Goal: Task Accomplishment & Management: Manage account settings

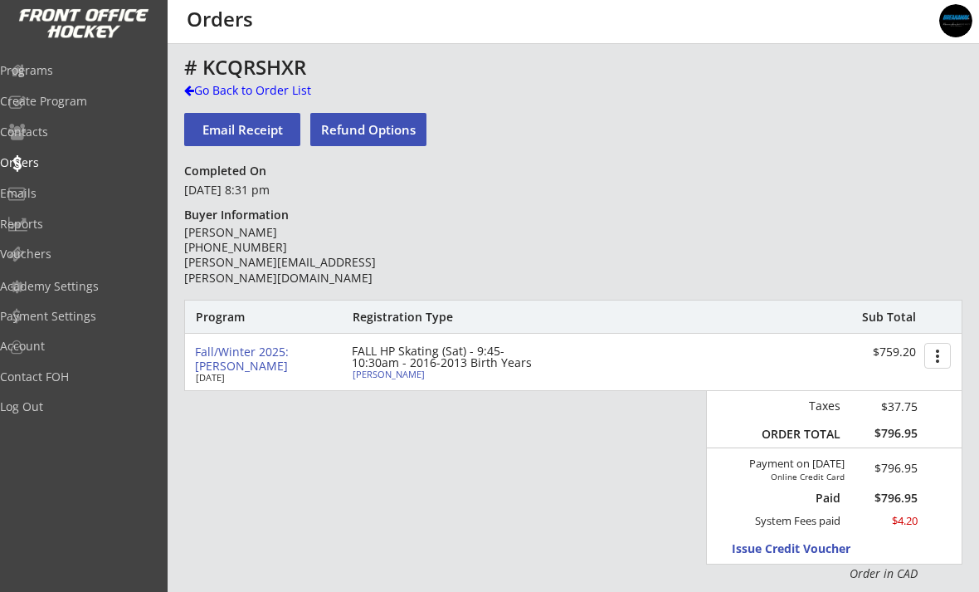
click at [354, 373] on div "[PERSON_NAME]" at bounding box center [445, 373] width 185 height 9
select select ""Forward""
select select ""Adult S""
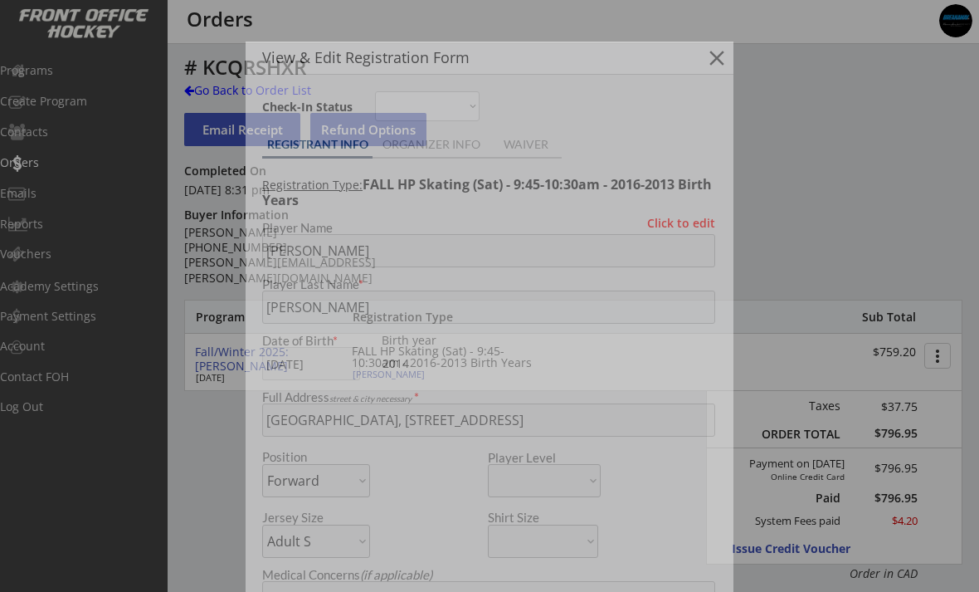
type input "Female"
type input "Girls Hockey Calgary"
type input "U11"
type input "Division 1"
select select ""Girls Hockey Calgary""
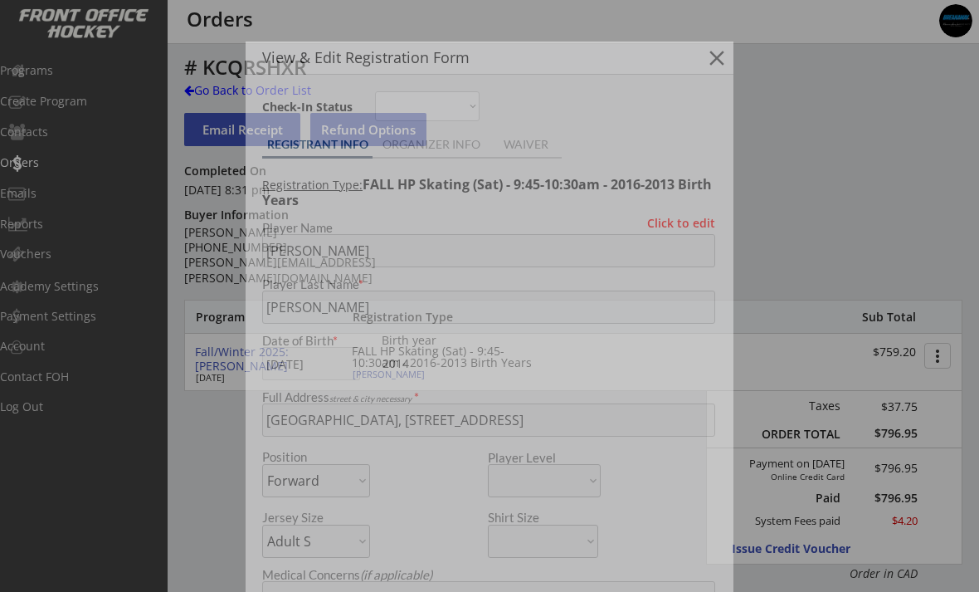
select select ""U11""
select select ""Division 1""
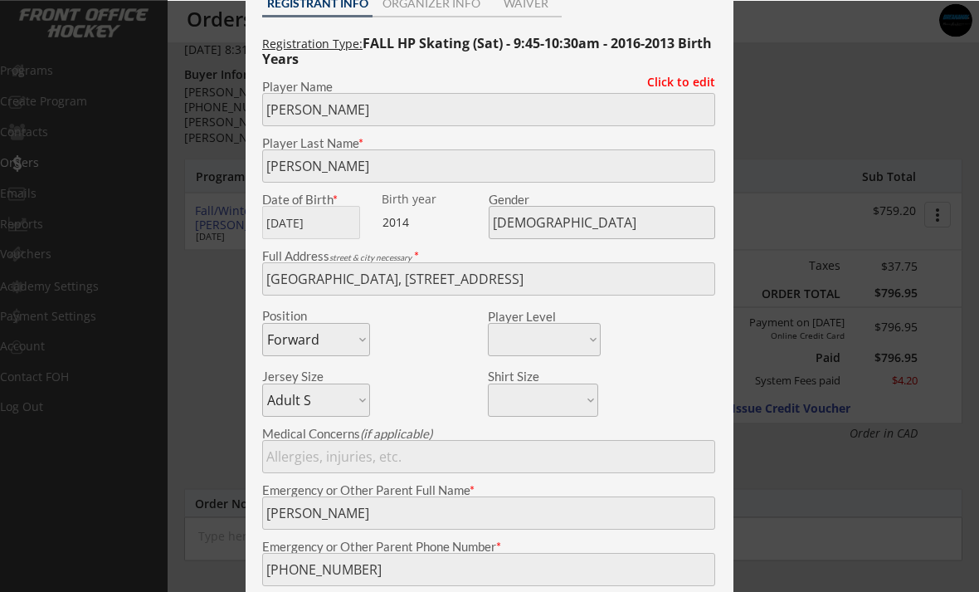
scroll to position [141, 0]
click at [215, 225] on div at bounding box center [489, 296] width 979 height 592
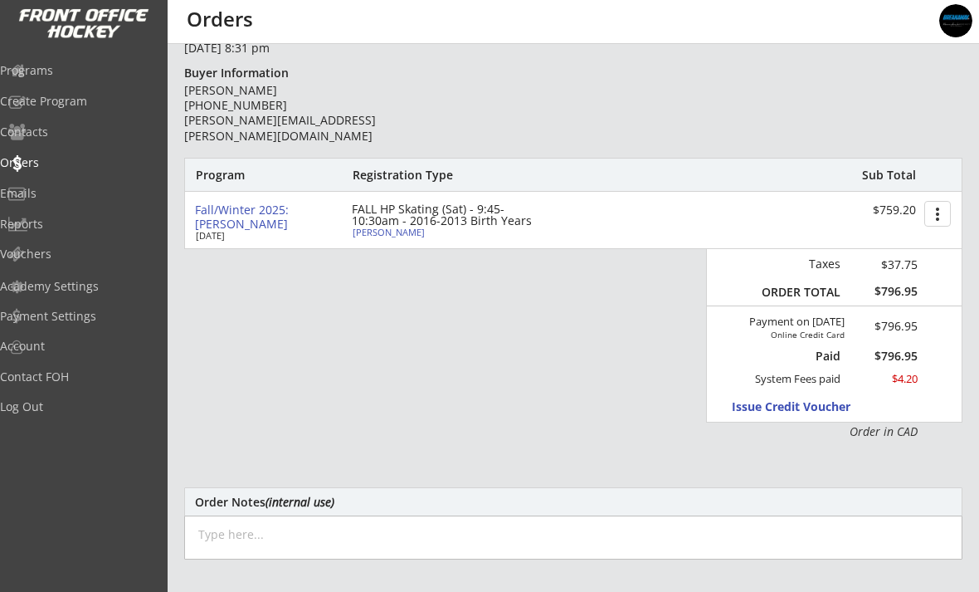
click at [56, 71] on div "Programs" at bounding box center [79, 71] width 158 height 12
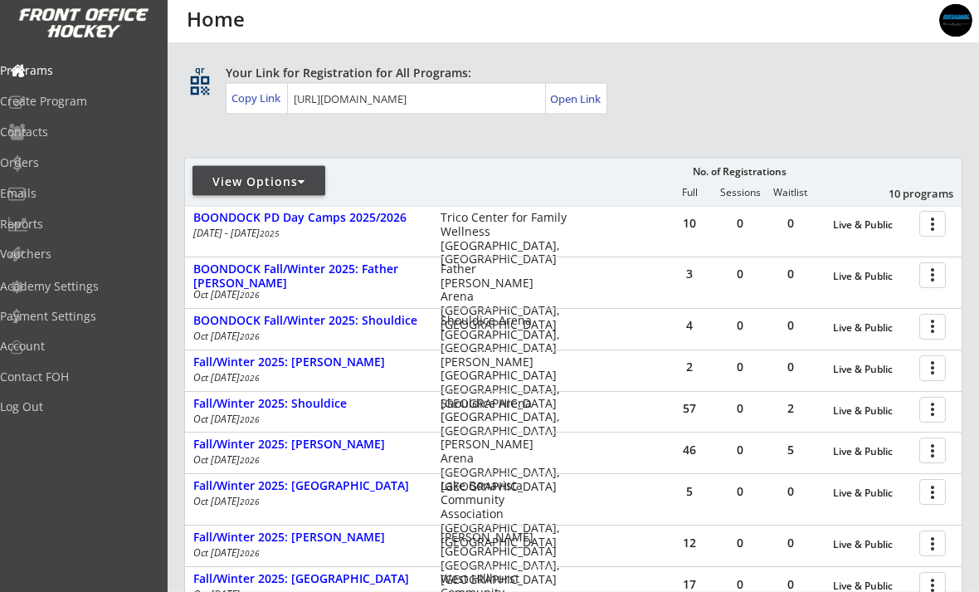
scroll to position [93, 0]
click at [219, 364] on div "Fall/Winter 2025: [PERSON_NAME]" at bounding box center [308, 362] width 230 height 14
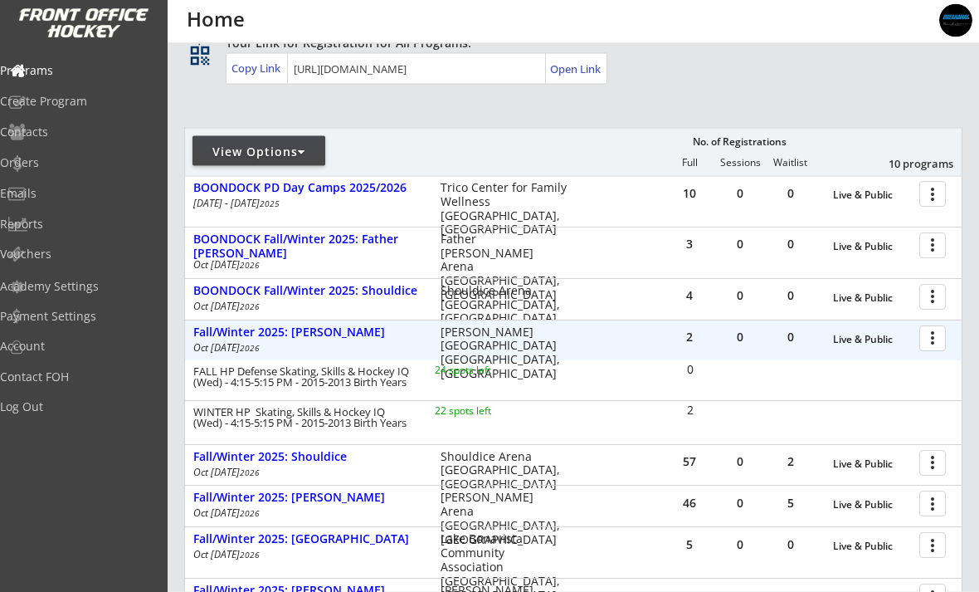
scroll to position [124, 0]
click at [218, 336] on div "Fall/Winter 2025: [PERSON_NAME]" at bounding box center [308, 332] width 230 height 14
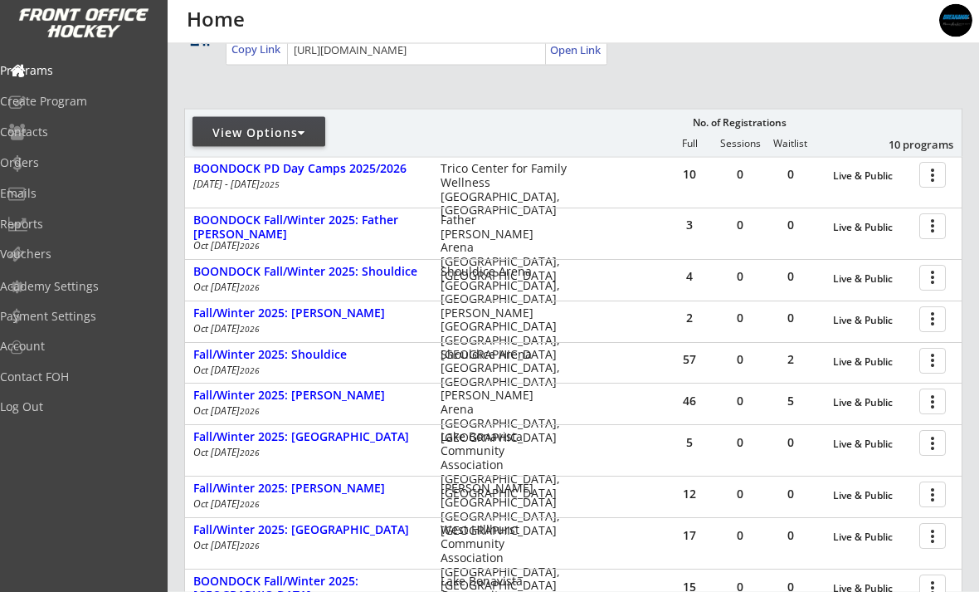
scroll to position [143, 0]
click at [226, 347] on div "Fall/Winter 2025: Shouldice" at bounding box center [308, 354] width 230 height 14
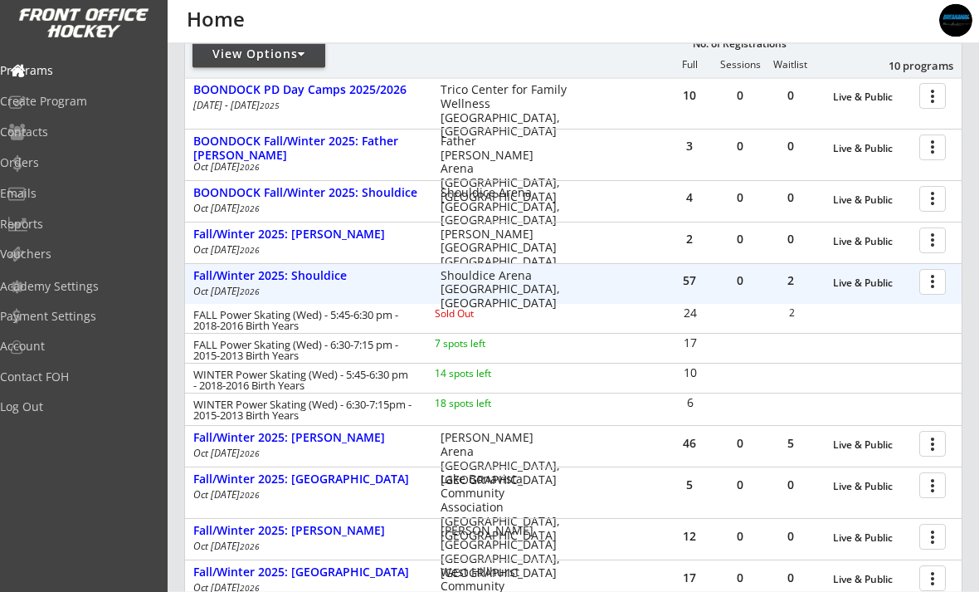
scroll to position [221, 0]
click at [935, 283] on div at bounding box center [935, 280] width 29 height 29
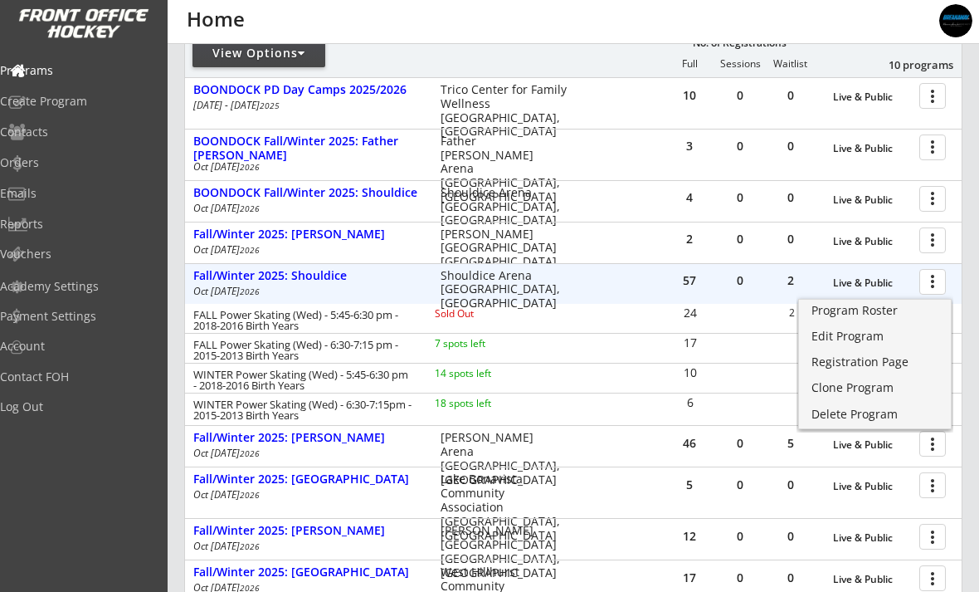
click at [864, 316] on div "Program Roster" at bounding box center [875, 311] width 127 height 12
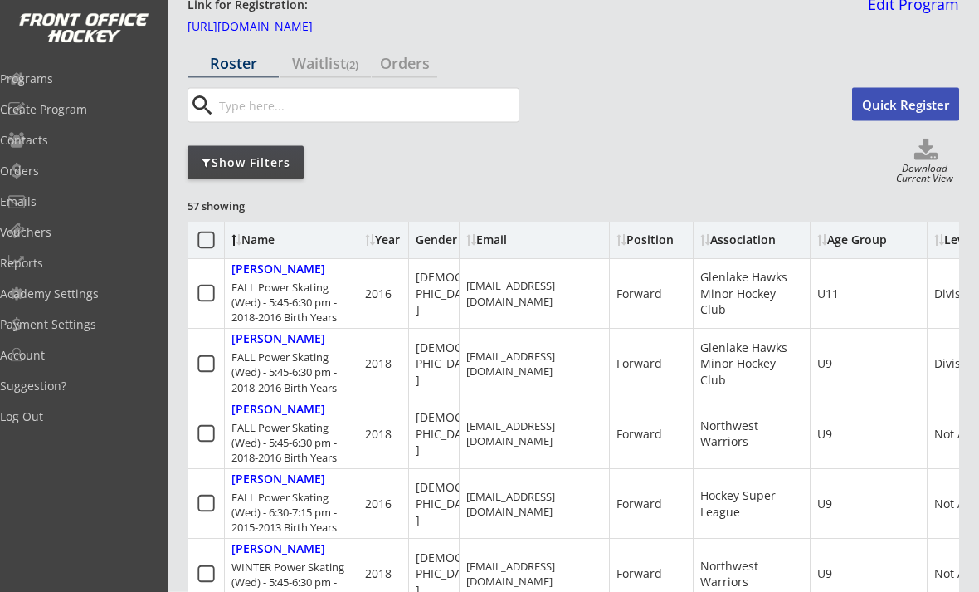
scroll to position [74, 0]
click at [227, 155] on div "Show Filters" at bounding box center [246, 162] width 116 height 17
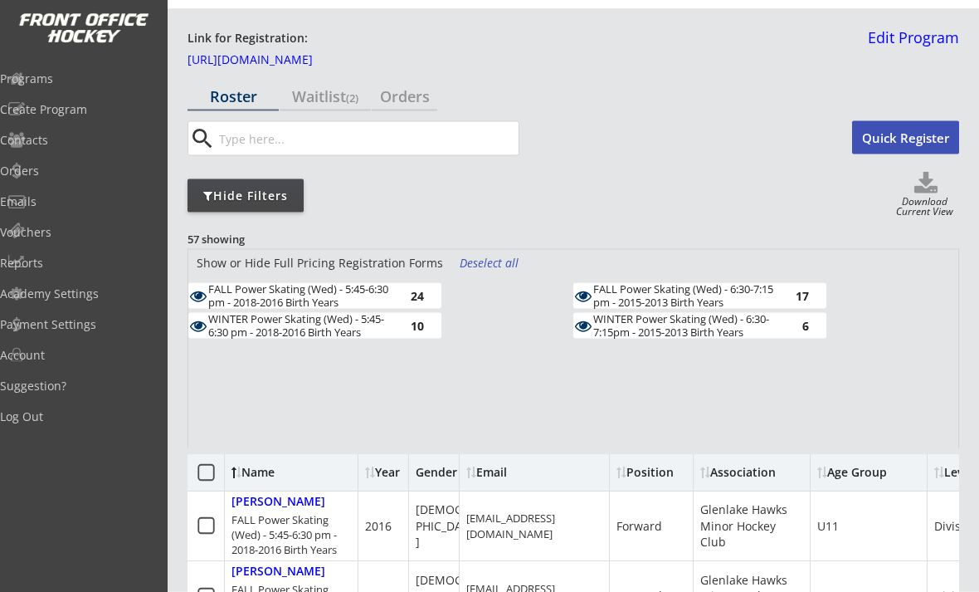
scroll to position [46, 0]
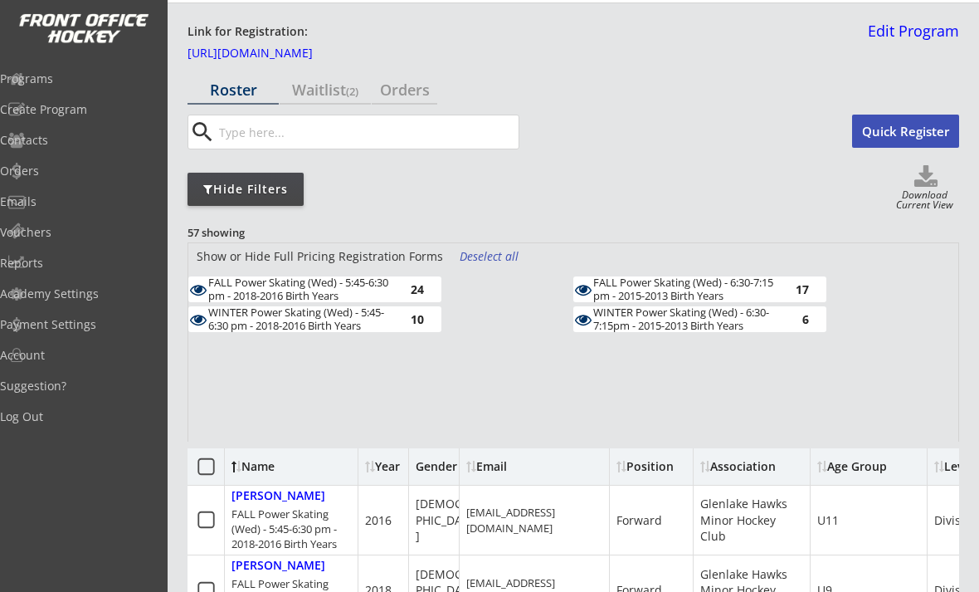
click at [293, 329] on div "WINTER Power Skating (Wed) - 5:45-6:30 pm - 2018-2016 Birth Years" at bounding box center [299, 319] width 183 height 26
click at [791, 324] on div "6" at bounding box center [792, 319] width 33 height 12
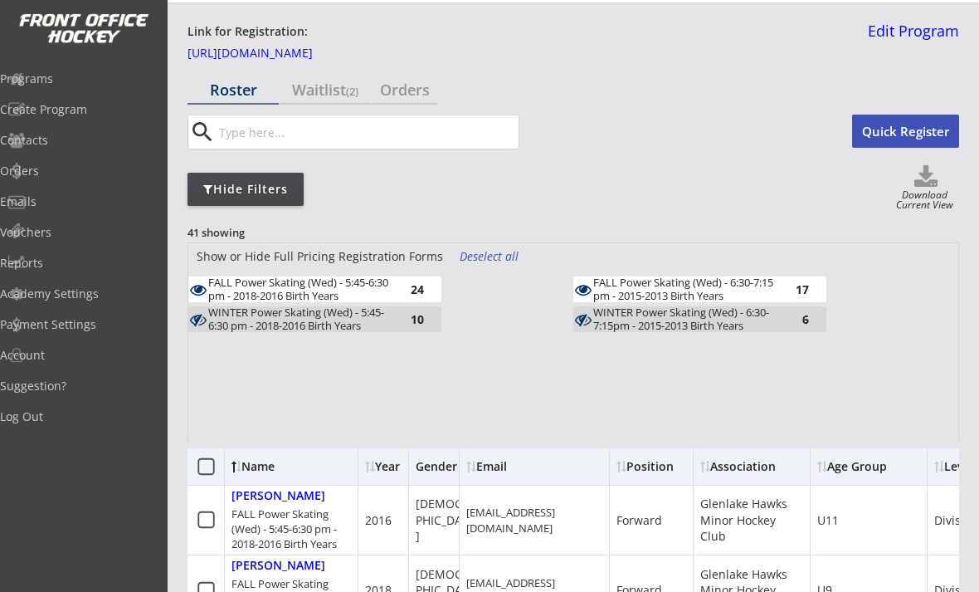
click at [788, 280] on div "FALL Power Skating (Wed) - 6:30-7:15 pm - 2015-2013 Birth Years 17" at bounding box center [699, 289] width 253 height 26
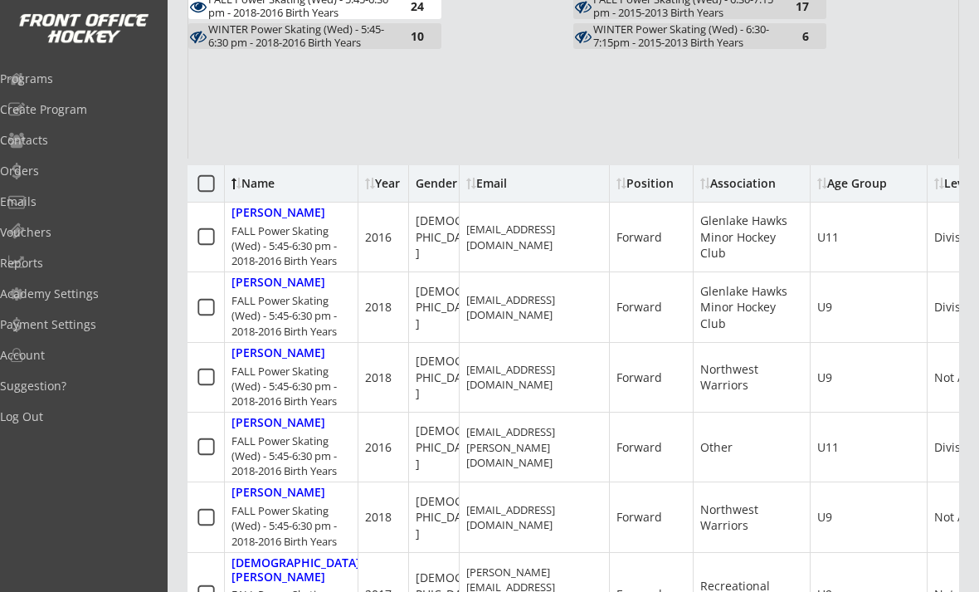
scroll to position [337, 0]
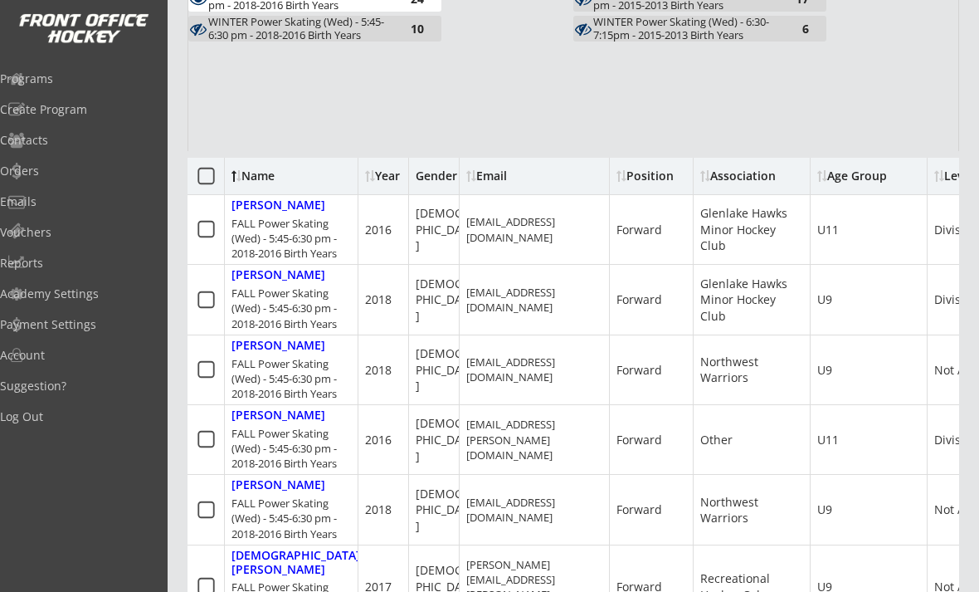
click at [255, 207] on div "Augustin, Oliver" at bounding box center [279, 205] width 94 height 14
select select ""Forward""
select select ""Youth L""
select select ""Glenlake Hawks Minor Hockey Club""
select select ""U11""
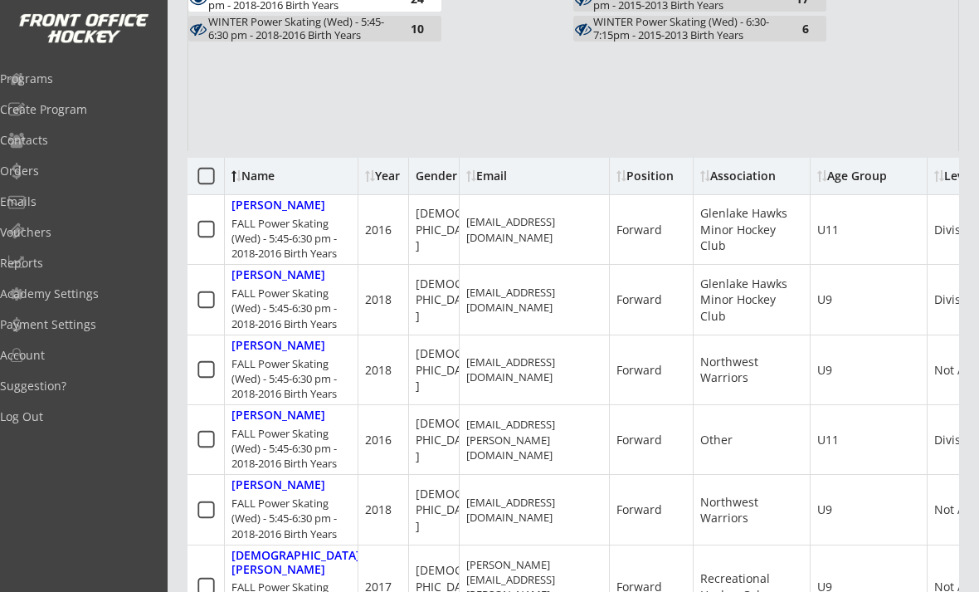
select select ""Division 3""
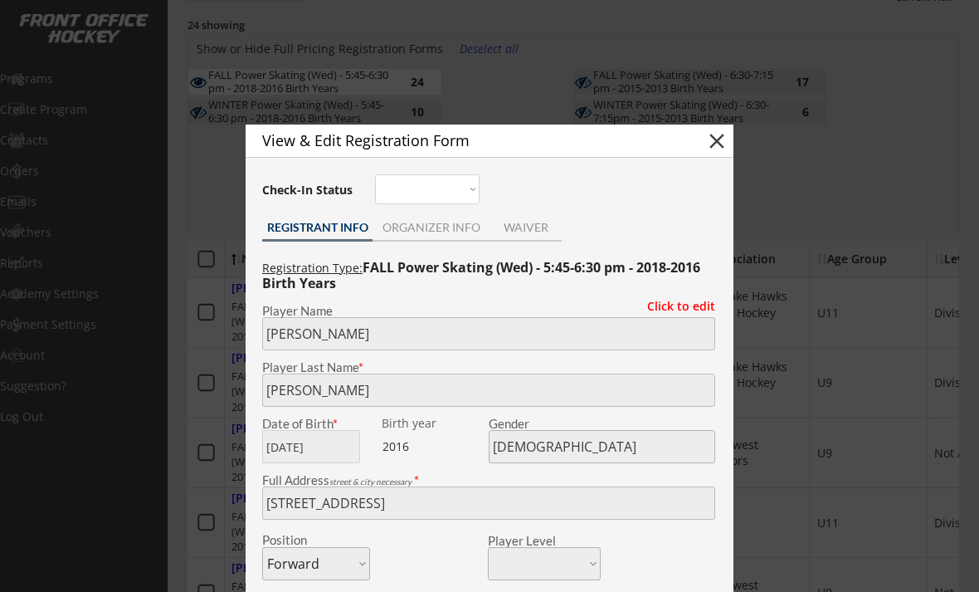
scroll to position [250, 0]
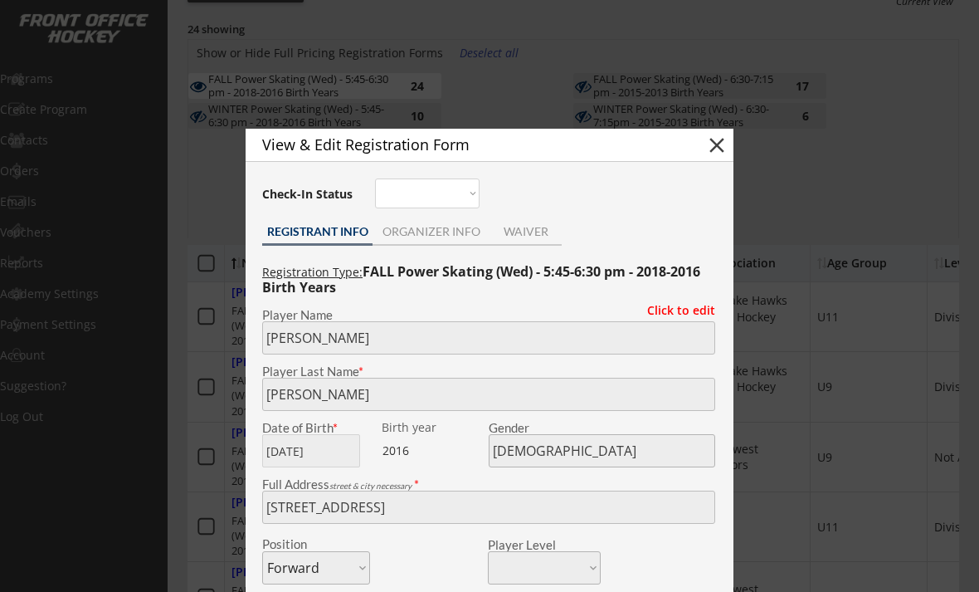
click at [720, 140] on button "close" at bounding box center [717, 145] width 25 height 25
select select ""PLACEHOLDER_1427118222253""
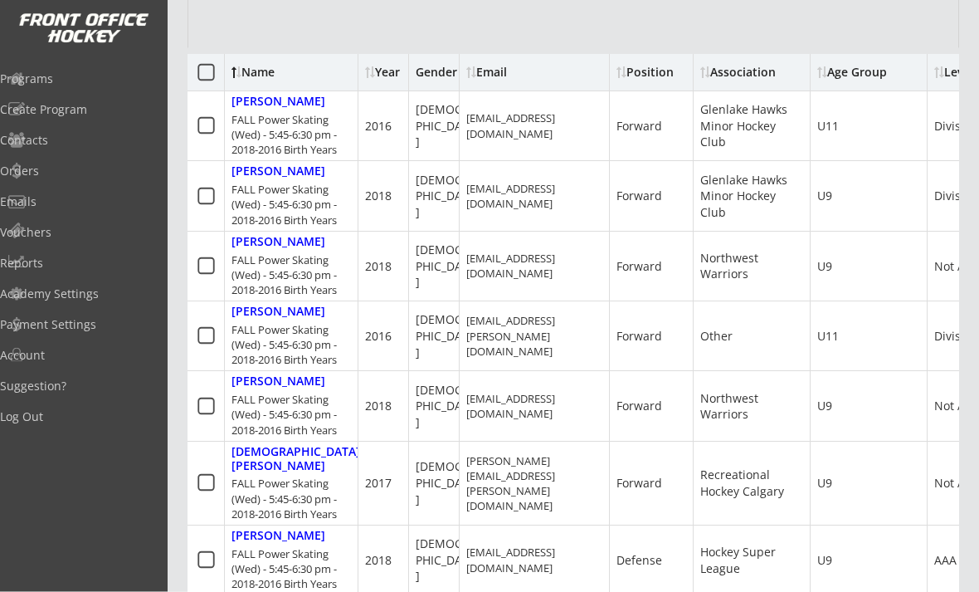
click at [249, 308] on div "Beckles, Callum" at bounding box center [279, 312] width 94 height 14
type input "Callum"
type input "Beckles"
type input "04/19/2016"
type input "Male"
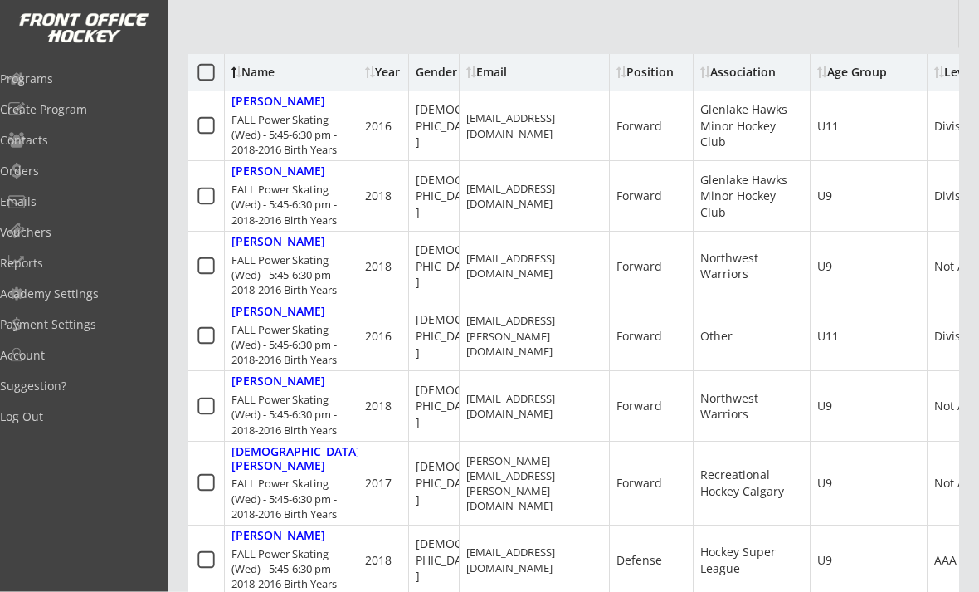
type input "20 Nolancliff Pl NW, Calgary, AB T3R 1J4, Canada"
select select ""Forward""
select select ""Youth L""
type input "N/a"
type input "Denise Kerr"
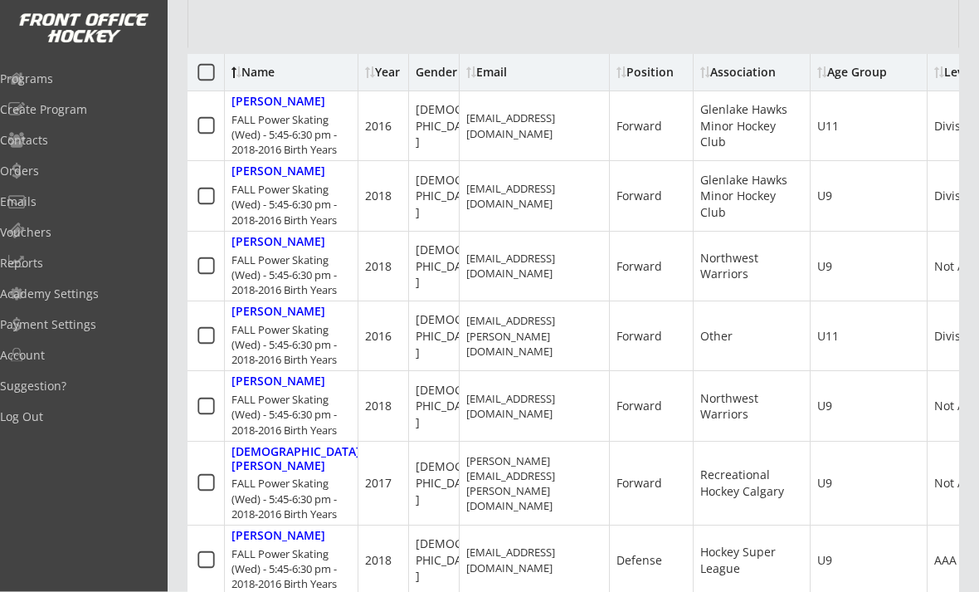
type input "(403) 585-8180"
type input "Other"
select select ""Other""
type input "U11"
select select ""U11""
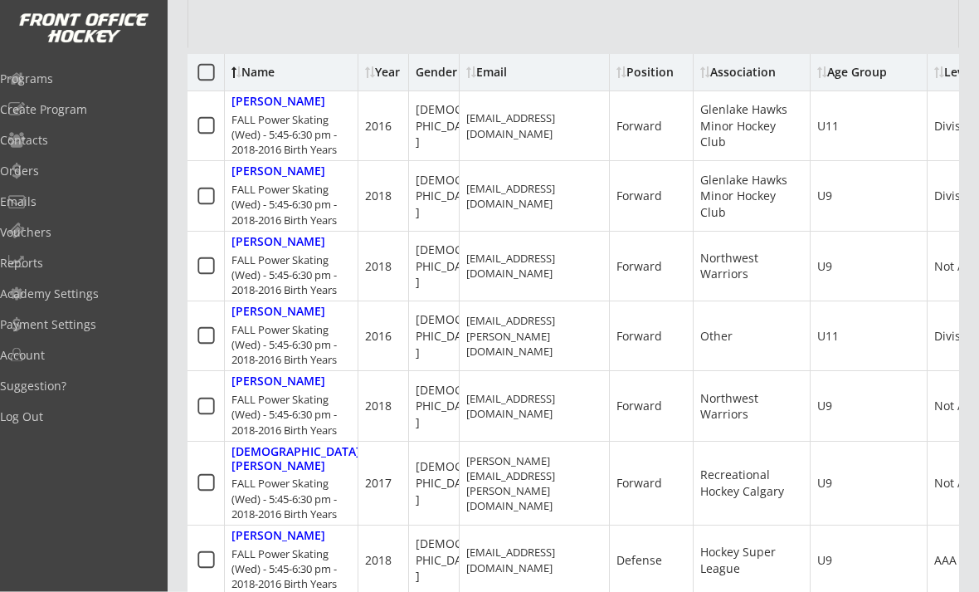
type input "Division 3"
select select ""Division 3""
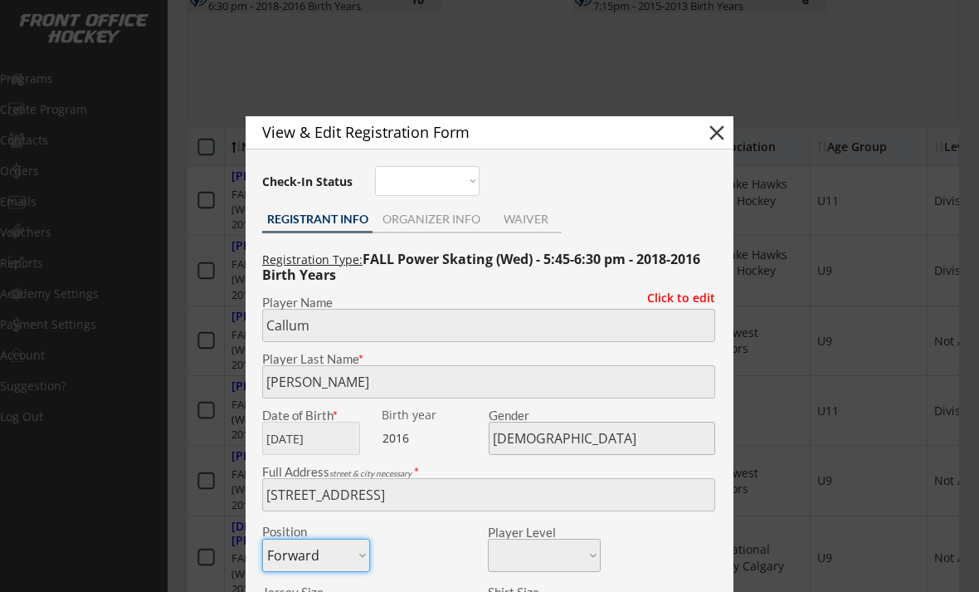
scroll to position [365, 0]
click at [713, 137] on button "close" at bounding box center [717, 133] width 25 height 25
select select ""PLACEHOLDER_1427118222253""
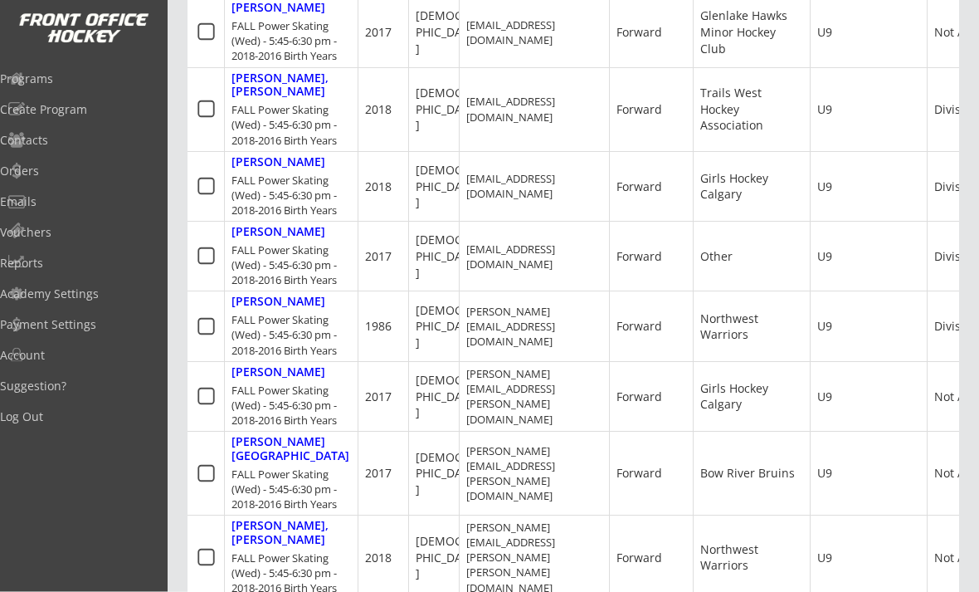
scroll to position [1262, 0]
click at [240, 295] on div "Mah, Owen" at bounding box center [279, 302] width 94 height 14
type input "Owen"
type input "Mah"
type input "09/12/1986"
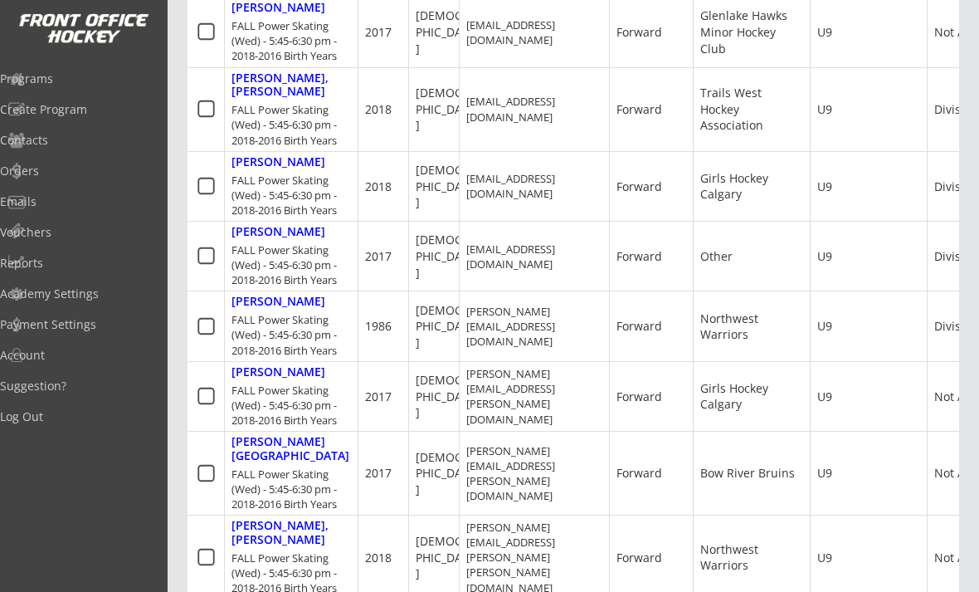
type input "Male"
type input "2422 3 Ave NW, Calgary, AB T2N 0L1, Canada"
select select ""Forward""
select select ""Youth S""
type input "Kait Mah"
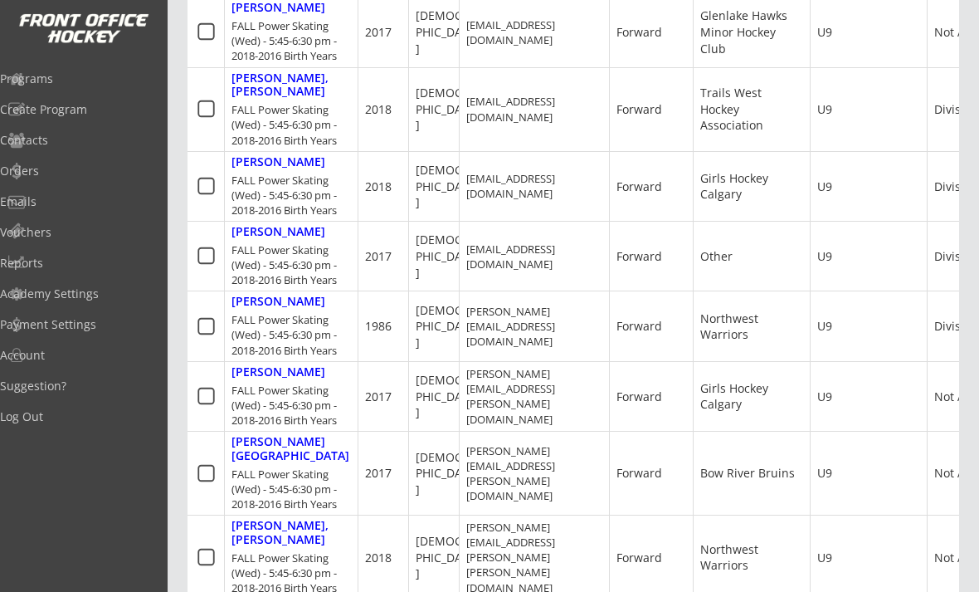
type input "(403) 836-7277"
type input "Northwest Warriors"
select select ""Northwest Warriors""
type input "U9"
select select ""U9""
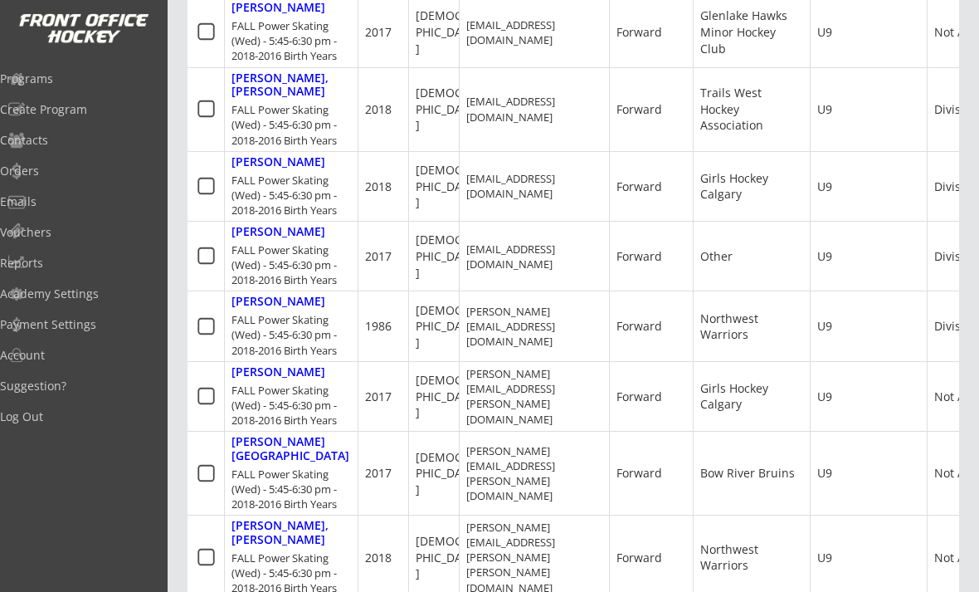
type input "Division 2"
select select ""Division 2""
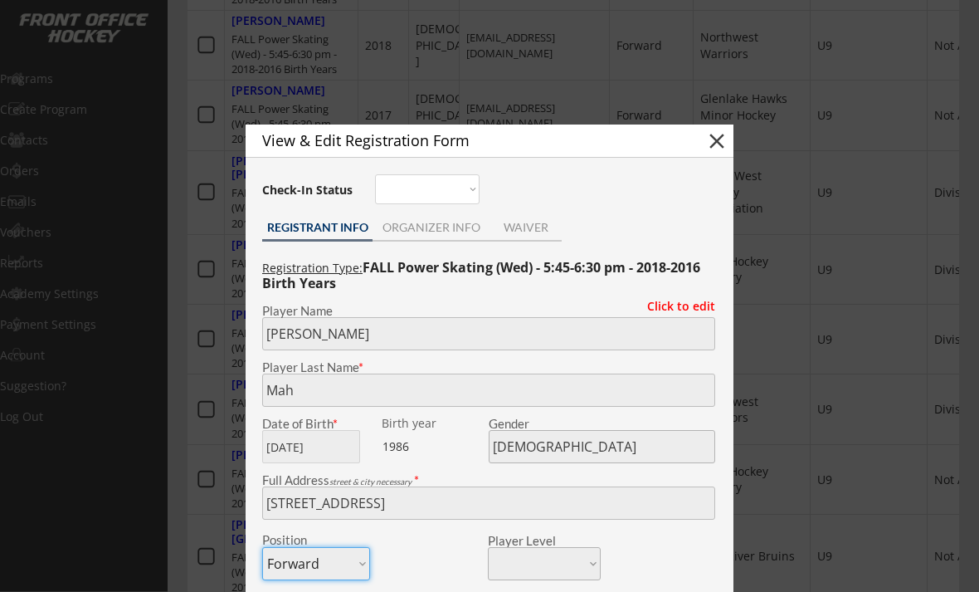
click at [725, 141] on button "close" at bounding box center [717, 141] width 25 height 25
select select ""PLACEHOLDER_1427118222253""
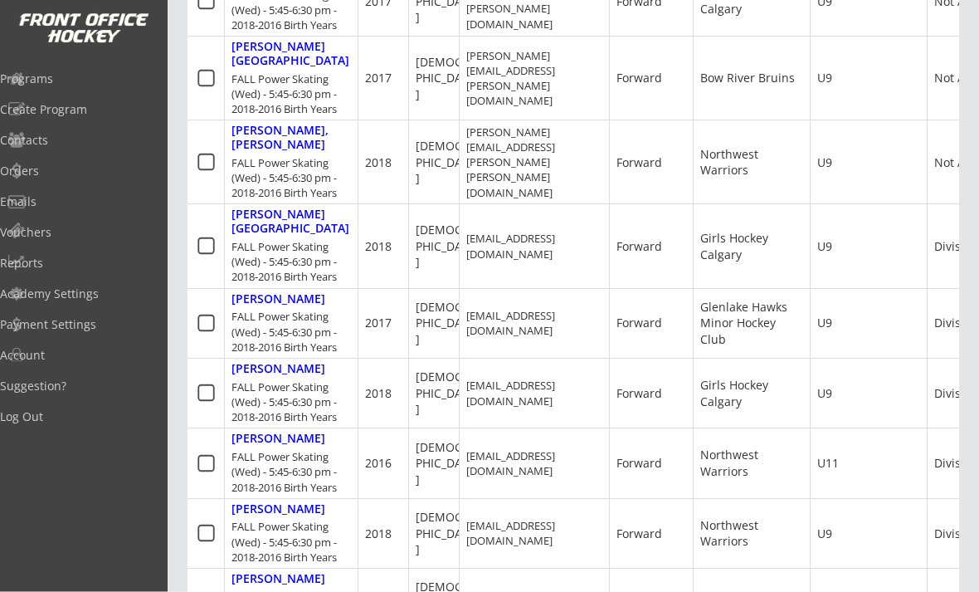
scroll to position [1658, 0]
click at [249, 431] on div "Wiebe, Reiner" at bounding box center [279, 438] width 94 height 14
type input "Reiner"
type input "Wiebe"
type input "11/22/2016"
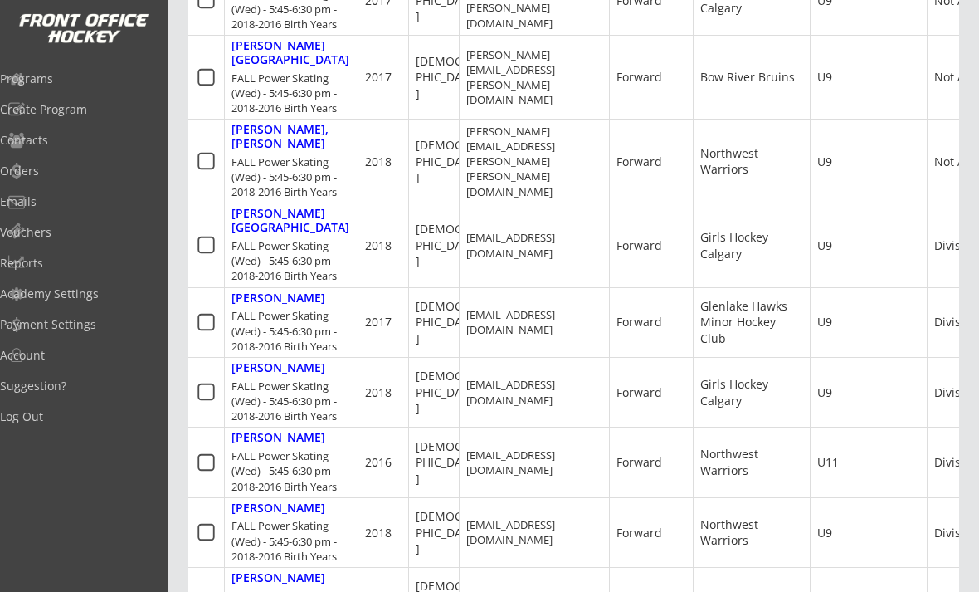
type input "Male"
type input "3116 Parkdale Blvd NW, Calgary, AB T2N 3T2, Canada"
select select ""Forward""
select select ""Youth L""
type input "Not Applicable"
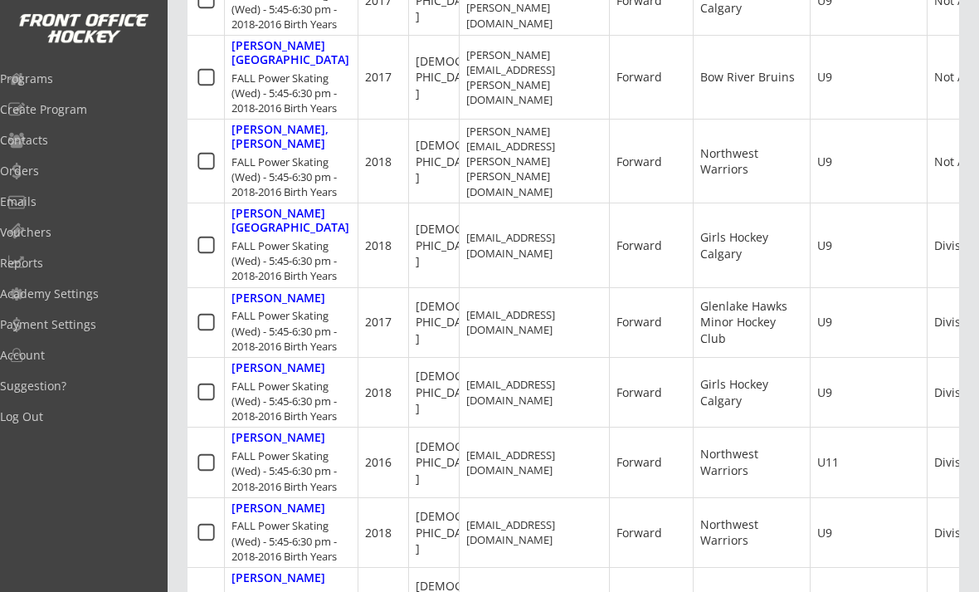
type input "Thomas Wiebe"
type input "(780) 714-8085"
type input "Northwest Warriors"
select select ""Northwest Warriors""
type input "U11"
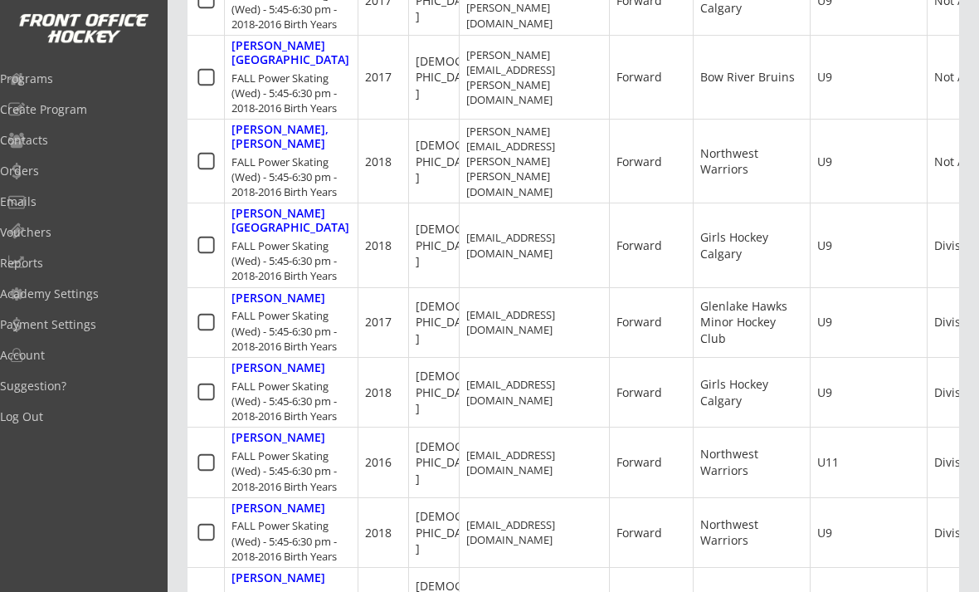
select select ""U11""
type input "Division 2"
select select ""Division 2""
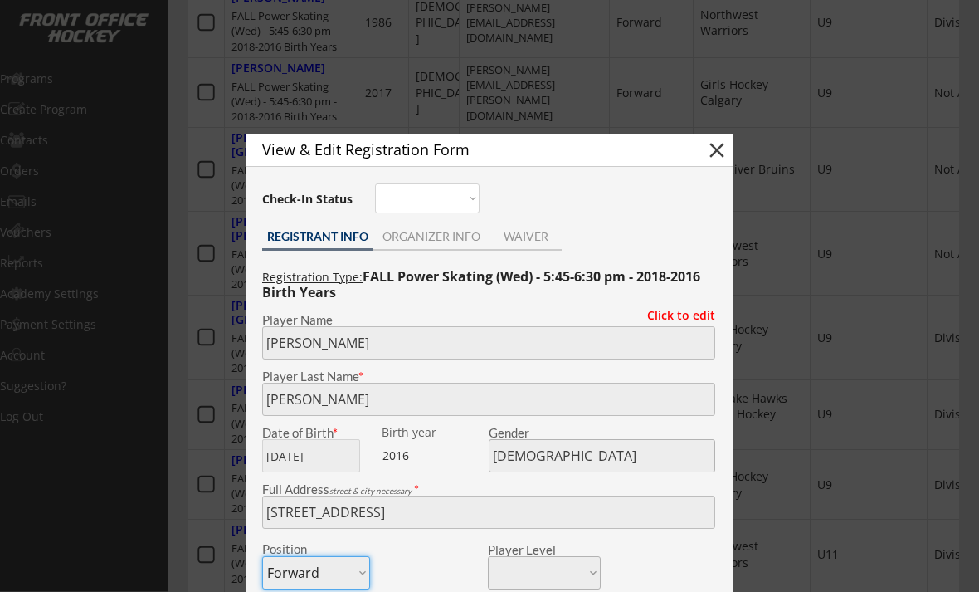
scroll to position [1556, 0]
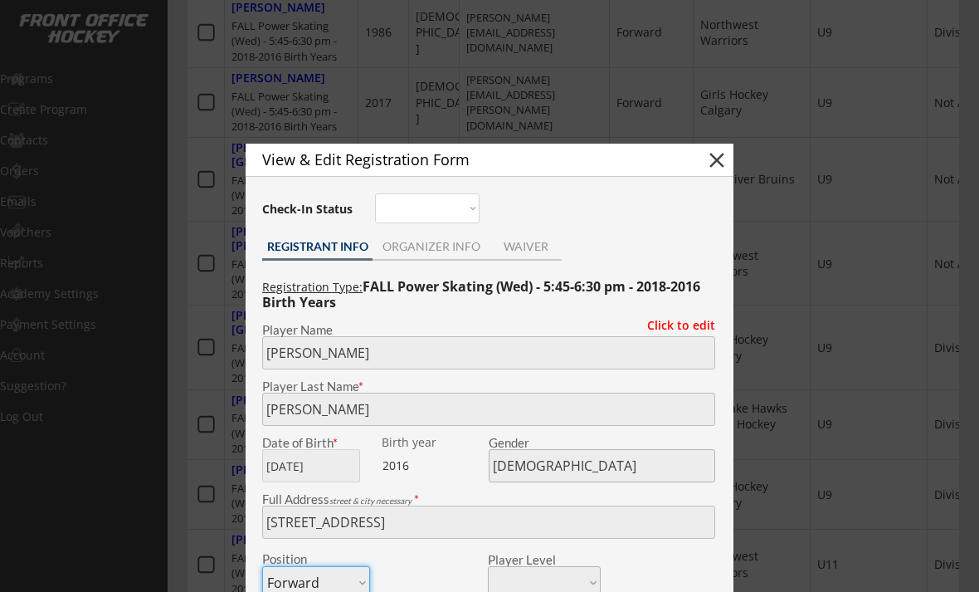
click at [713, 161] on button "close" at bounding box center [717, 160] width 25 height 25
select select ""PLACEHOLDER_1427118222253""
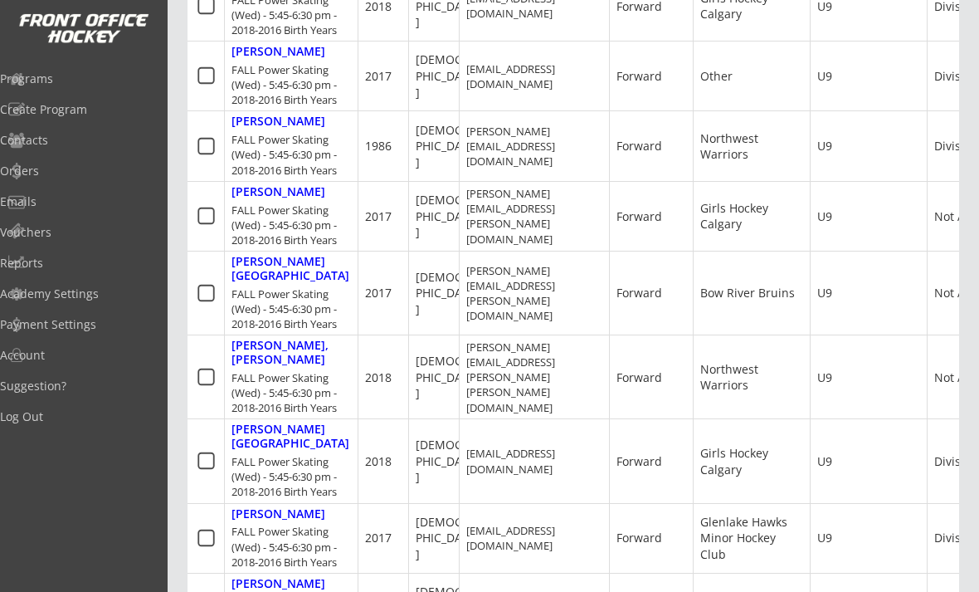
scroll to position [1442, 0]
click at [261, 508] on div "Tocher, Levi" at bounding box center [279, 515] width 94 height 14
type input "Levi"
type input "Tocher"
type input "06/30/2017"
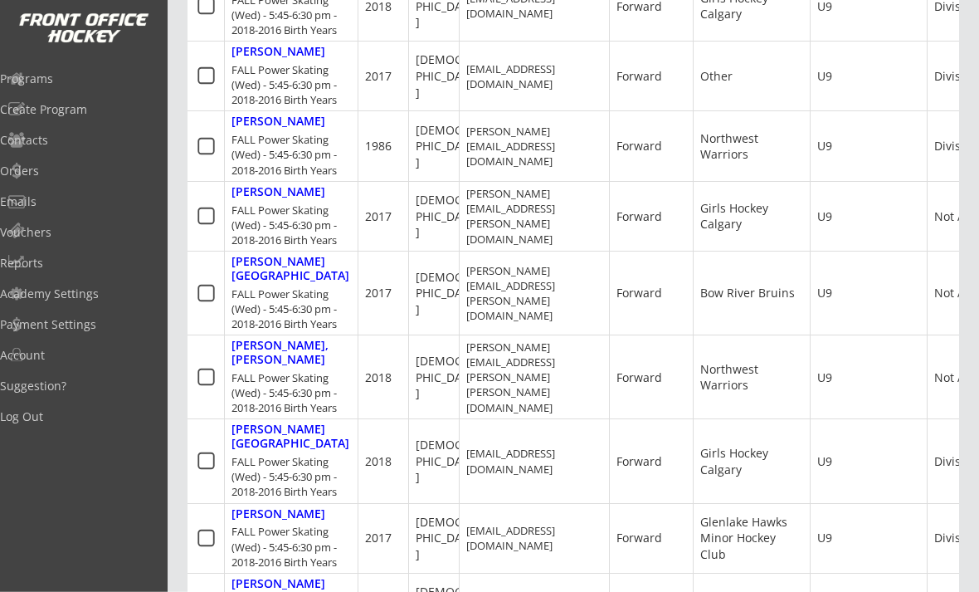
type input "Male"
type input "Alberta, Canada"
select select ""Forward""
select select ""Youth M""
type input "Julia Leslie"
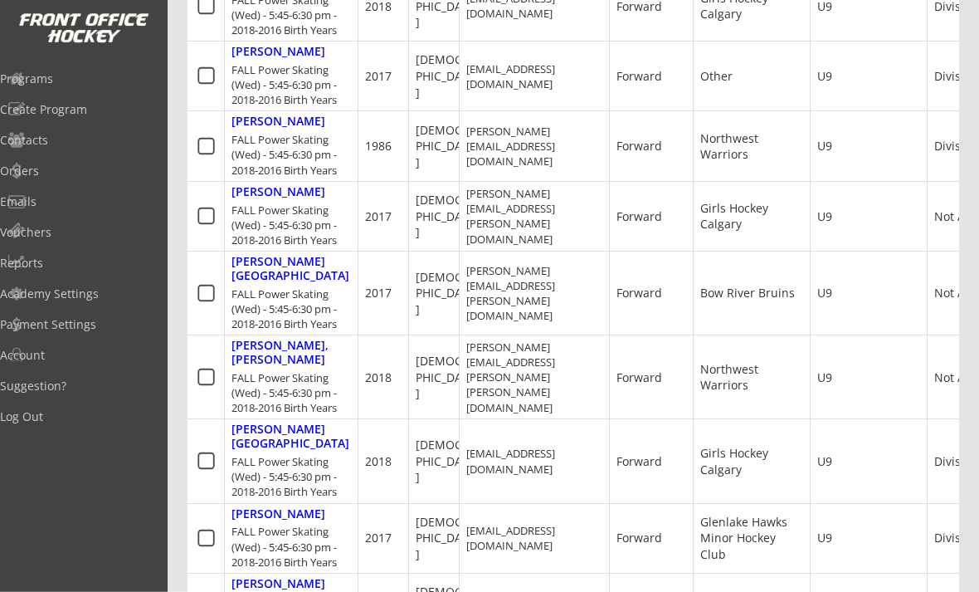
type input "(403) 617-0448"
type input "Glenlake Hawks Minor Hockey Club"
select select ""Glenlake Hawks Minor Hockey Club""
type input "U9"
select select ""U9""
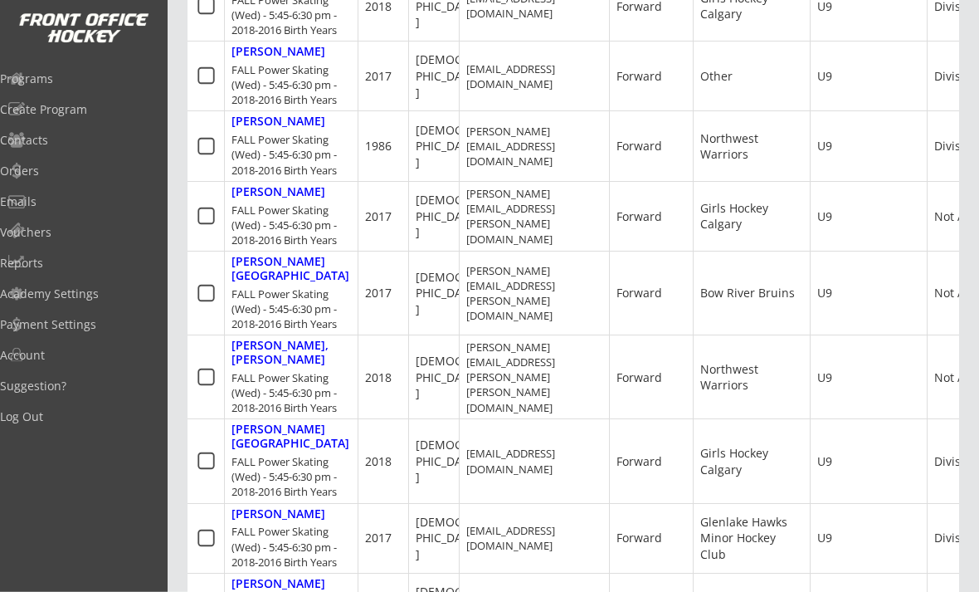
type input "Division 1"
select select ""Division 1""
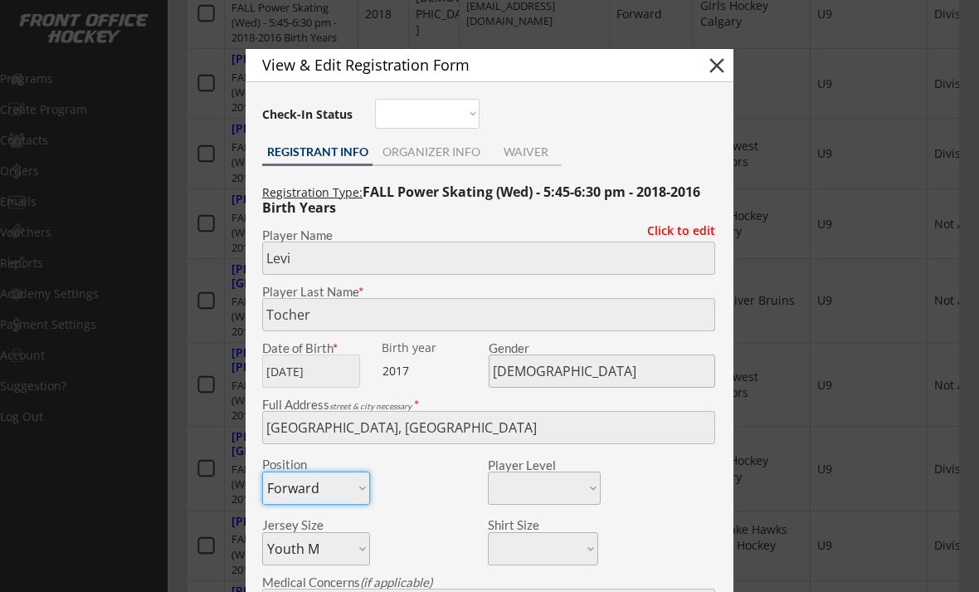
scroll to position [1434, 0]
click at [719, 61] on button "close" at bounding box center [717, 66] width 25 height 25
select select ""PLACEHOLDER_1427118222253""
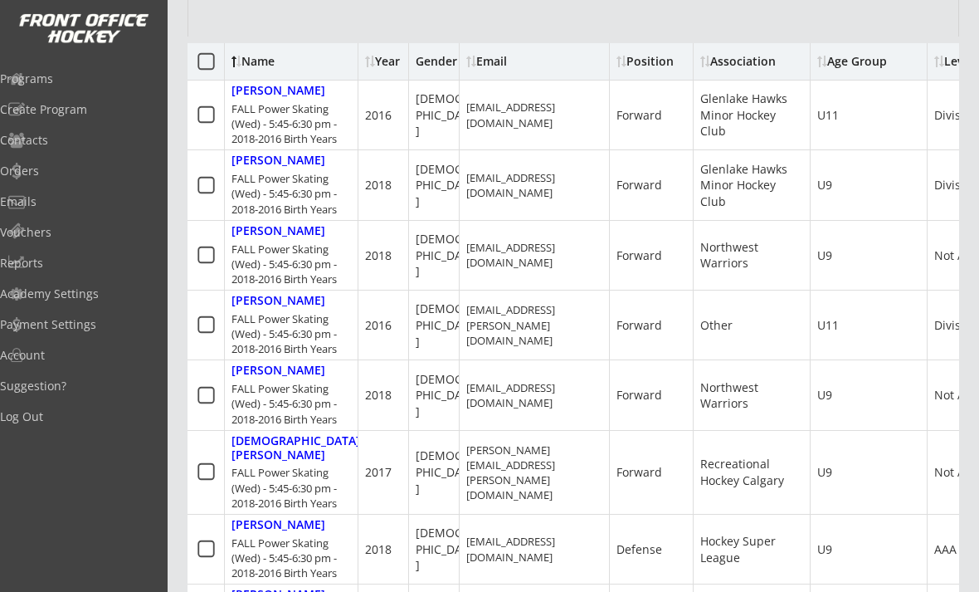
scroll to position [451, 0]
click at [50, 177] on div "Orders" at bounding box center [79, 171] width 158 height 12
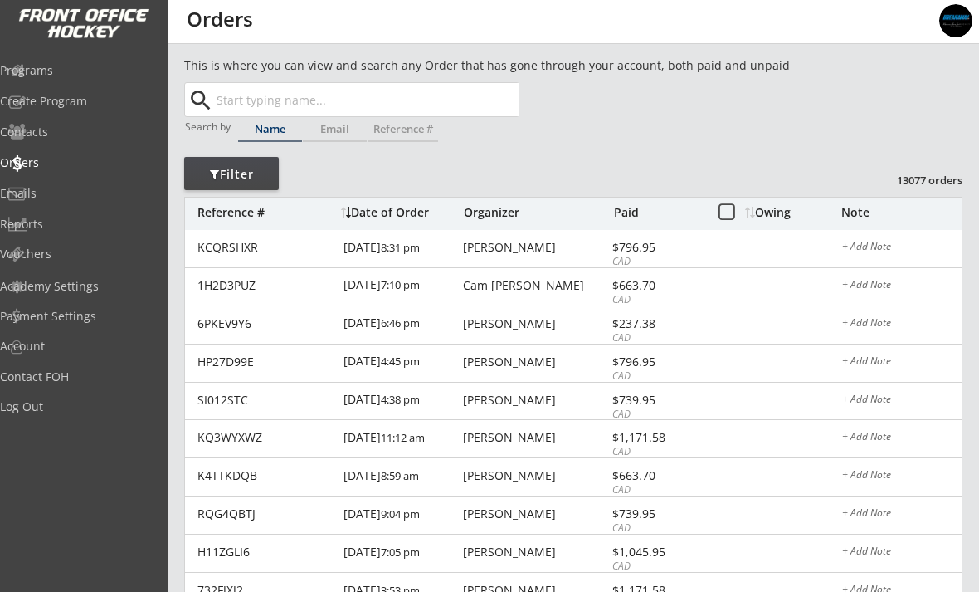
click at [471, 102] on input "text" at bounding box center [365, 99] width 305 height 33
click at [470, 93] on button "Search" at bounding box center [490, 99] width 58 height 33
click at [453, 98] on input "text" at bounding box center [365, 99] width 305 height 33
paste input "adamtocher@gmail.com"
type input "adamtocher@gmail.com"
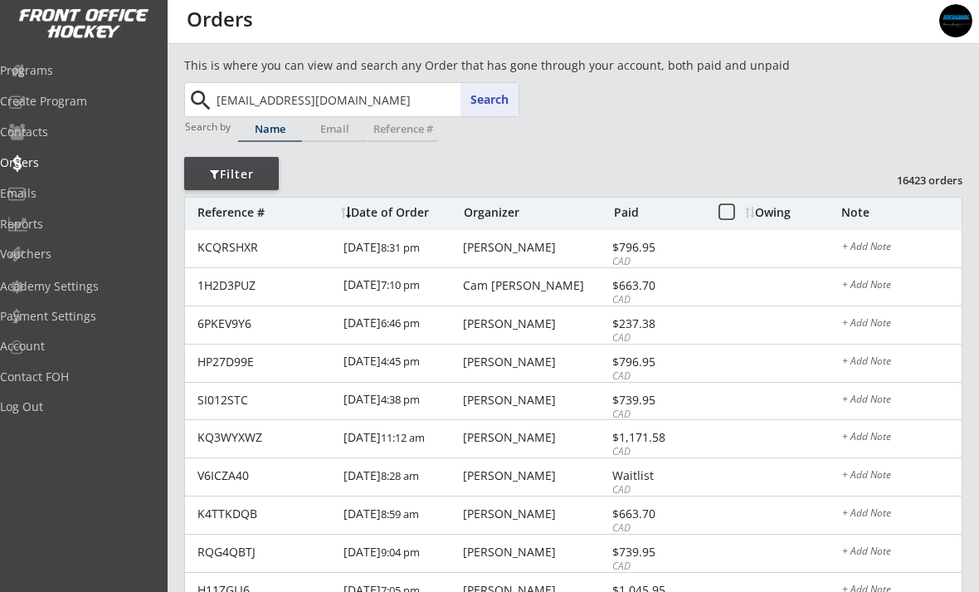
click at [490, 95] on button "Search" at bounding box center [490, 99] width 58 height 33
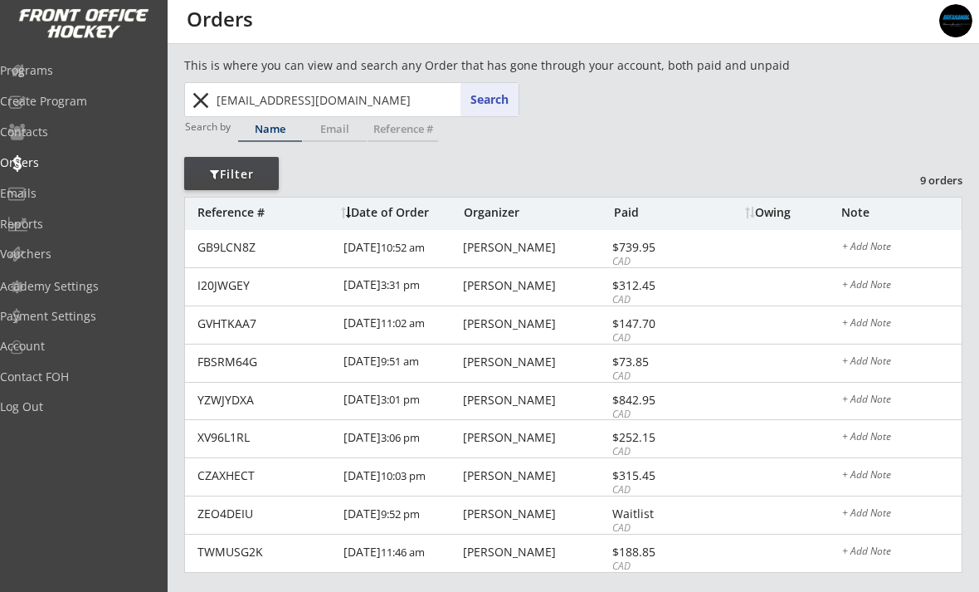
click at [224, 291] on div "I20JWGEY" at bounding box center [266, 286] width 136 height 12
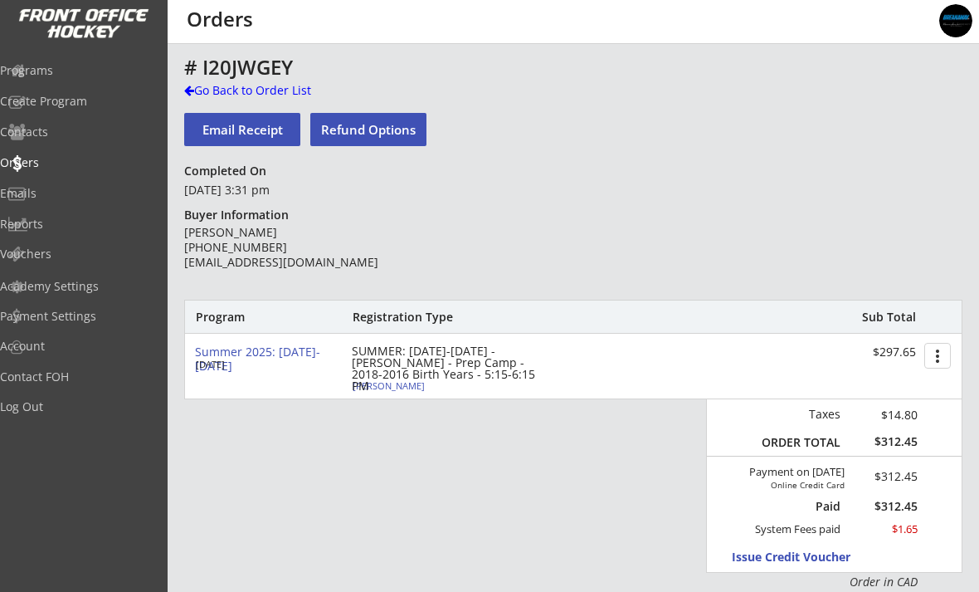
click at [216, 94] on div "Go Back to Order List" at bounding box center [269, 90] width 171 height 17
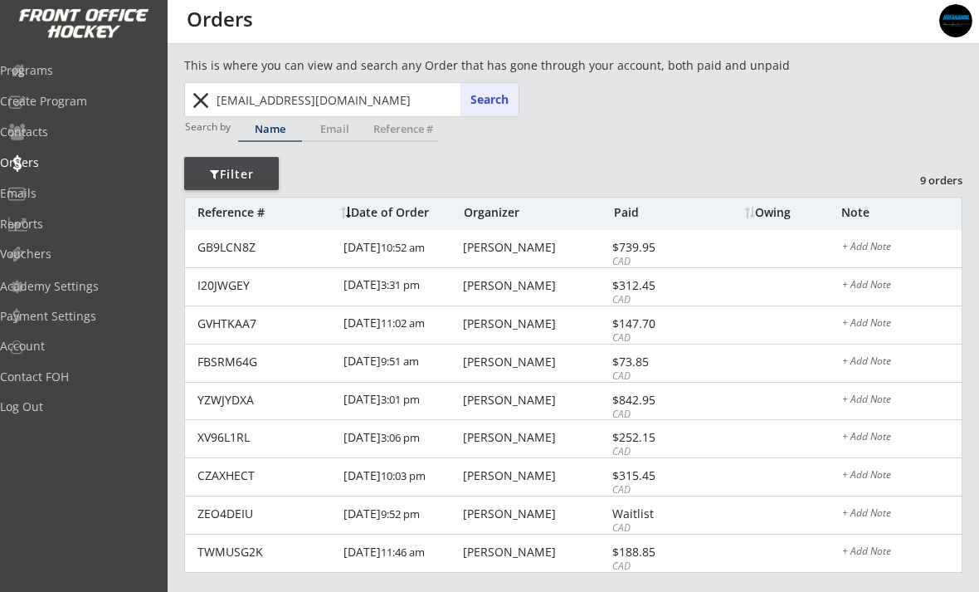
click at [234, 324] on div "GVHTKAA7" at bounding box center [266, 324] width 136 height 12
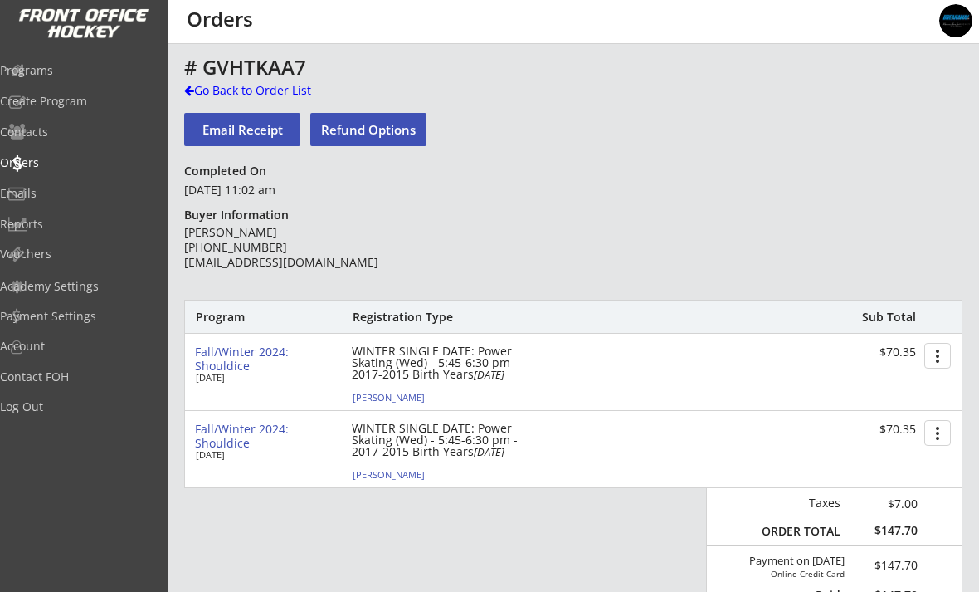
click at [203, 92] on div "Go Back to Order List" at bounding box center [269, 90] width 171 height 17
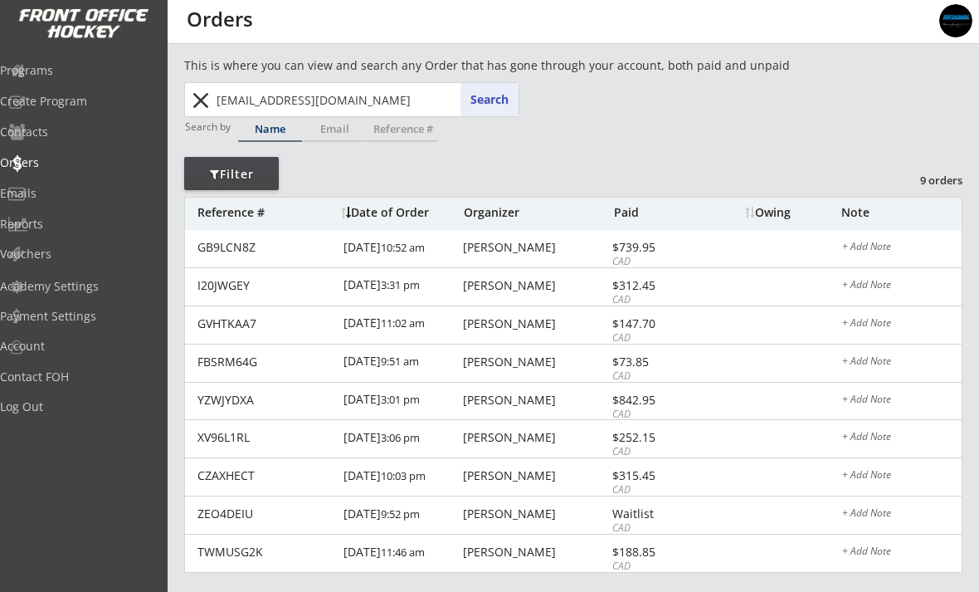
click at [200, 102] on button "close" at bounding box center [200, 100] width 27 height 27
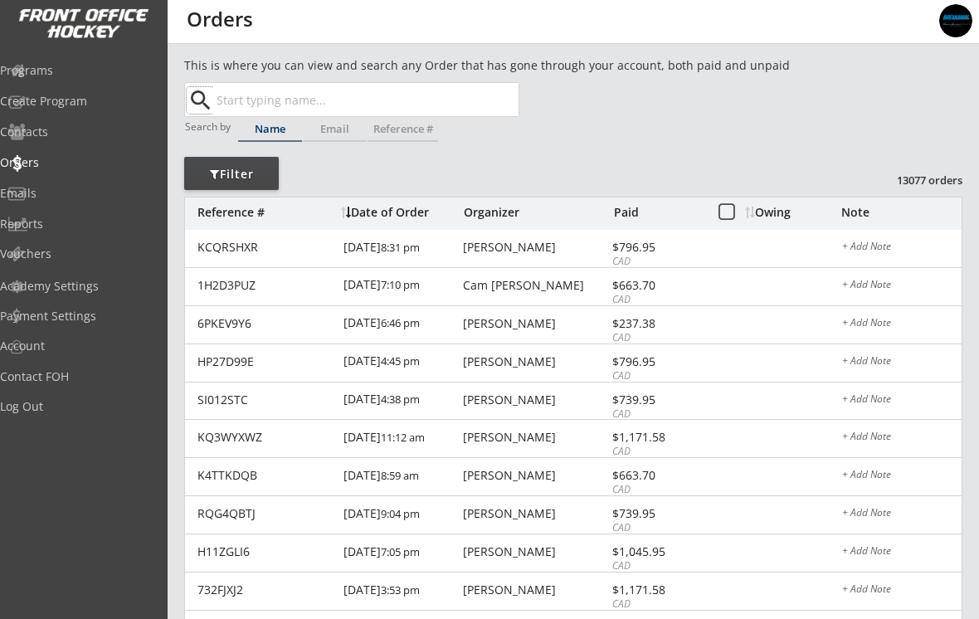
click at [51, 74] on div "Programs" at bounding box center [79, 71] width 158 height 12
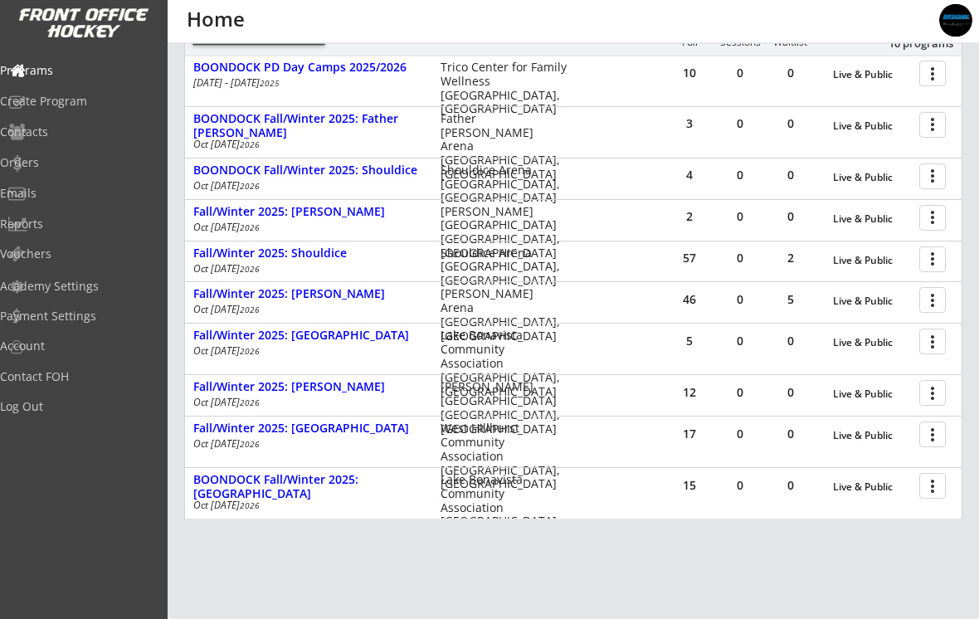
click at [237, 295] on div "Fall/Winter 2025: [PERSON_NAME]" at bounding box center [308, 295] width 230 height 14
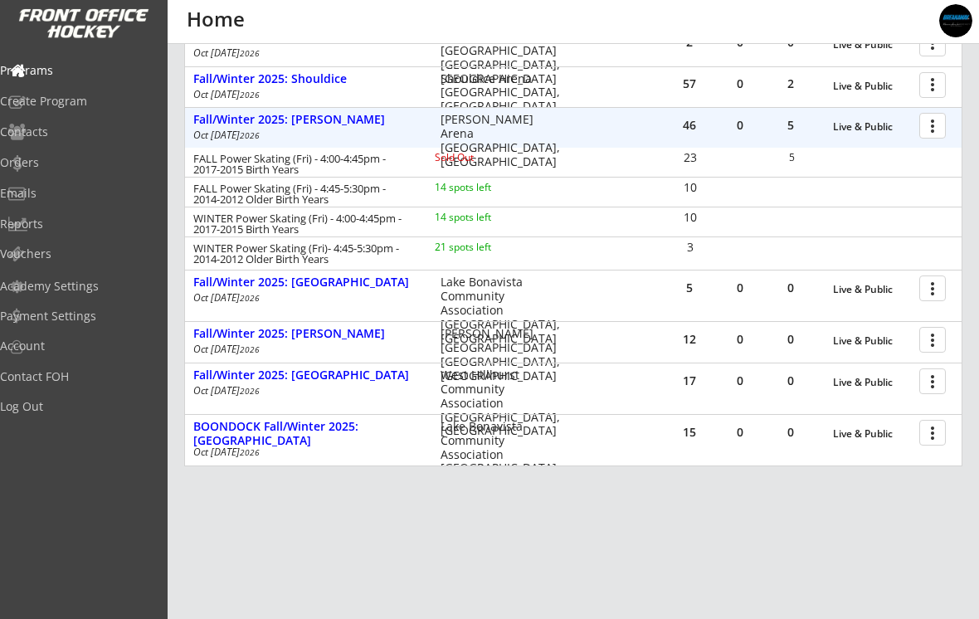
scroll to position [430, 0]
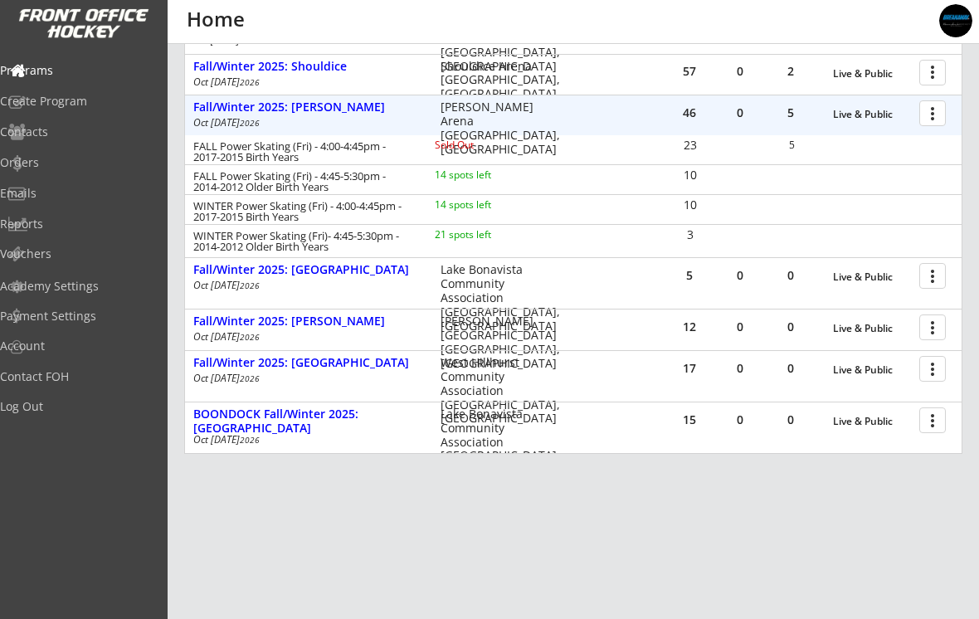
click at [214, 327] on div "Fall/Winter 2025: [PERSON_NAME]" at bounding box center [308, 322] width 230 height 14
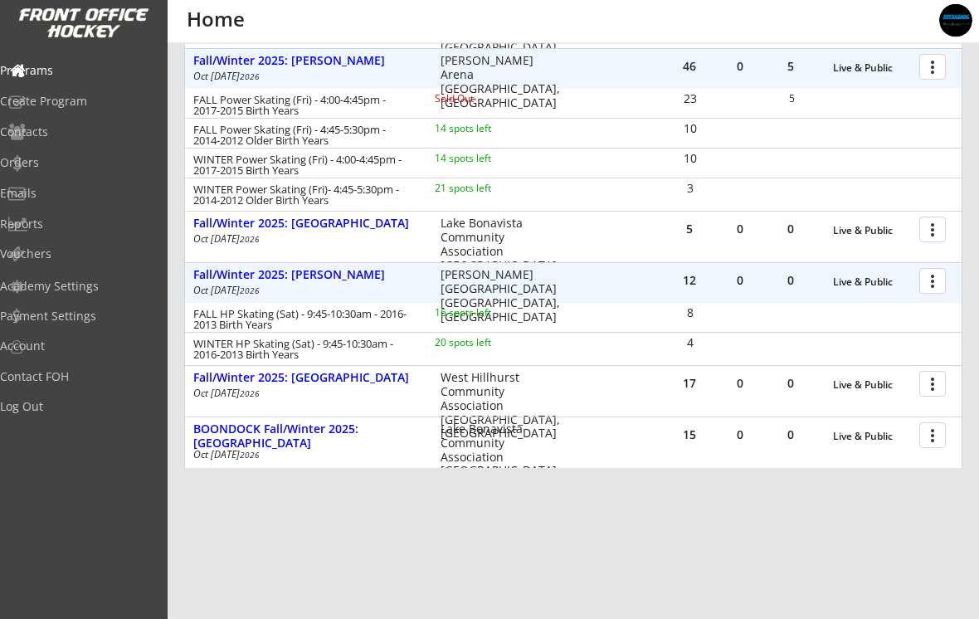
scroll to position [491, 0]
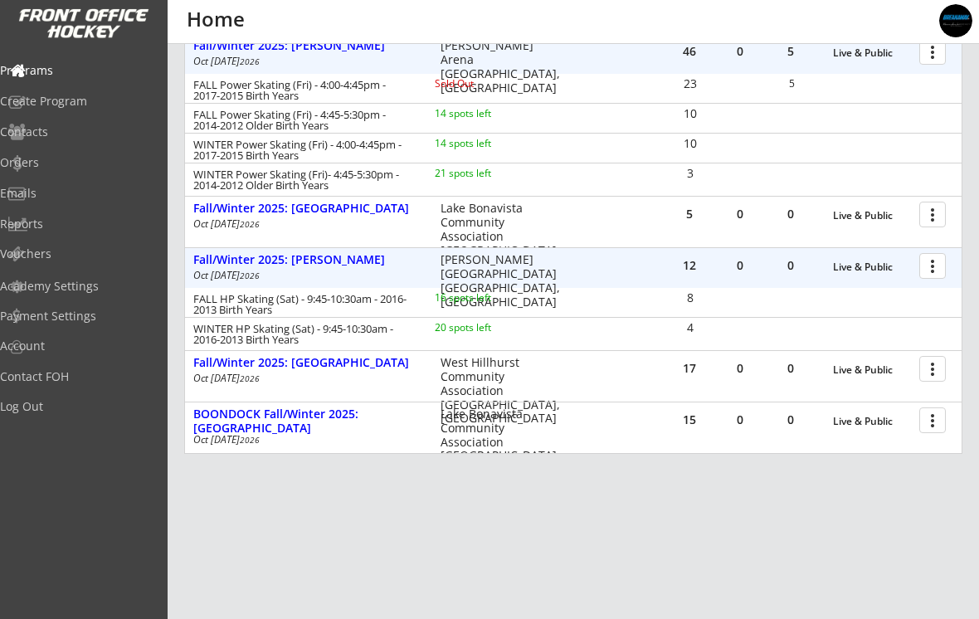
click at [215, 362] on div "Fall/Winter 2025: [GEOGRAPHIC_DATA]" at bounding box center [308, 363] width 230 height 14
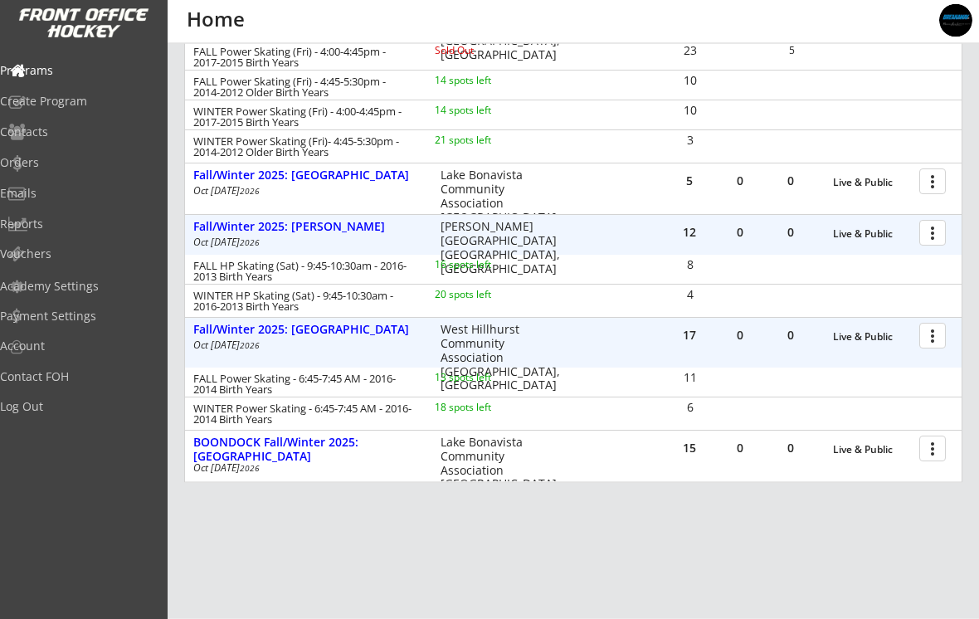
scroll to position [525, 0]
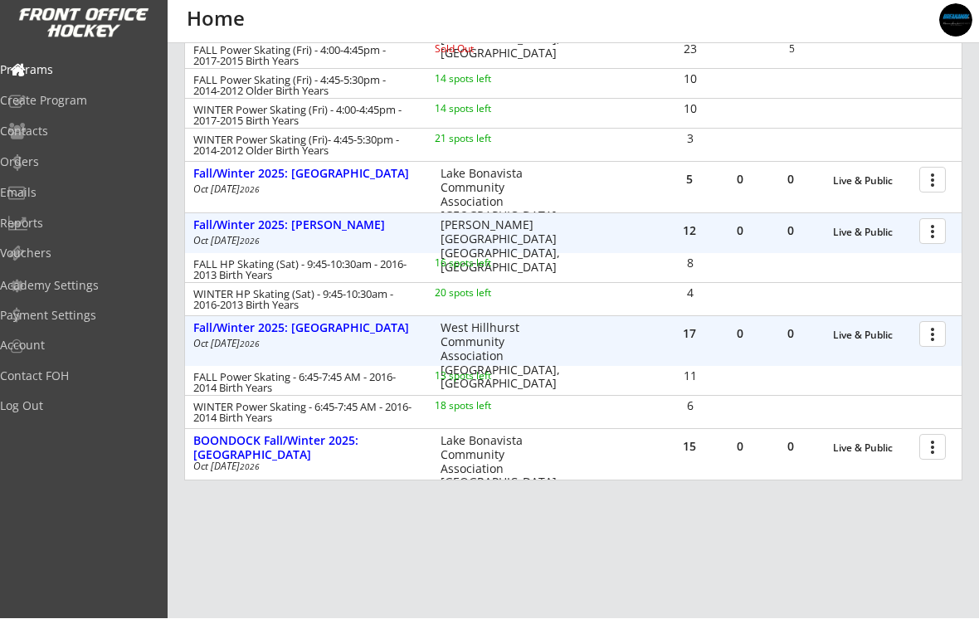
click at [215, 453] on div "BOONDOCK Fall/Winter 2025: Lake Bonavista" at bounding box center [308, 449] width 230 height 28
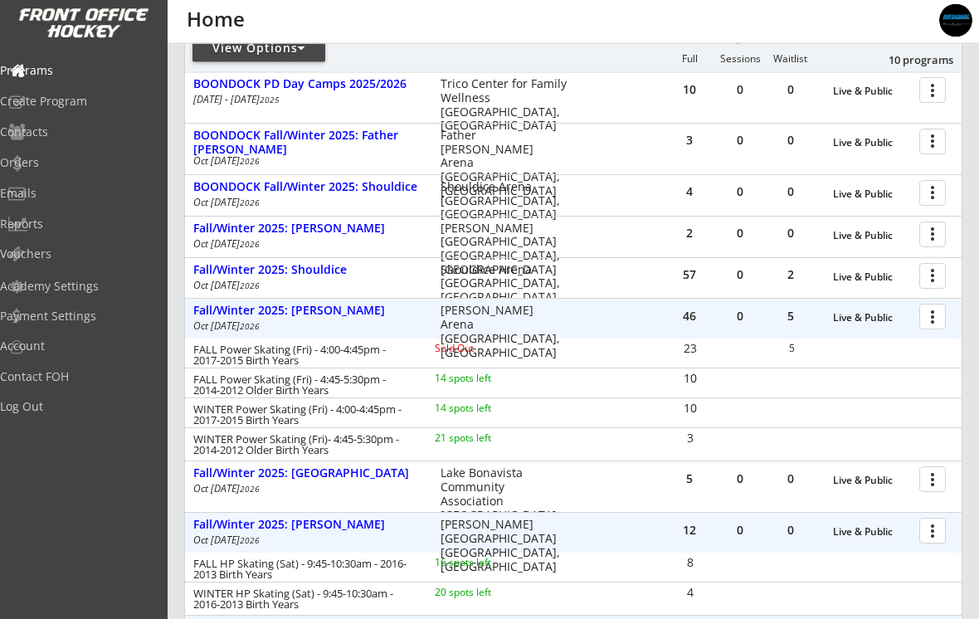
scroll to position [227, 0]
click at [244, 305] on div "Fall/Winter 2025: Frank McCool" at bounding box center [308, 311] width 230 height 14
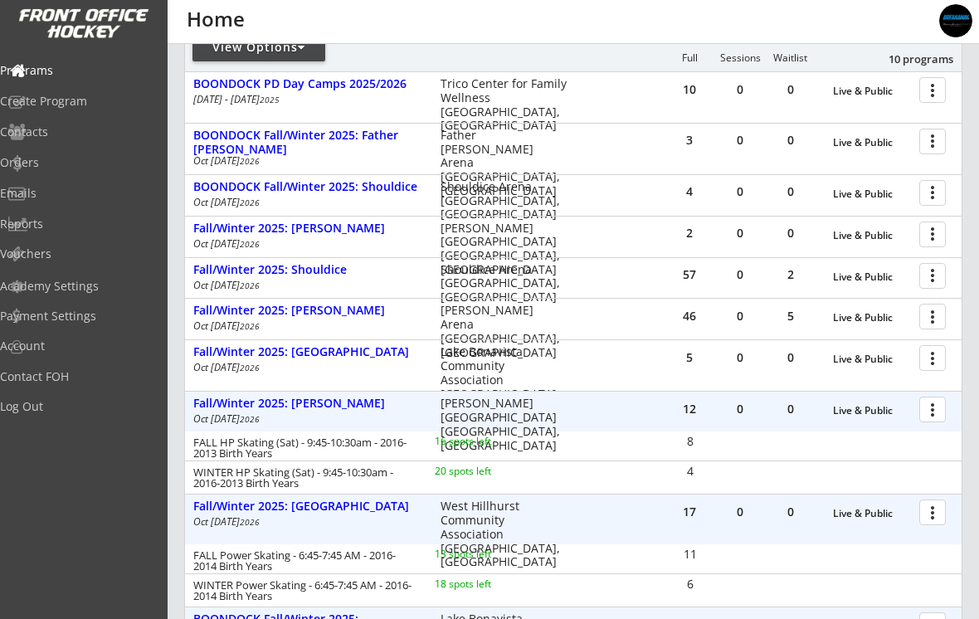
click at [239, 403] on div "Fall/Winter 2025: Norma Bush" at bounding box center [308, 404] width 230 height 14
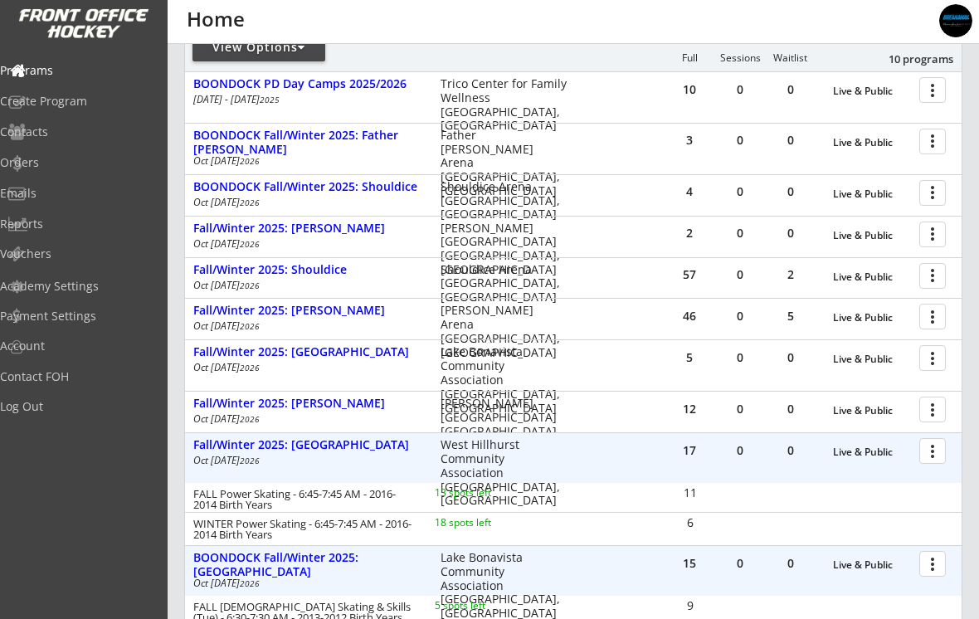
click at [232, 448] on div "Fall/Winter 2025: West Hillhurst" at bounding box center [308, 445] width 230 height 14
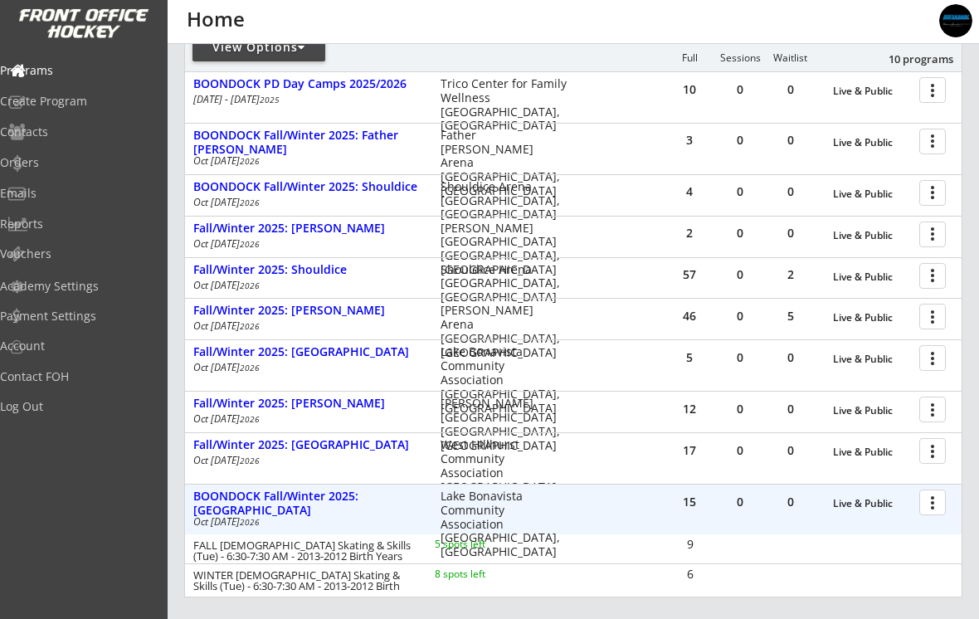
click at [242, 503] on div "BOONDOCK Fall/Winter 2025: Lake Bonavista" at bounding box center [308, 504] width 230 height 28
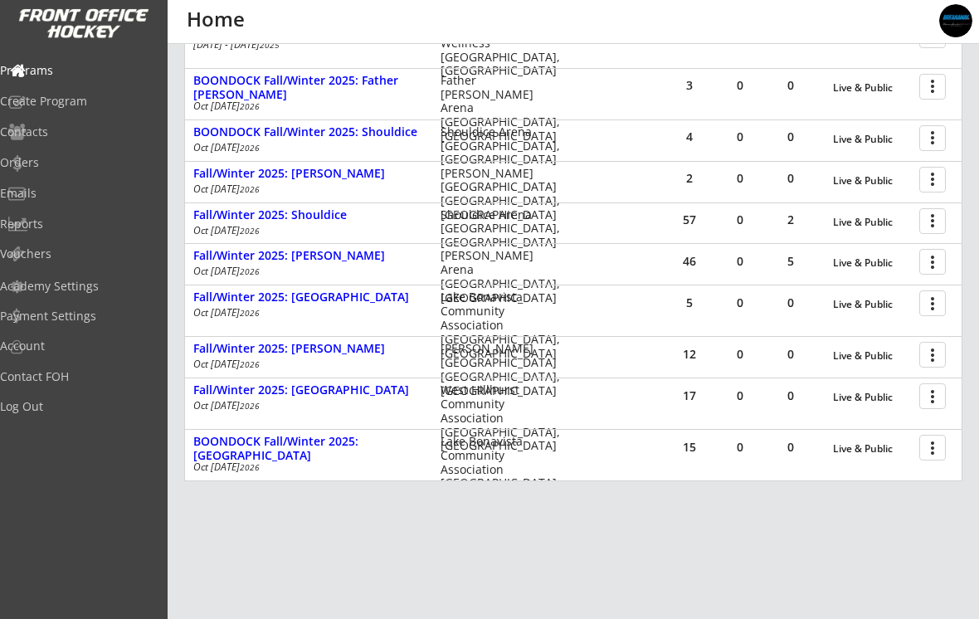
scroll to position [309, 0]
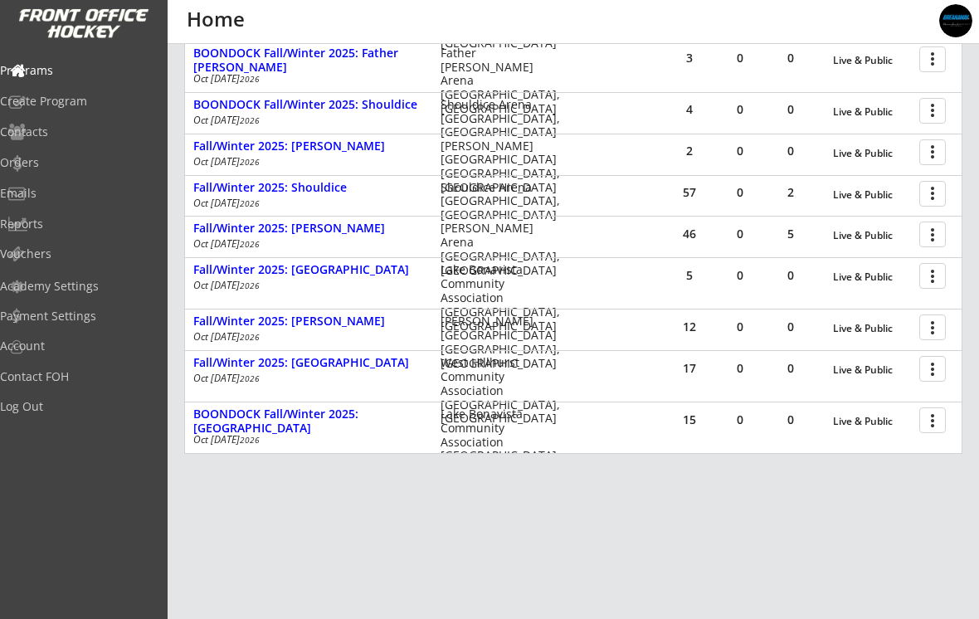
click at [930, 336] on div at bounding box center [935, 326] width 29 height 29
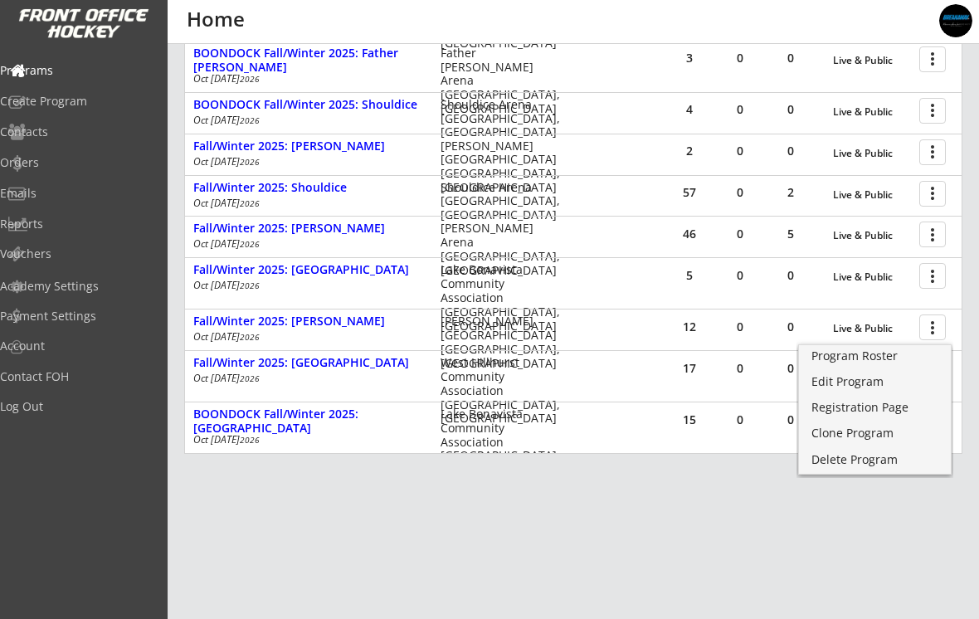
click at [879, 360] on div "Program Roster" at bounding box center [875, 356] width 127 height 12
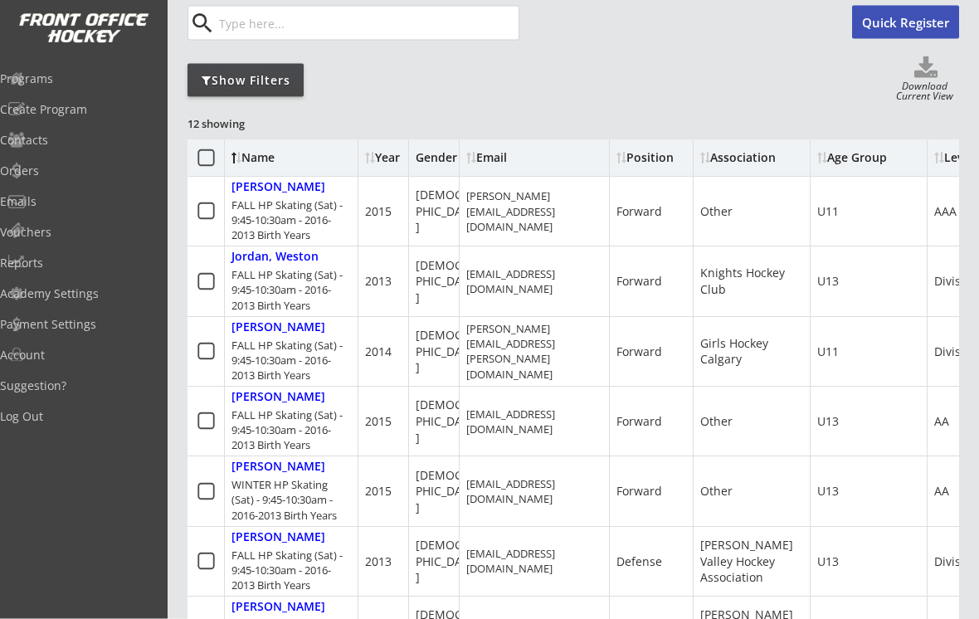
scroll to position [157, 0]
click at [244, 255] on div "Jordan, Weston" at bounding box center [275, 256] width 87 height 14
select select ""Forward""
select select ""Youth XL""
select select ""Knights Hockey Club""
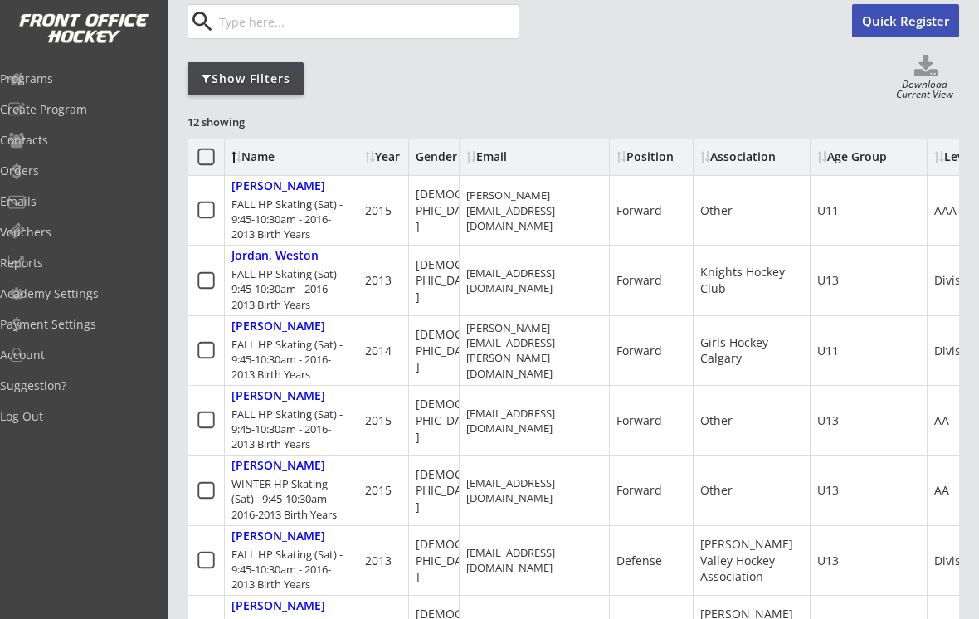
select select ""U13""
select select ""Division 2""
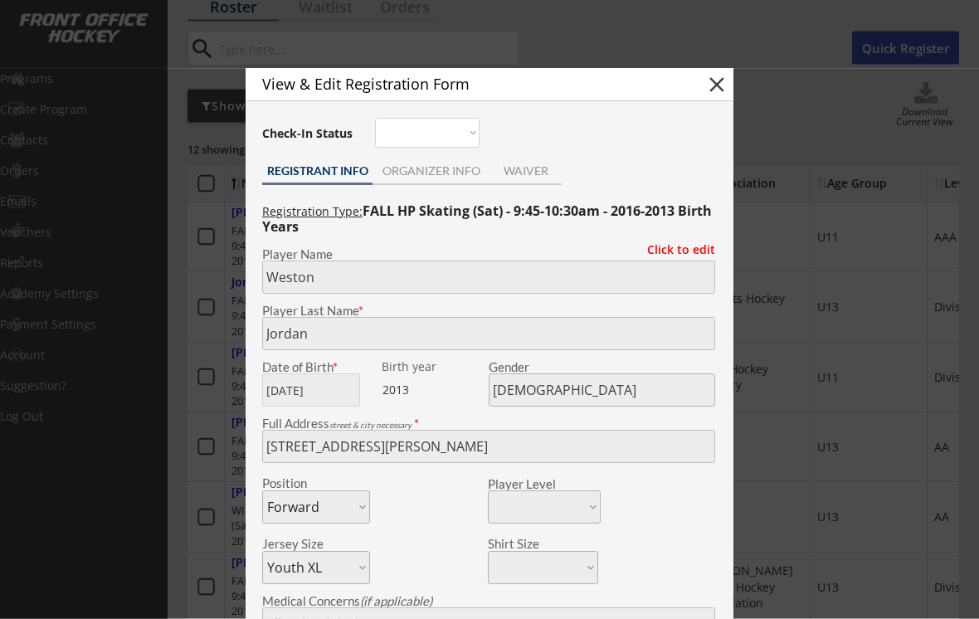
click at [720, 89] on button "close" at bounding box center [717, 85] width 25 height 25
select select ""PLACEHOLDER_1427118222253""
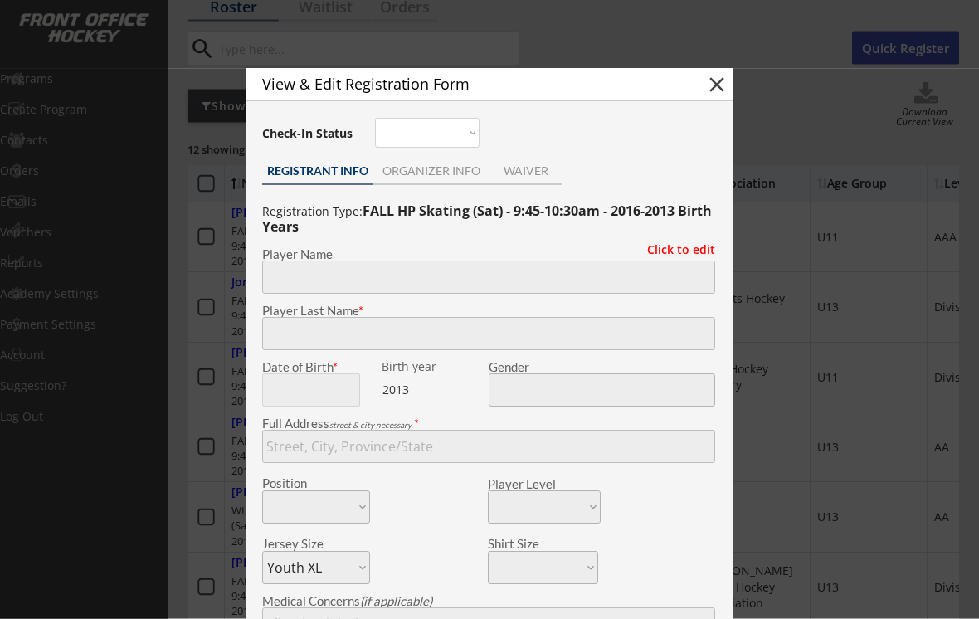
select select ""PLACEHOLDER_1427118222253""
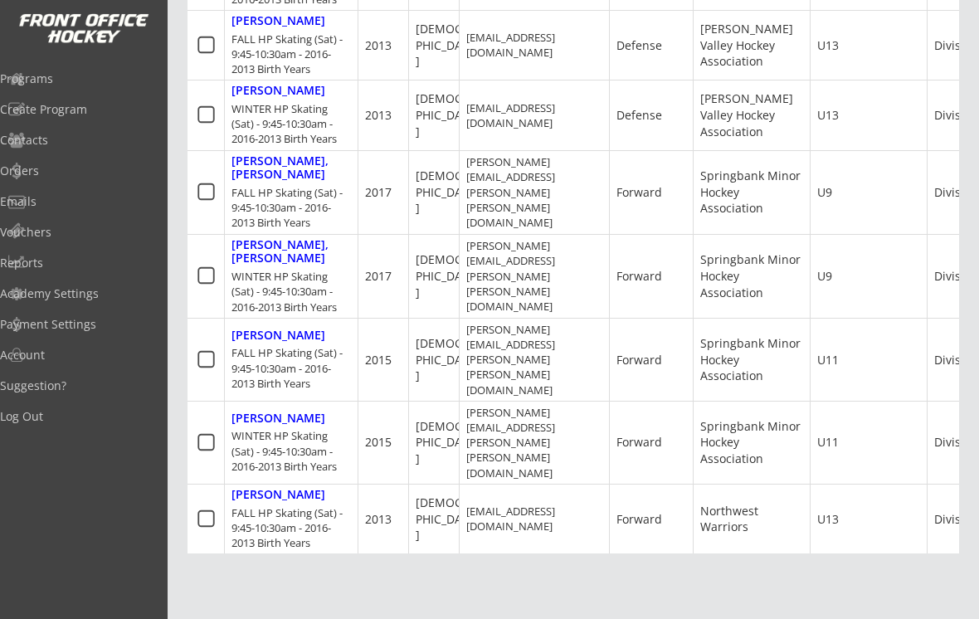
scroll to position [665, 0]
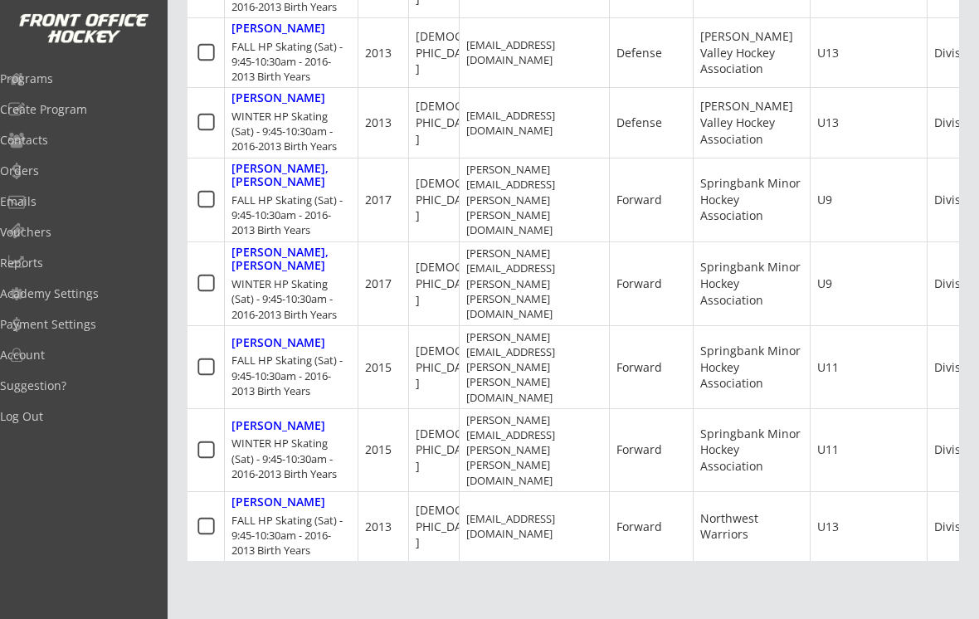
click at [257, 495] on div "Petrucci, Pierce" at bounding box center [279, 502] width 94 height 14
type input "Pierce"
type input "Petrucci"
type input "06/05/2013"
type input "Male"
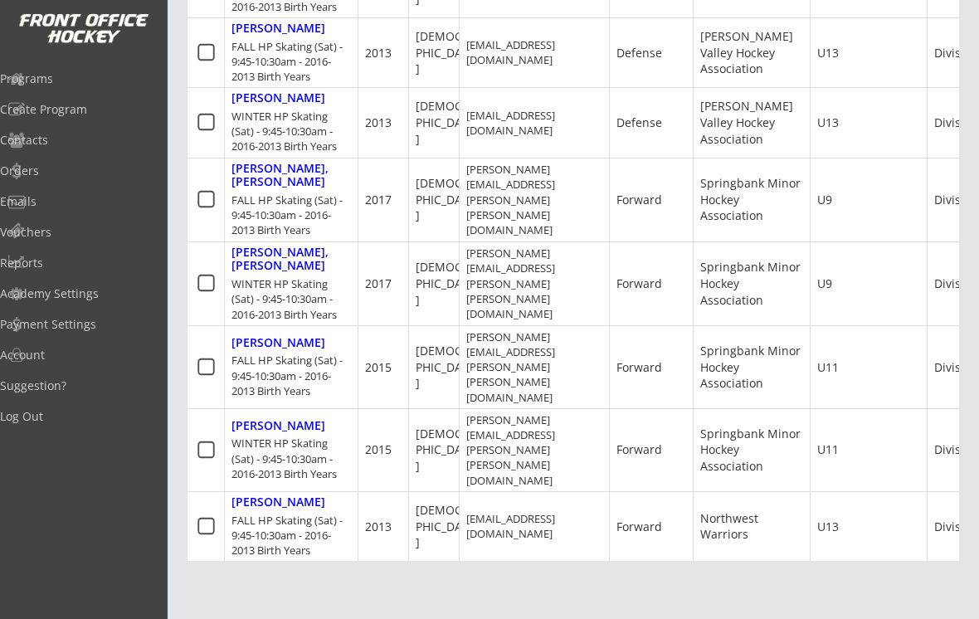
type input "208 Varsity Green Bay NW, Calgary, AB T3B 3A8, Canada"
select select ""Forward""
select select ""Youth M""
type input "Jessica Petrucci"
type input "(403) 680-5640"
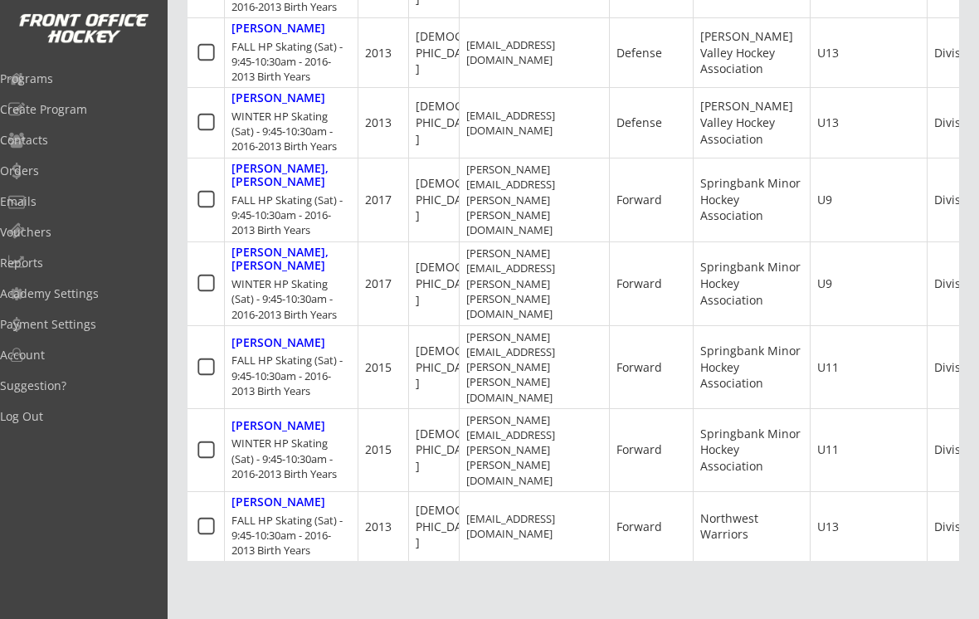
type input "Northwest Warriors"
select select ""Northwest Warriors""
type input "U13"
select select ""U13""
type input "Division 2"
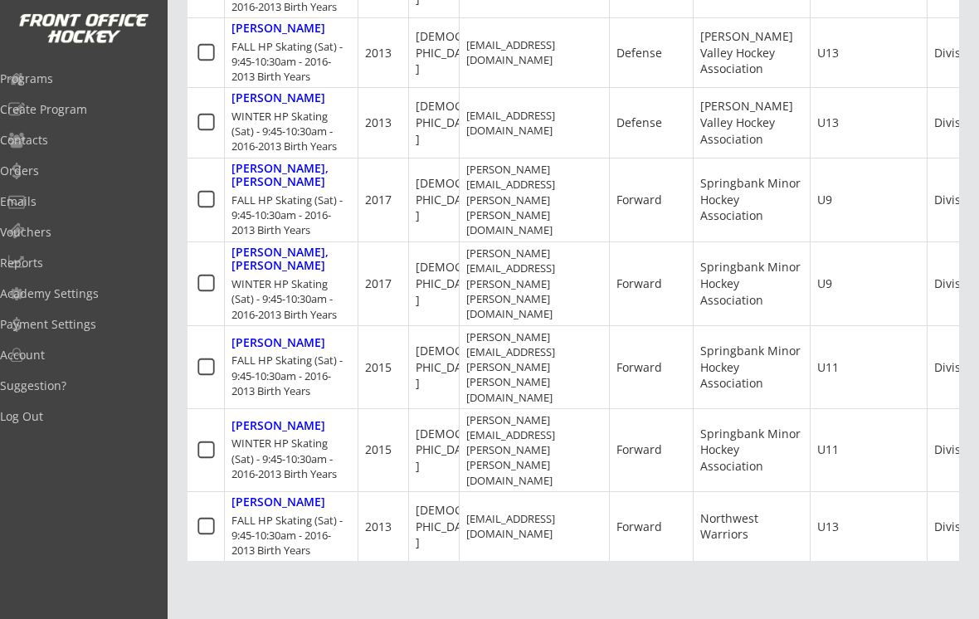
select select ""Division 2""
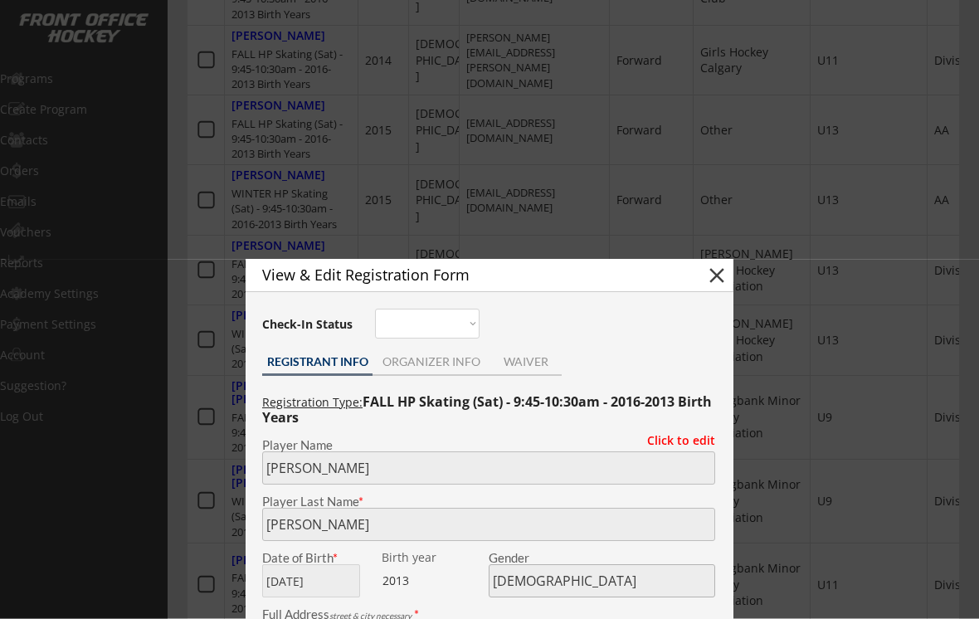
click at [720, 274] on button "close" at bounding box center [717, 276] width 25 height 25
select select ""PLACEHOLDER_1427118222253""
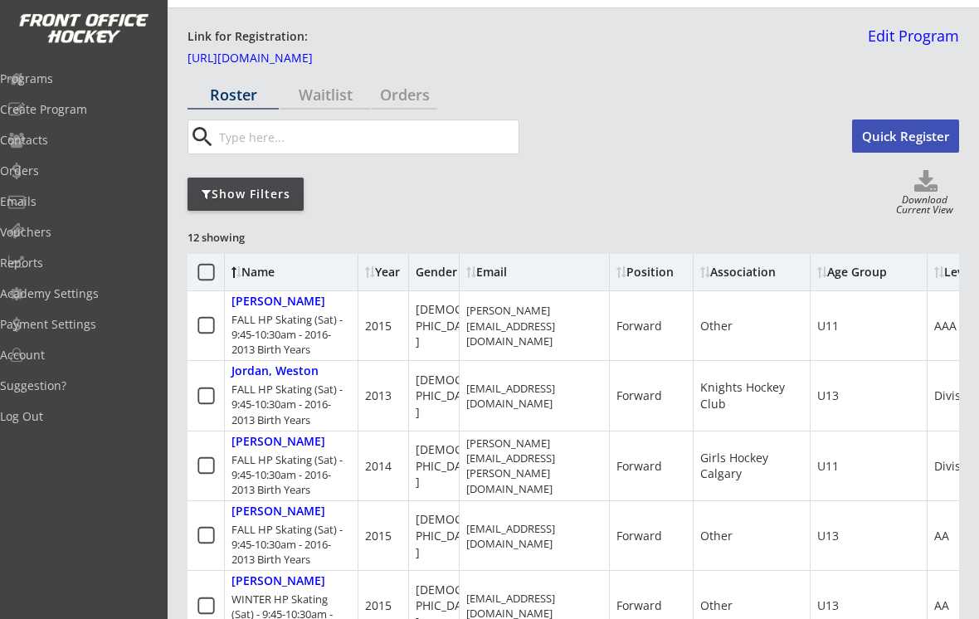
scroll to position [0, 0]
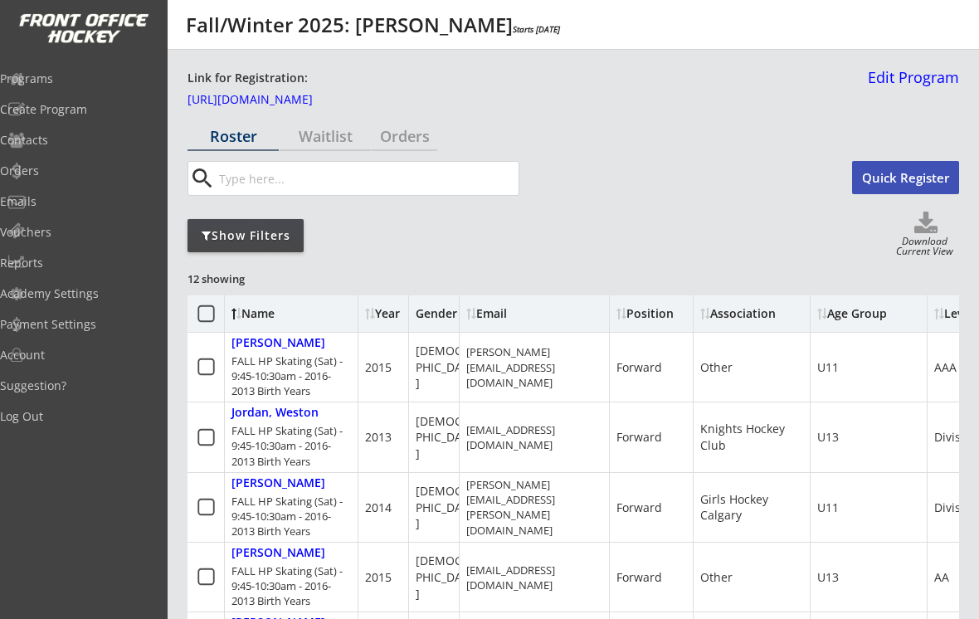
click at [54, 76] on div "Programs" at bounding box center [79, 79] width 158 height 12
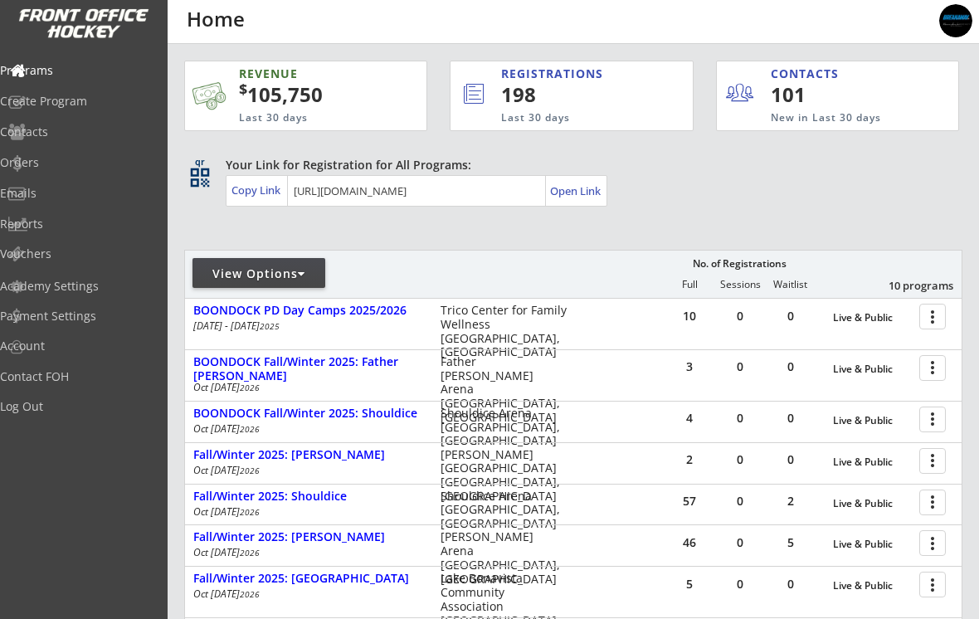
click at [934, 371] on div at bounding box center [935, 367] width 29 height 29
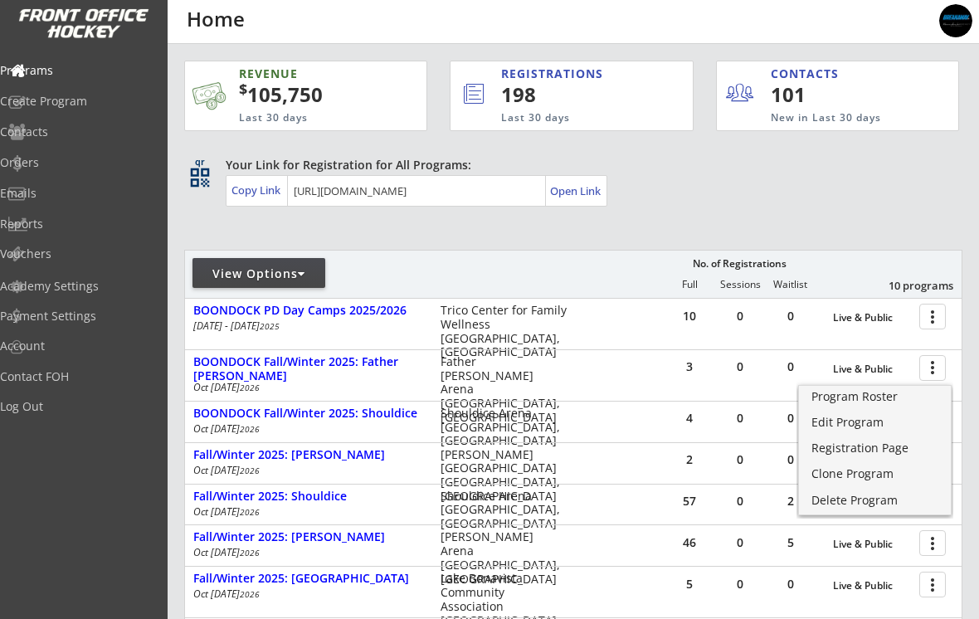
click at [865, 426] on div "Edit Program" at bounding box center [875, 423] width 127 height 12
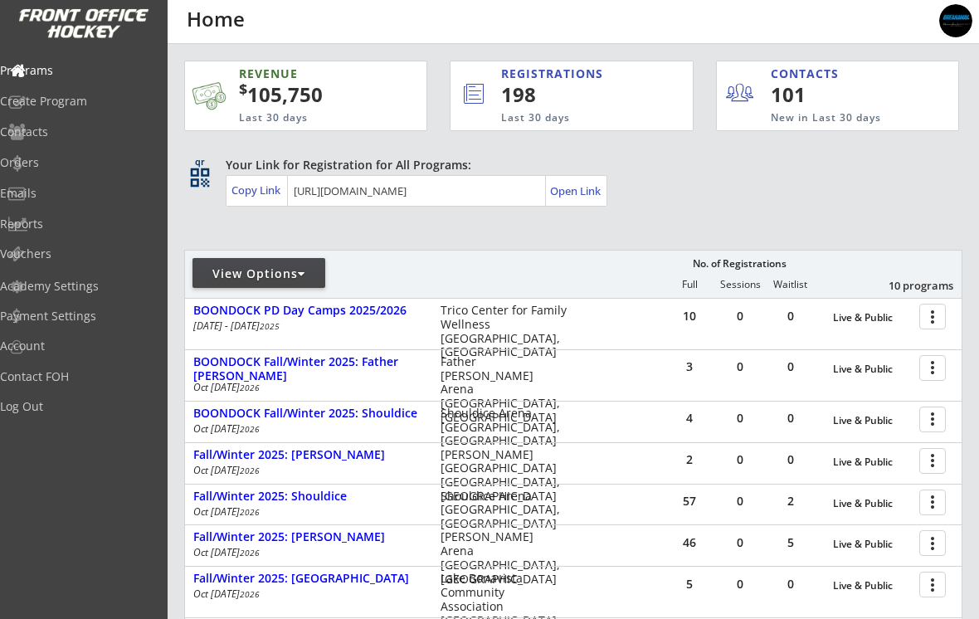
click at [932, 430] on div at bounding box center [935, 418] width 29 height 29
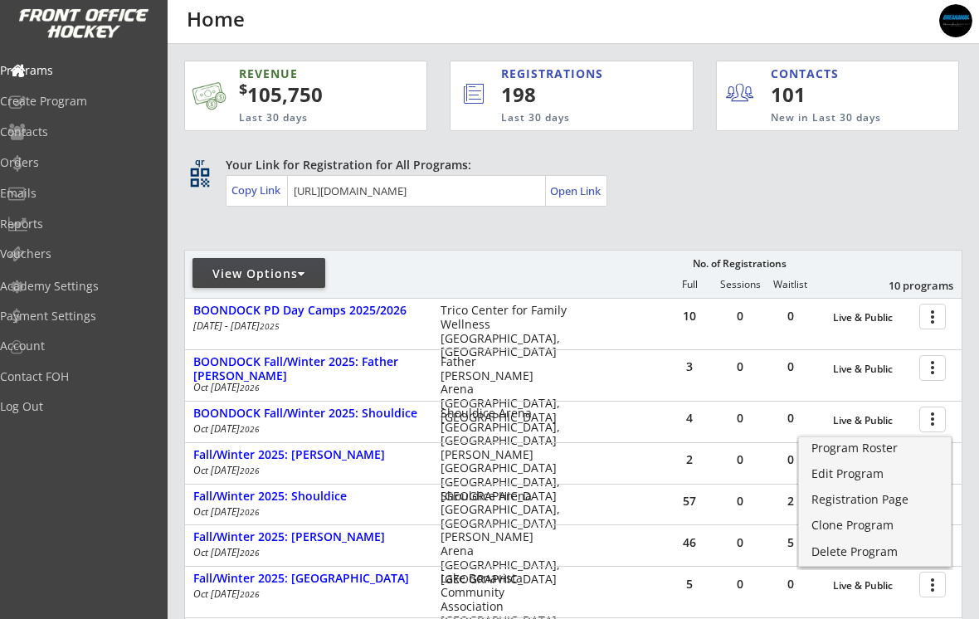
click at [860, 477] on div "Edit Program" at bounding box center [875, 474] width 127 height 12
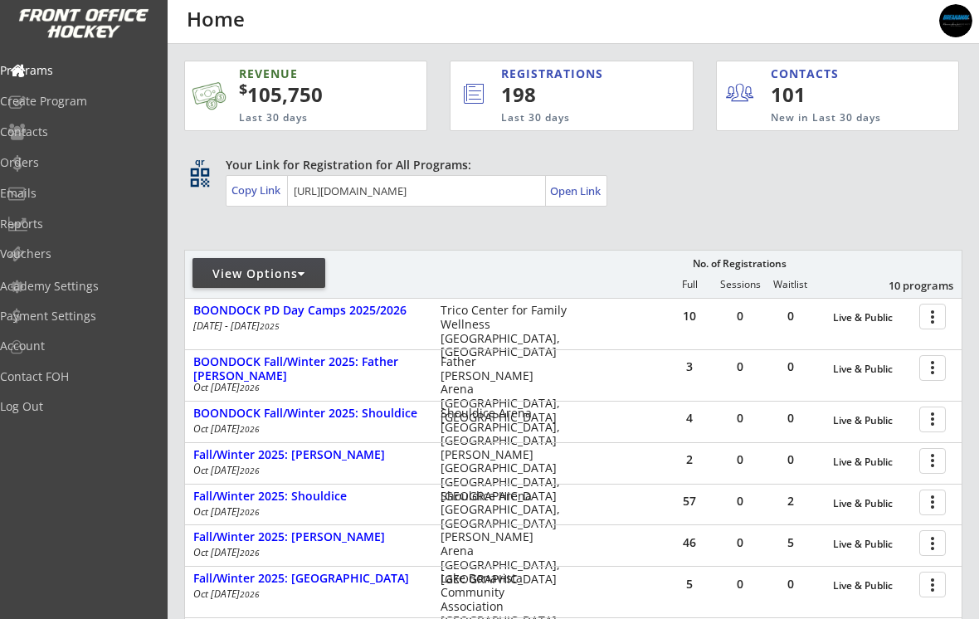
click at [232, 429] on div "[DATE] - [DATE]" at bounding box center [305, 429] width 225 height 10
click at [225, 415] on div "BOONDOCK Fall/Winter 2025: Shouldice" at bounding box center [308, 414] width 230 height 14
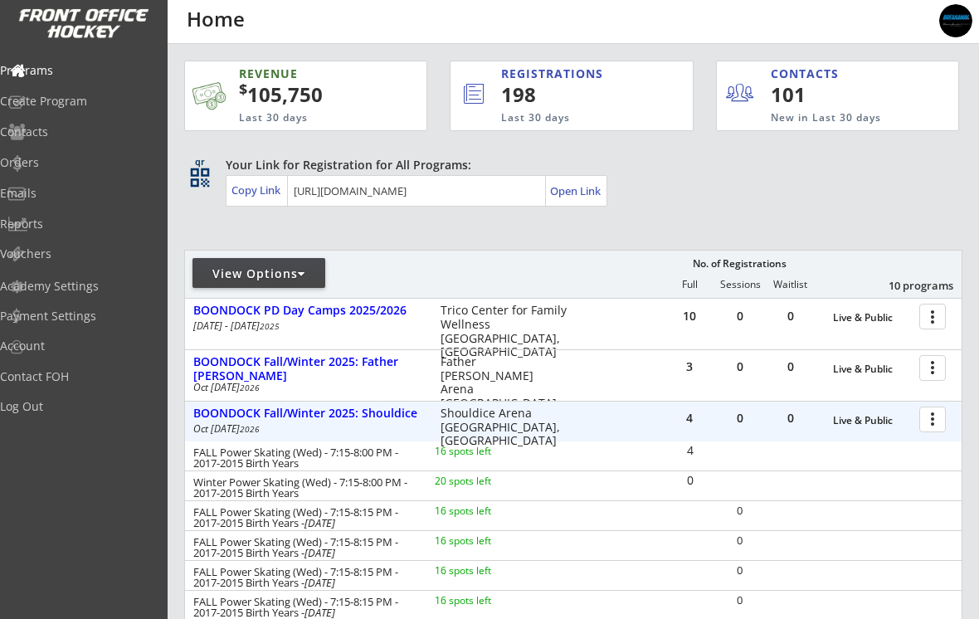
click at [217, 419] on div "BOONDOCK Fall/Winter 2025: Shouldice" at bounding box center [308, 414] width 230 height 14
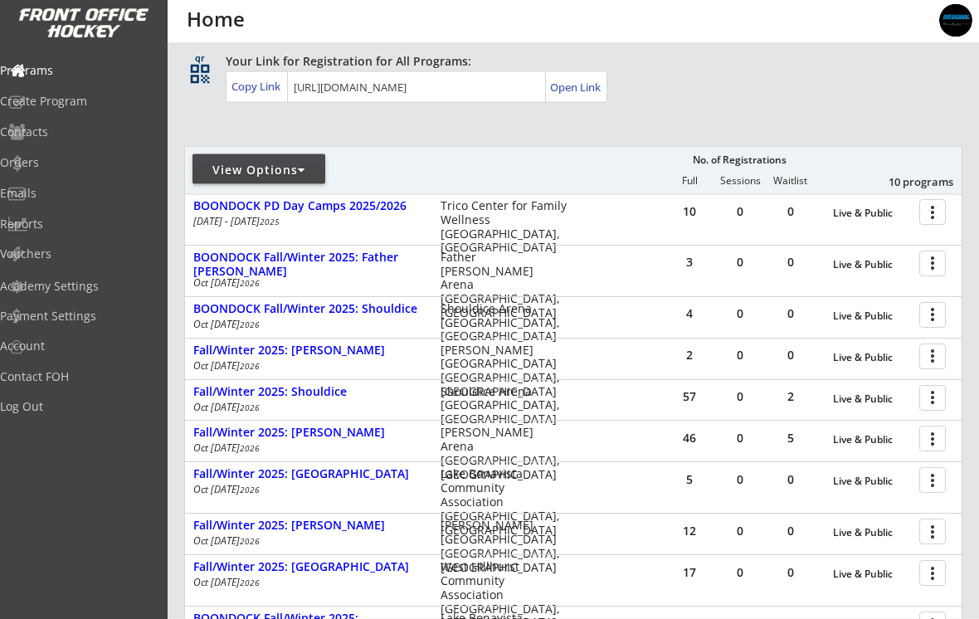
scroll to position [105, 0]
click at [931, 363] on div at bounding box center [935, 354] width 29 height 29
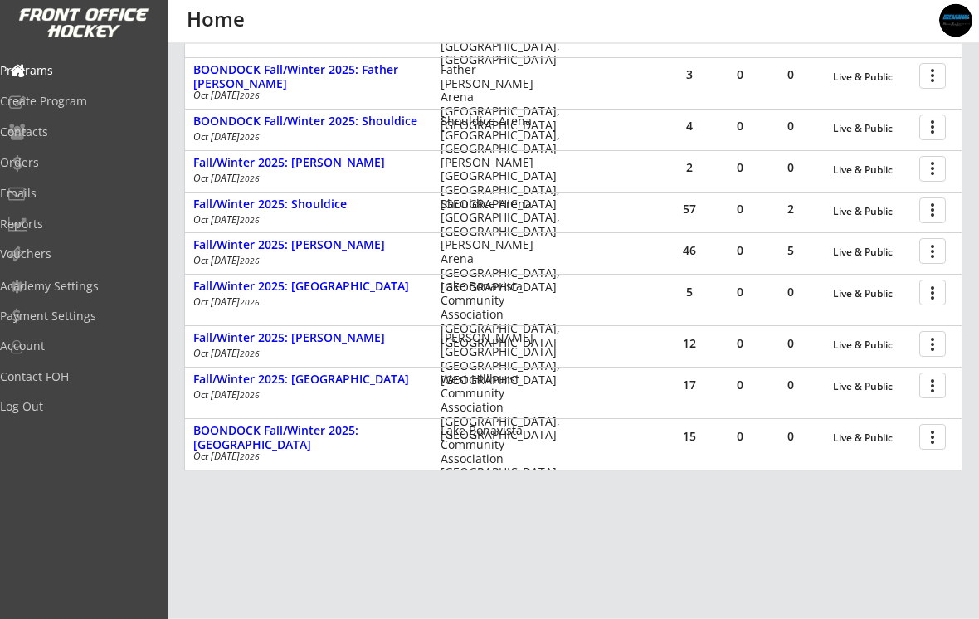
scroll to position [304, 0]
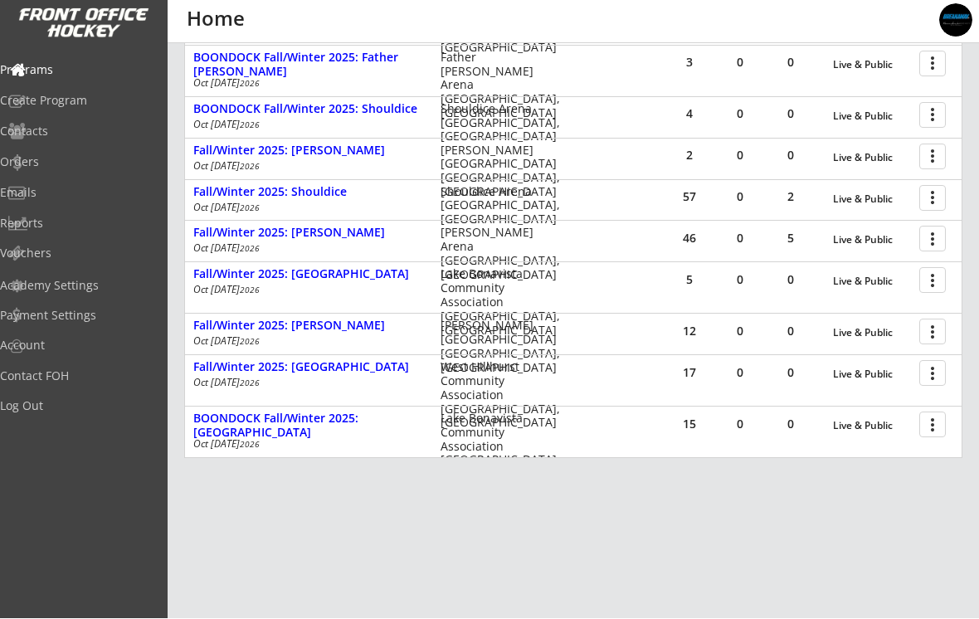
click at [925, 339] on div at bounding box center [935, 331] width 29 height 29
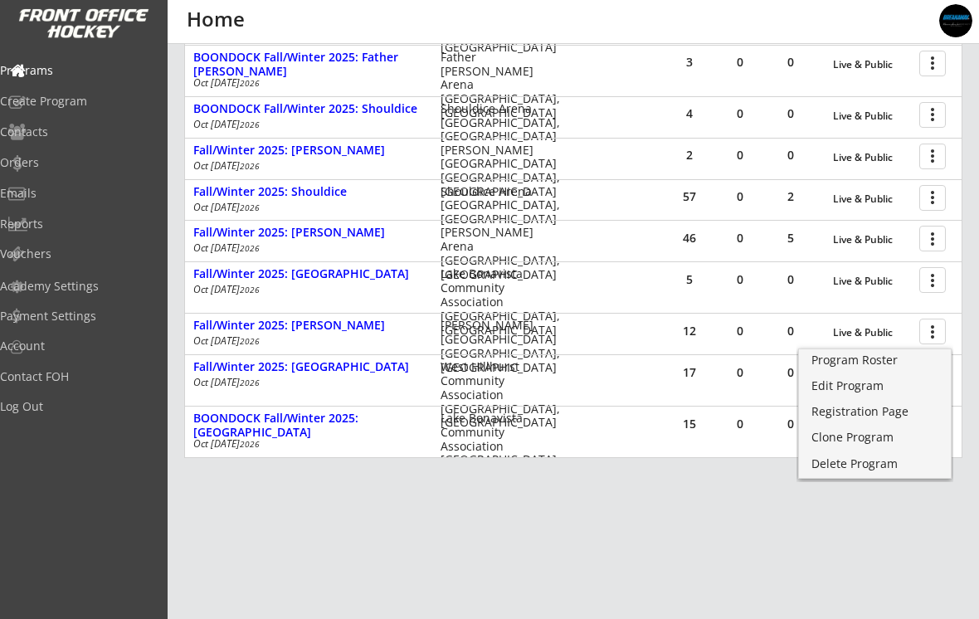
click at [869, 390] on div "Edit Program" at bounding box center [875, 386] width 127 height 12
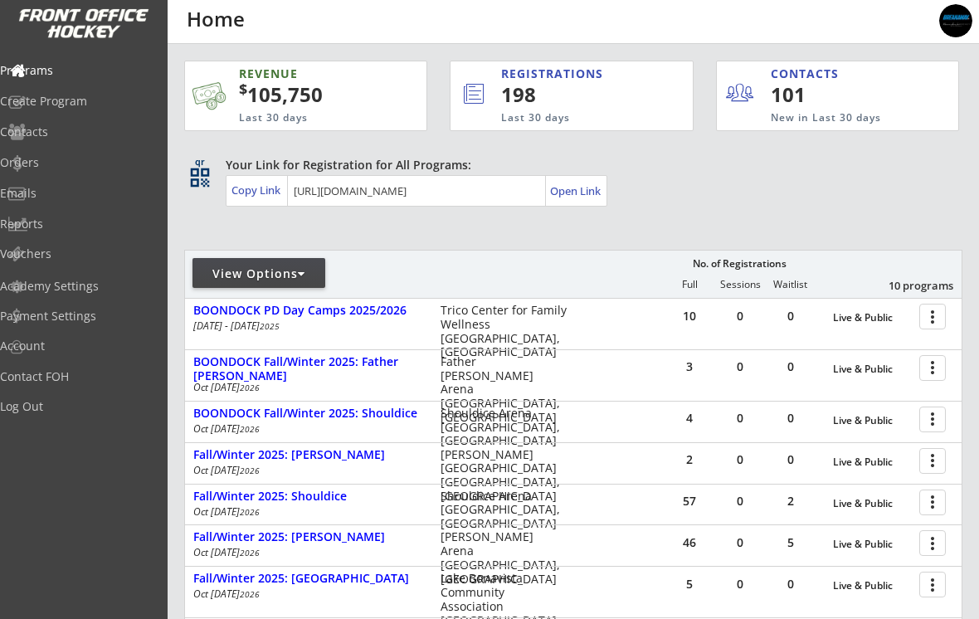
click at [929, 463] on div at bounding box center [935, 460] width 29 height 29
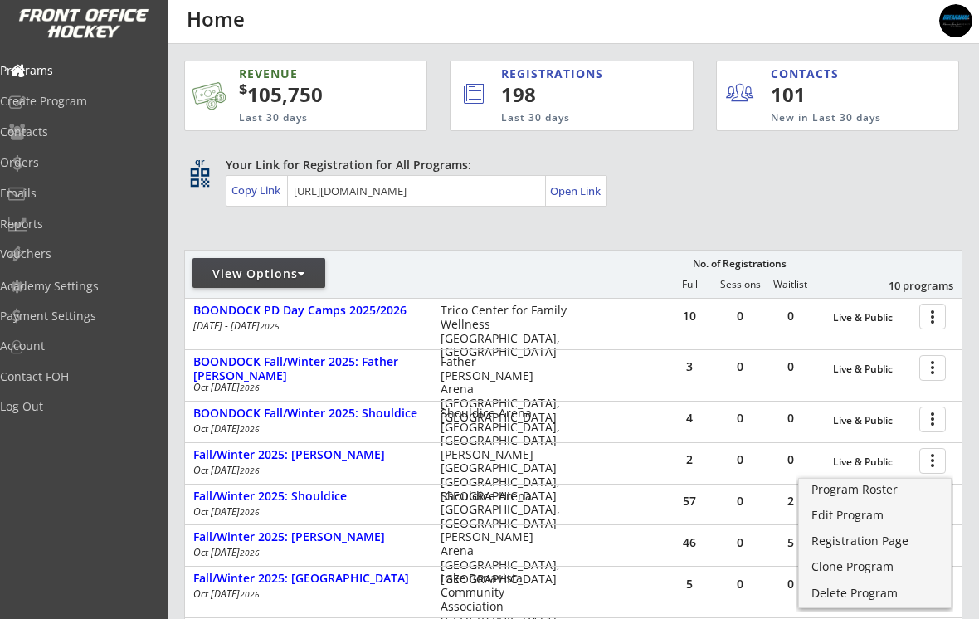
click at [876, 494] on div "Program Roster" at bounding box center [875, 490] width 127 height 12
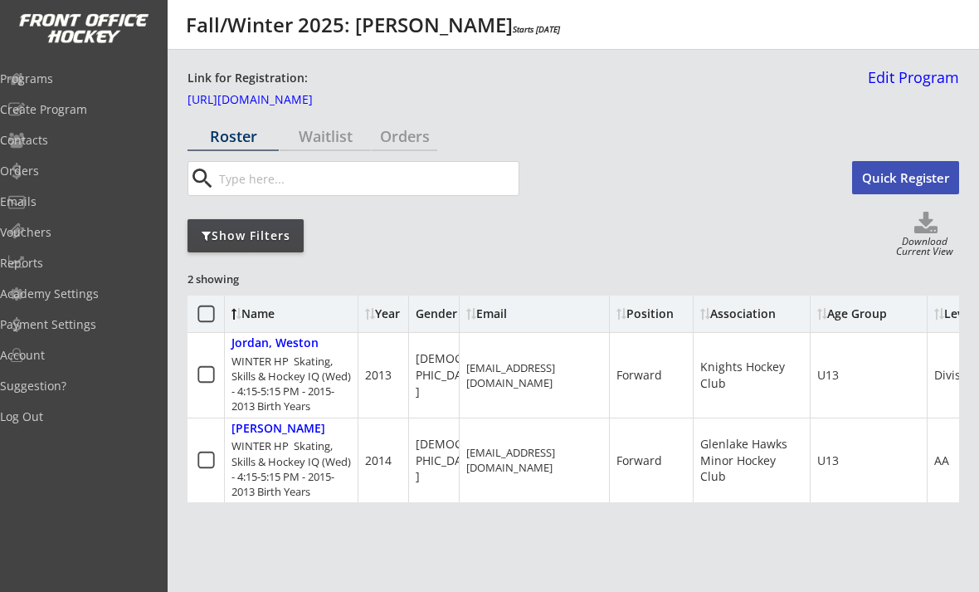
click at [77, 81] on div "Programs" at bounding box center [79, 79] width 158 height 12
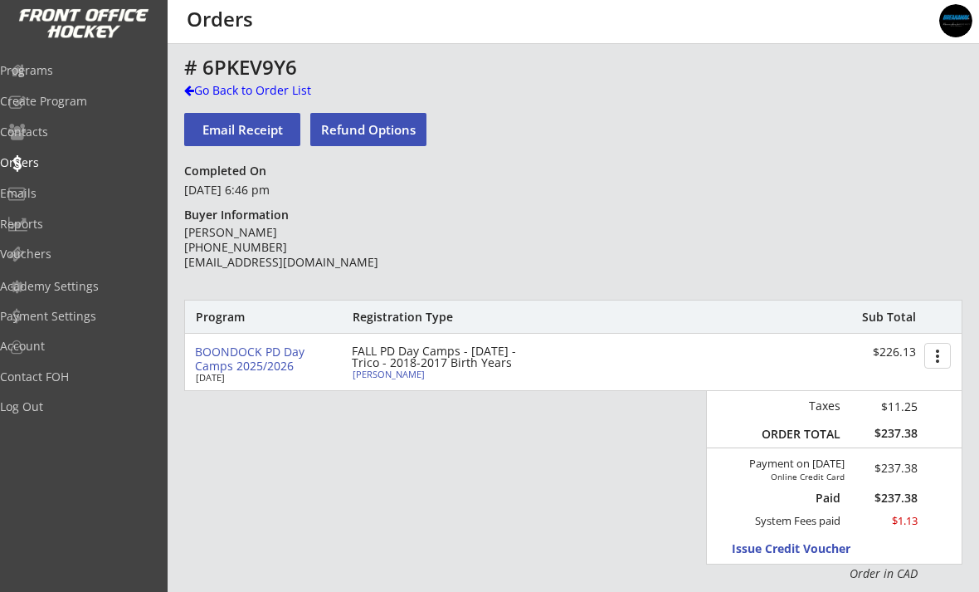
click at [228, 93] on div "Go Back to Order List" at bounding box center [269, 90] width 171 height 17
click at [382, 374] on div "[PERSON_NAME]" at bounding box center [445, 373] width 185 height 9
select select ""Forward""
select select ""Youth L""
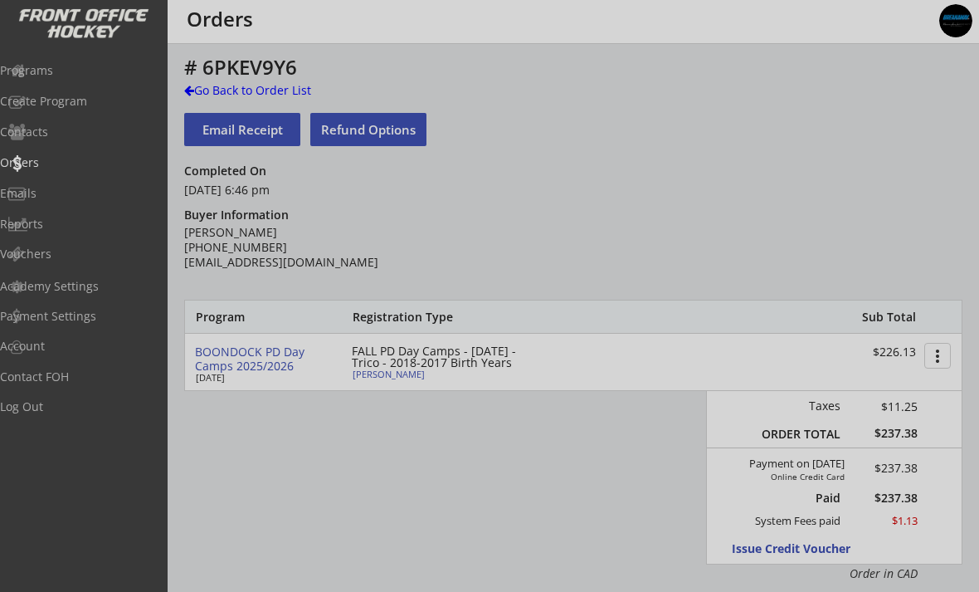
type input "[DEMOGRAPHIC_DATA]"
type input "Hockey Super League"
type input "U9"
type input "HSL Major"
select select ""Hockey Super League""
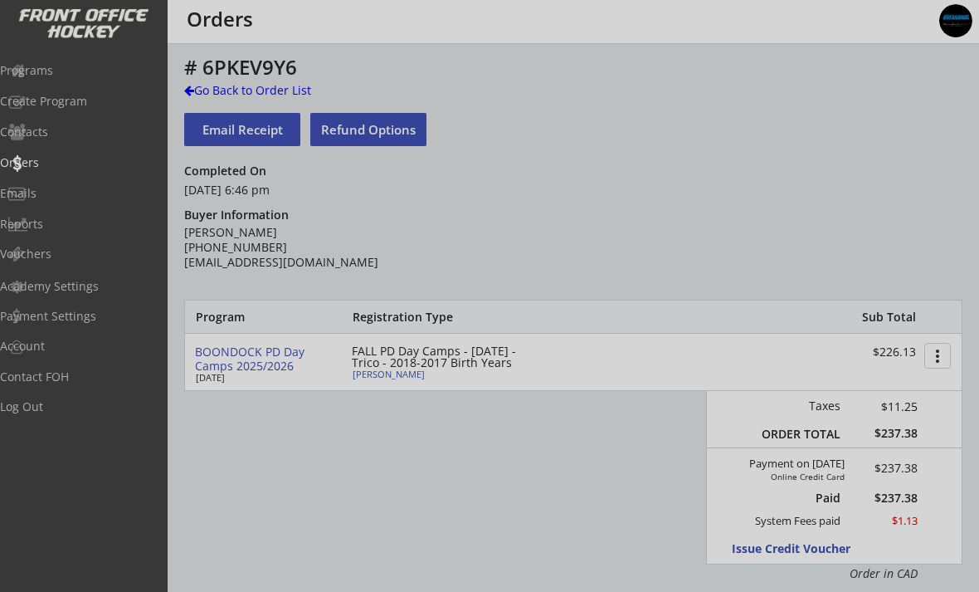
select select ""U9""
select select ""HSL Major""
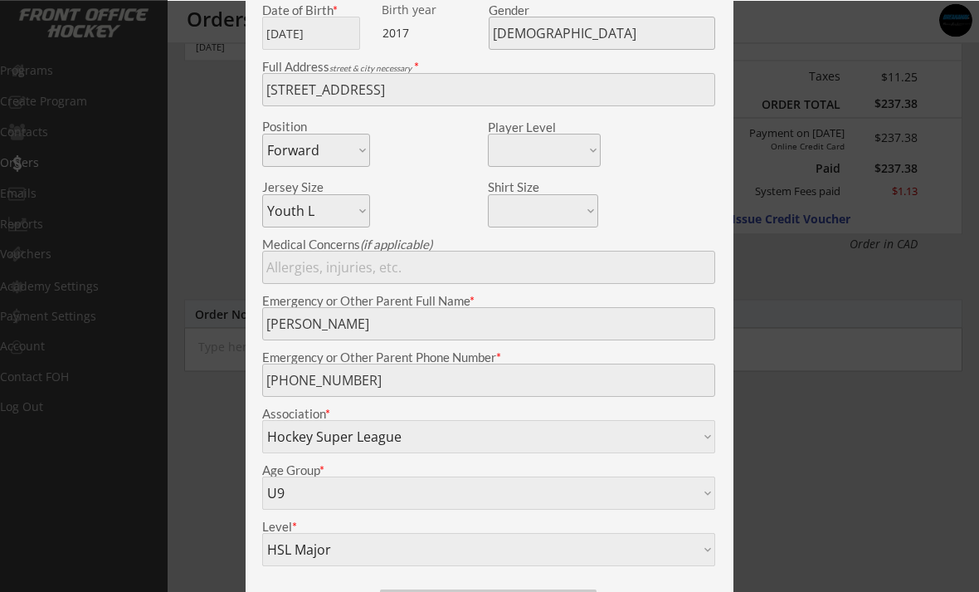
scroll to position [334, 0]
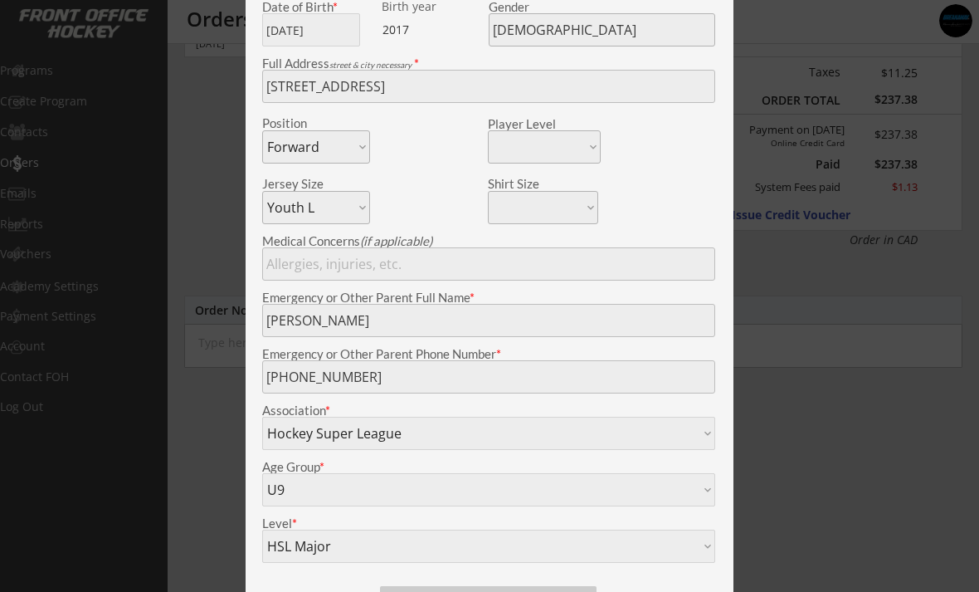
click at [218, 445] on div at bounding box center [489, 296] width 979 height 592
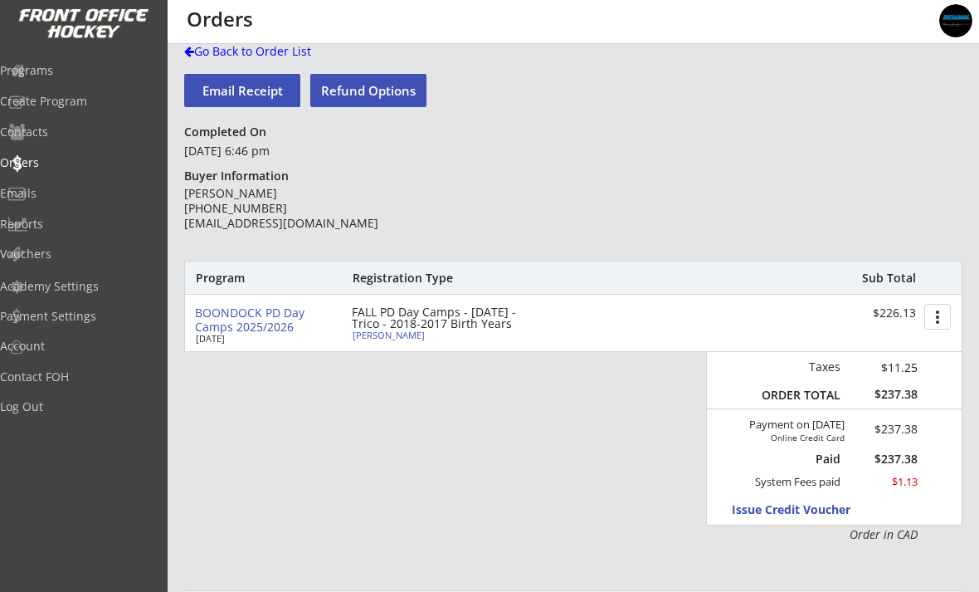
scroll to position [0, 0]
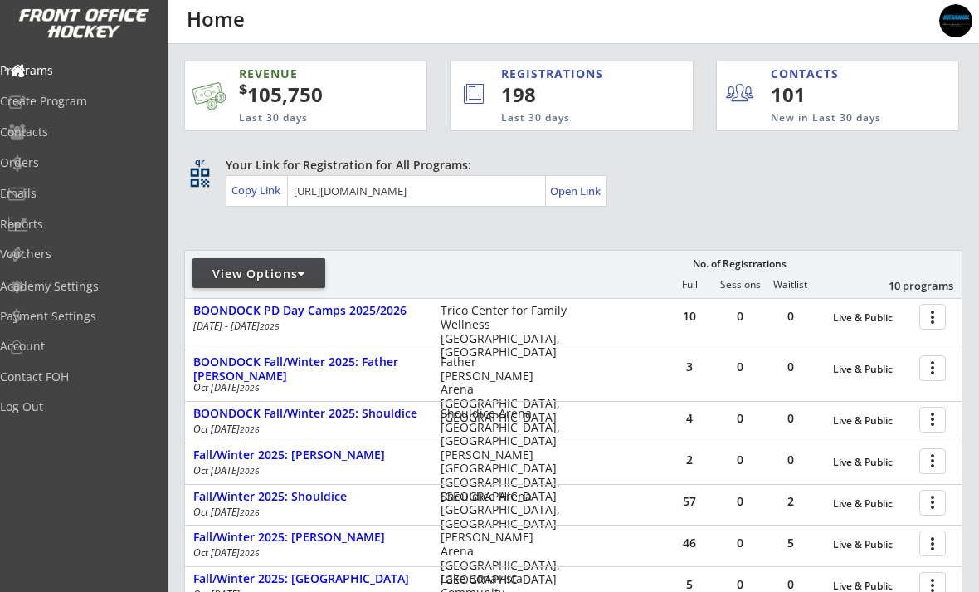
click at [61, 165] on div "Orders" at bounding box center [79, 163] width 158 height 12
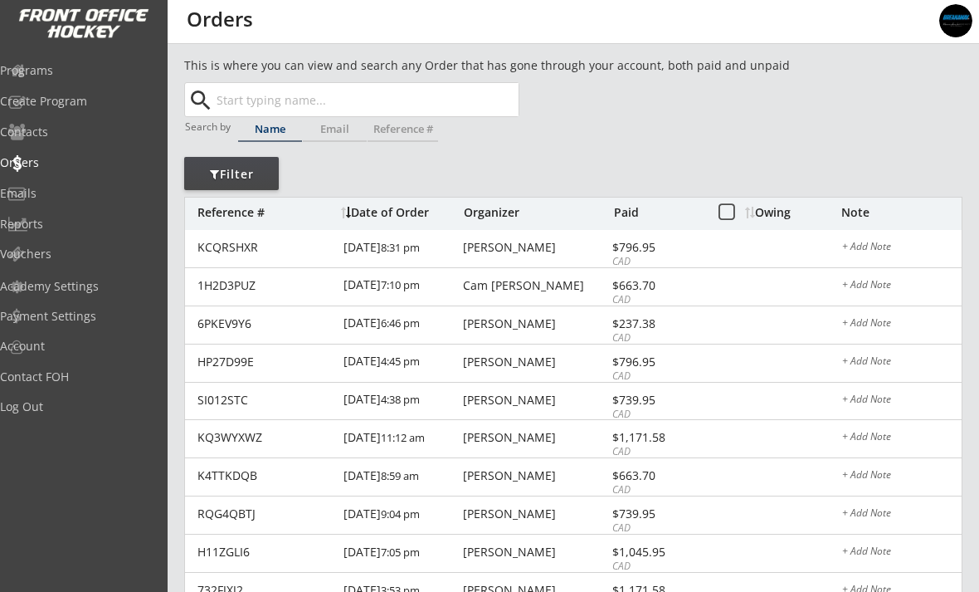
click at [275, 104] on input "text" at bounding box center [365, 99] width 305 height 33
paste input "mfederkeil@gmail.com"
type input "mfederkeil@gmail.com"
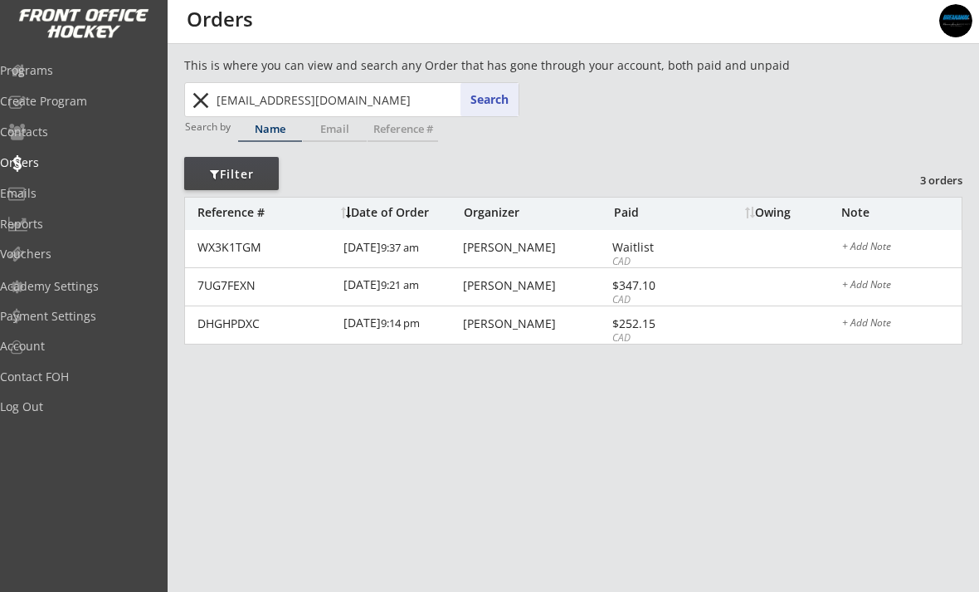
click at [229, 251] on div "WX3K1TGM" at bounding box center [266, 248] width 136 height 12
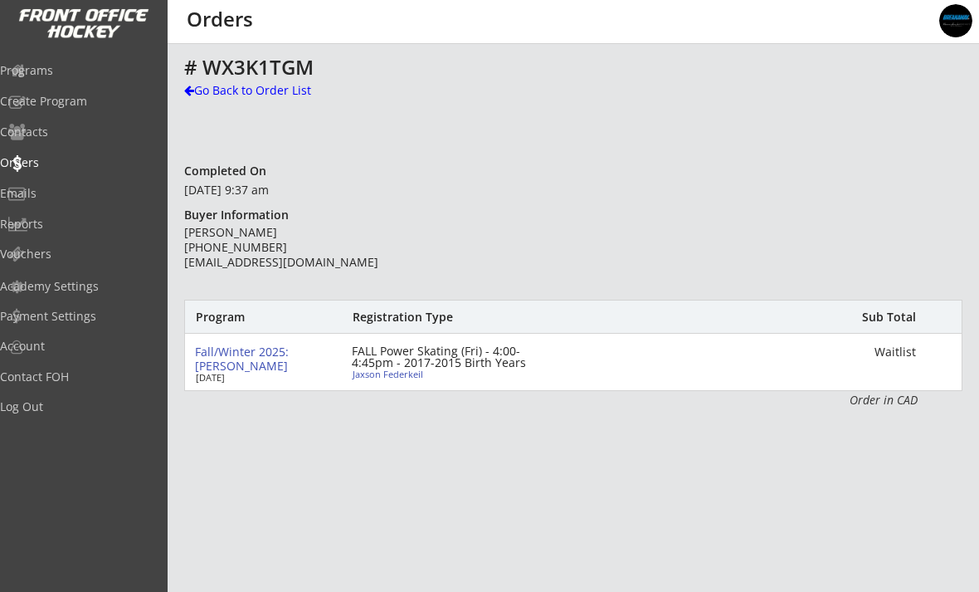
click at [375, 377] on div "Jaxson Federkeil" at bounding box center [445, 373] width 185 height 9
select select ""Forward""
select select ""Youth XL""
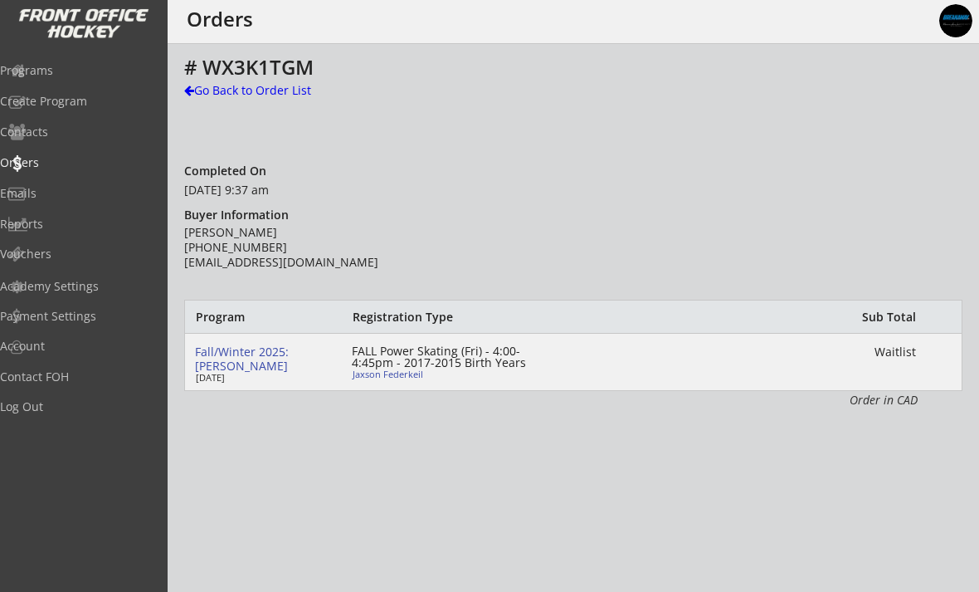
type input "[DEMOGRAPHIC_DATA]"
type input "Knights Hockey Club"
type input "U11"
type input "Division 2"
select select ""Knights Hockey Club""
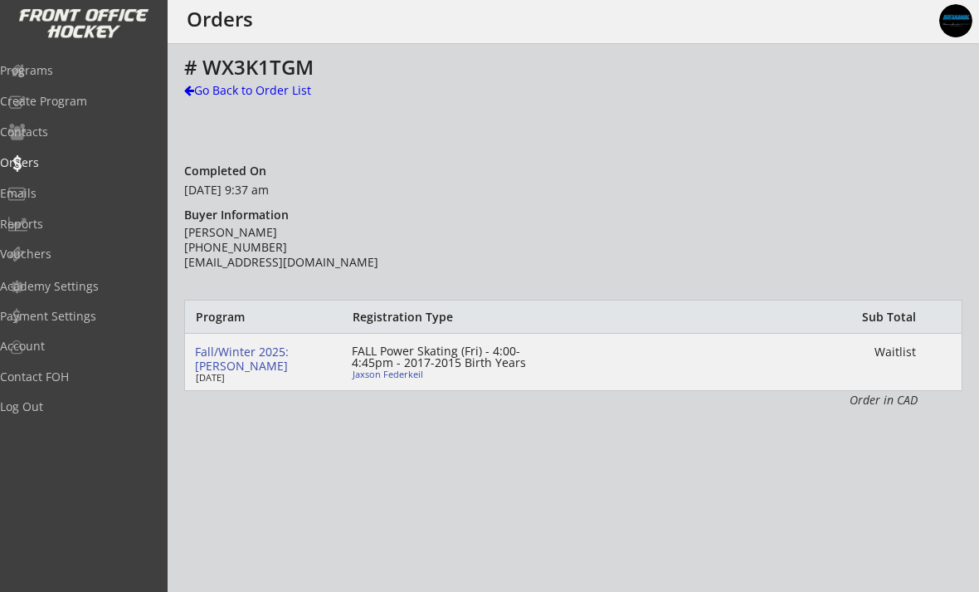
select select ""U11""
select select ""Division 2""
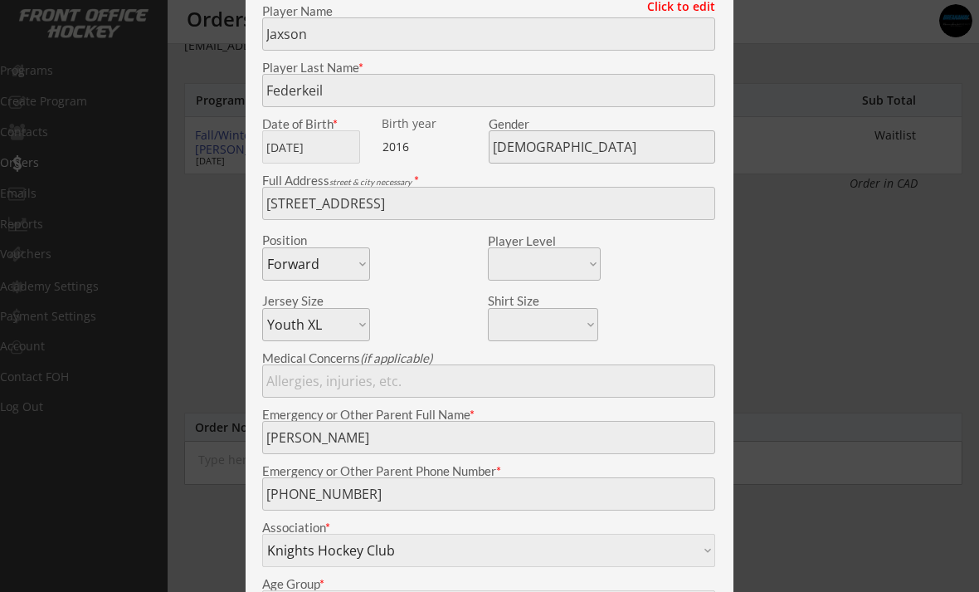
scroll to position [216, 0]
click at [896, 418] on div at bounding box center [489, 296] width 979 height 592
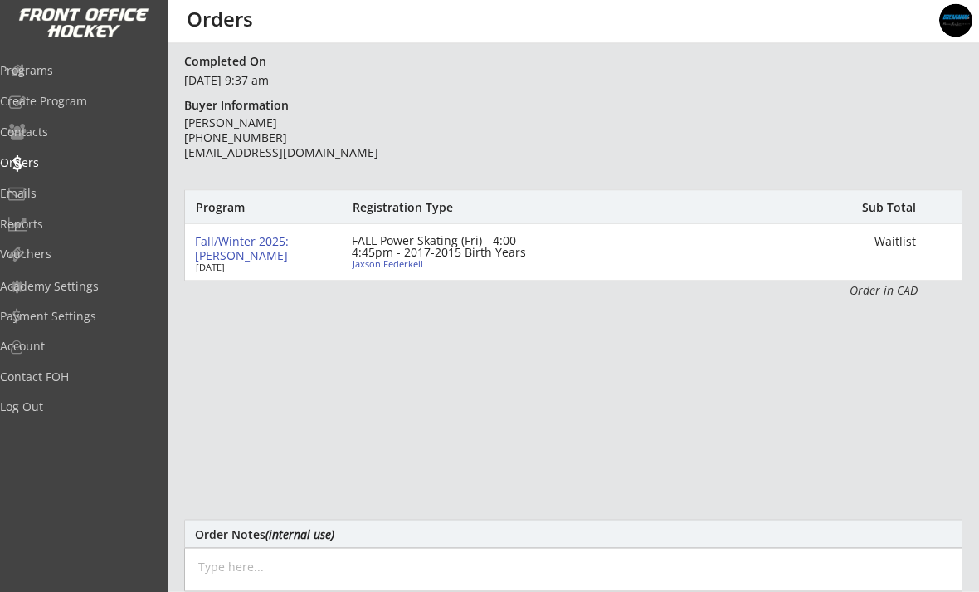
scroll to position [0, 0]
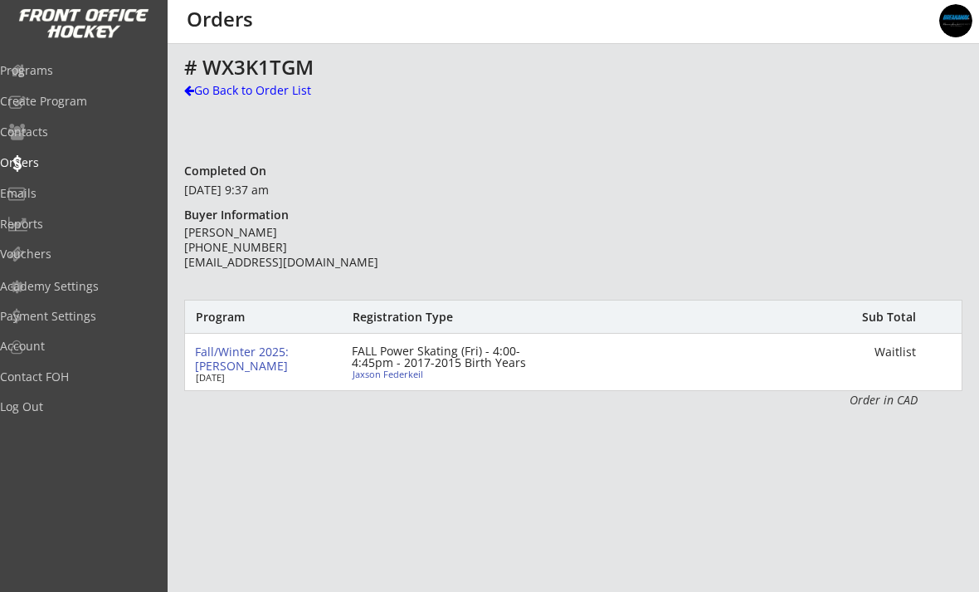
click at [206, 87] on div "Go Back to Order List" at bounding box center [269, 90] width 171 height 17
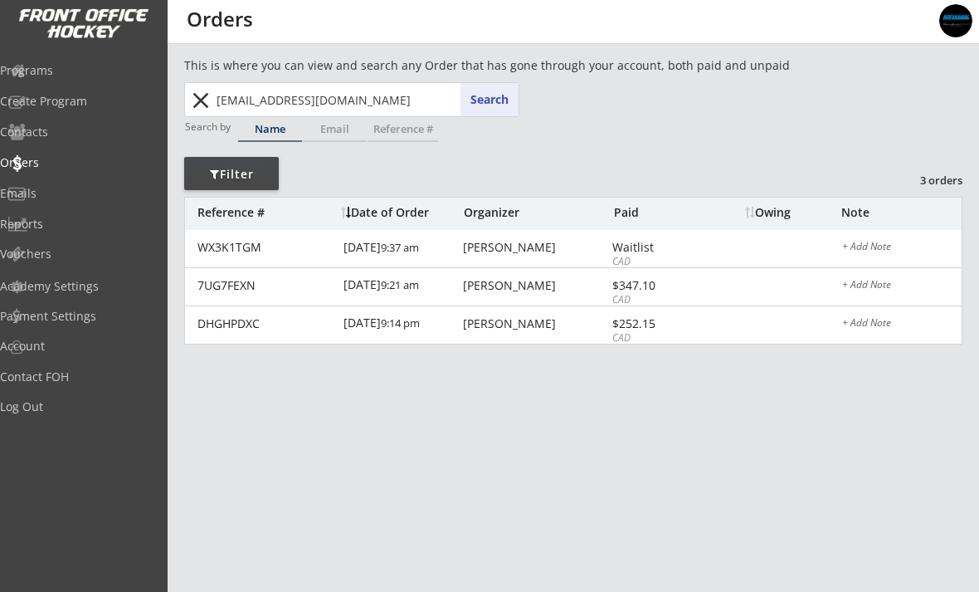
click at [263, 295] on div "7UG7FEXN 3/13/24 9:21 am Michael Federkeil $347.10 CAD + Add Note" at bounding box center [573, 287] width 777 height 38
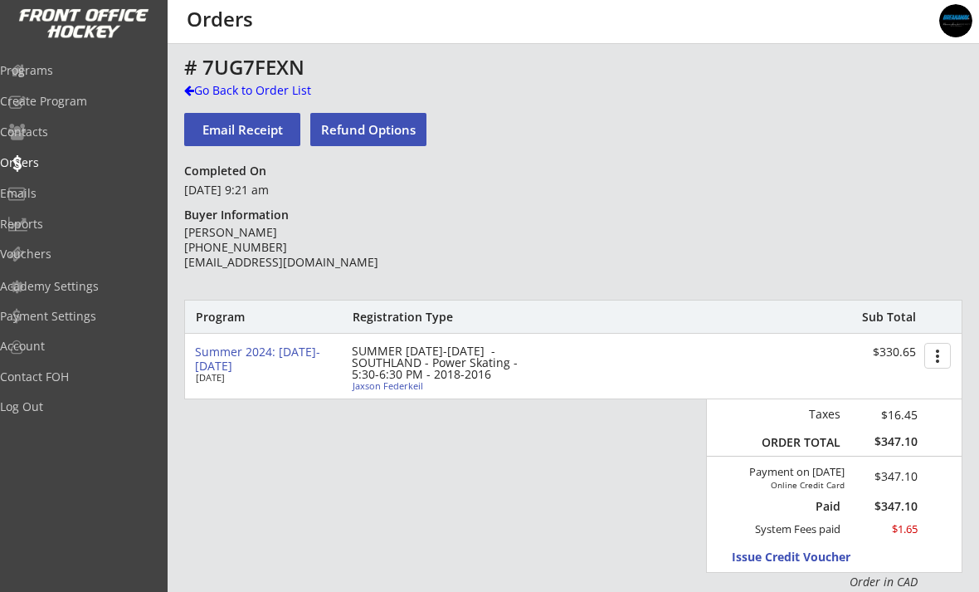
click at [373, 388] on div "Jaxson Federkeil" at bounding box center [445, 385] width 185 height 9
type input "Jaxson"
type input "Federkeil"
type input "10/06/2016"
type input "[DEMOGRAPHIC_DATA]"
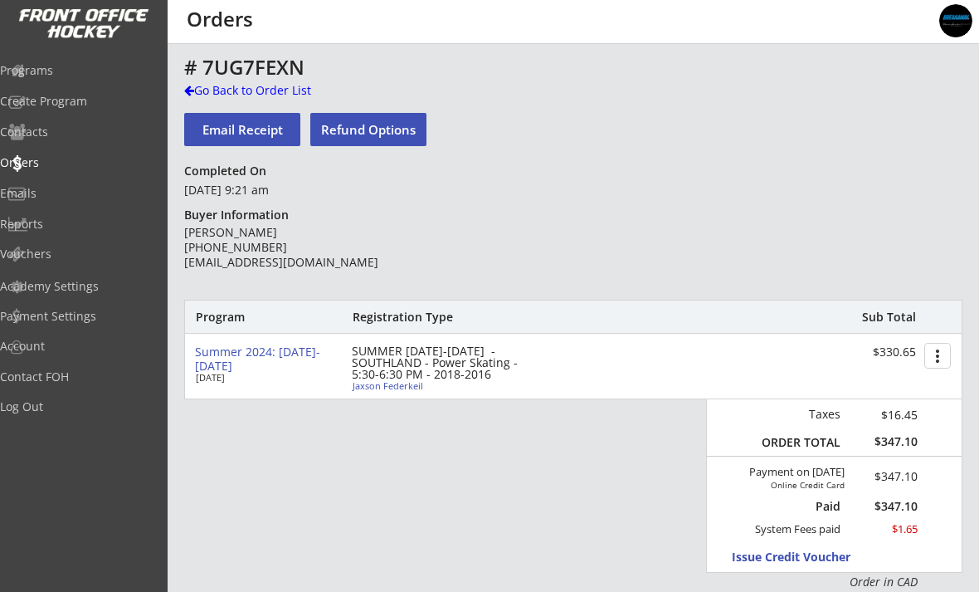
type input "40 Deerwood Rd SE, Calgary, AB T2J 6E1, Canada"
select select ""Forward""
type input "Michael Federkeil"
type input "(403) 461-1089"
type input "Knights Hockey Club"
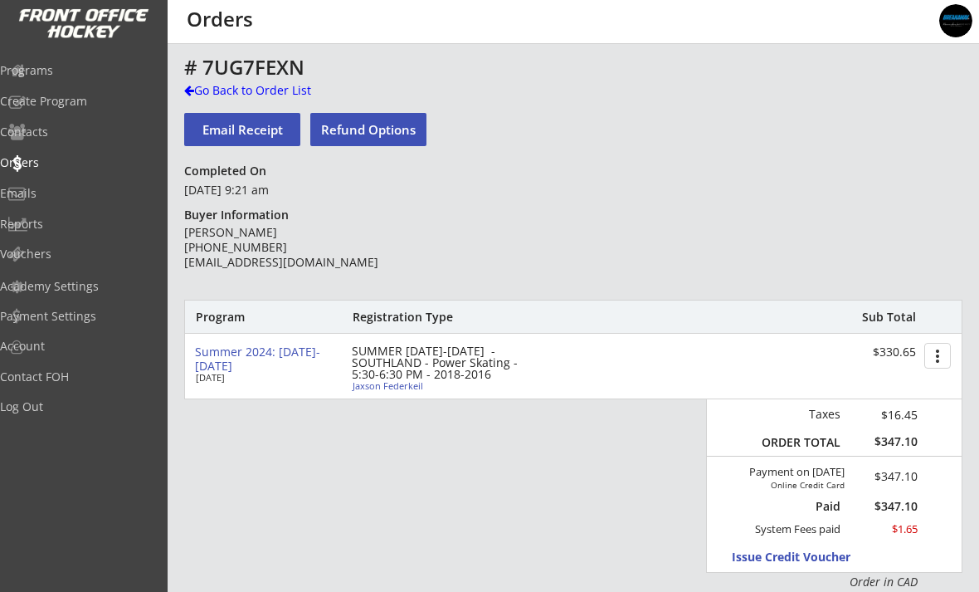
type input "U9"
type input "Division 2"
select select ""Knights Hockey Club""
select select ""U9""
select select ""Division 2""
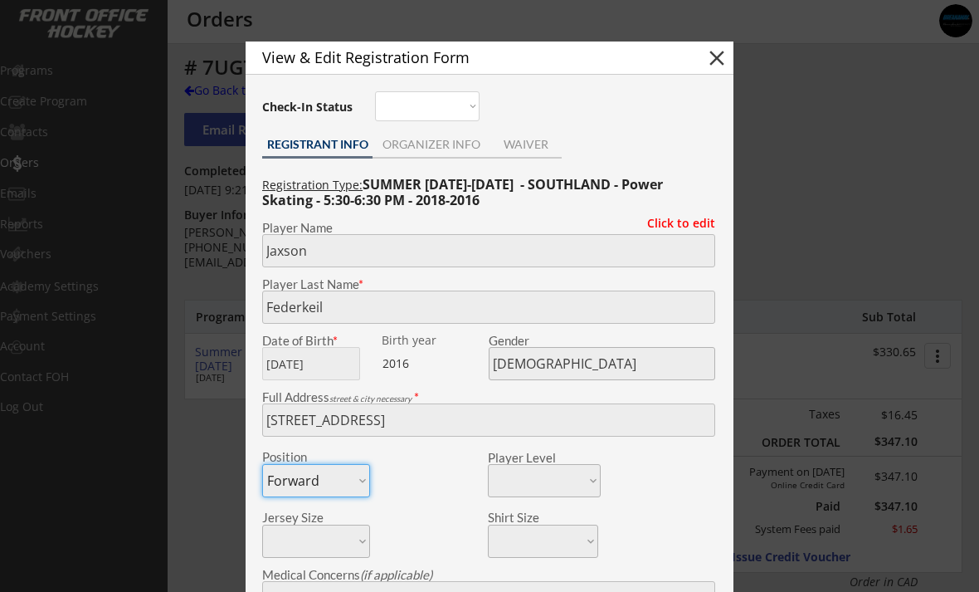
click at [715, 63] on button "close" at bounding box center [717, 58] width 25 height 25
select select ""PLACEHOLDER_1427118222253""
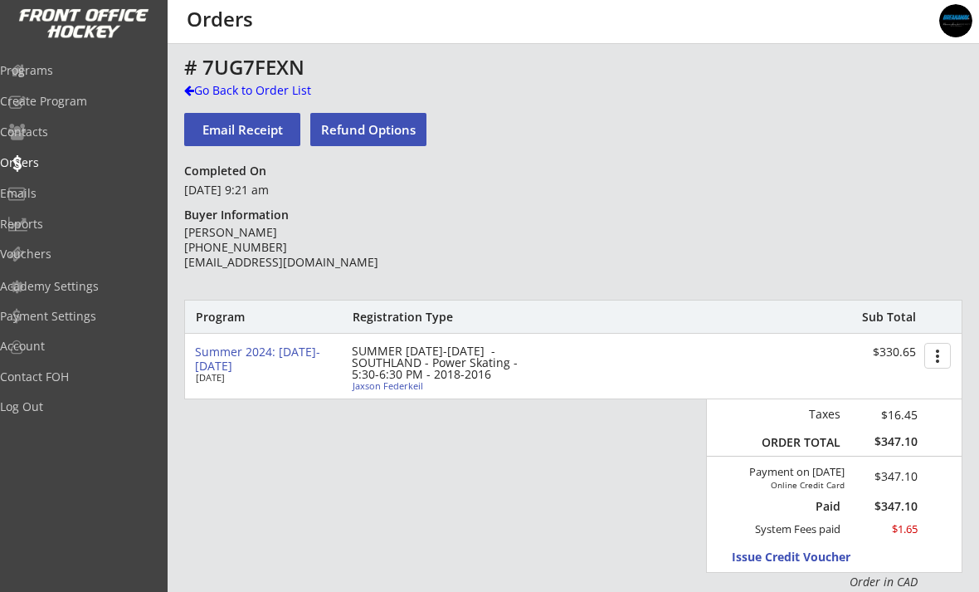
click at [369, 384] on div "Jaxson Federkeil" at bounding box center [445, 385] width 185 height 9
type input "Jaxson"
type input "Federkeil"
type input "10/06/2016"
type input "[DEMOGRAPHIC_DATA]"
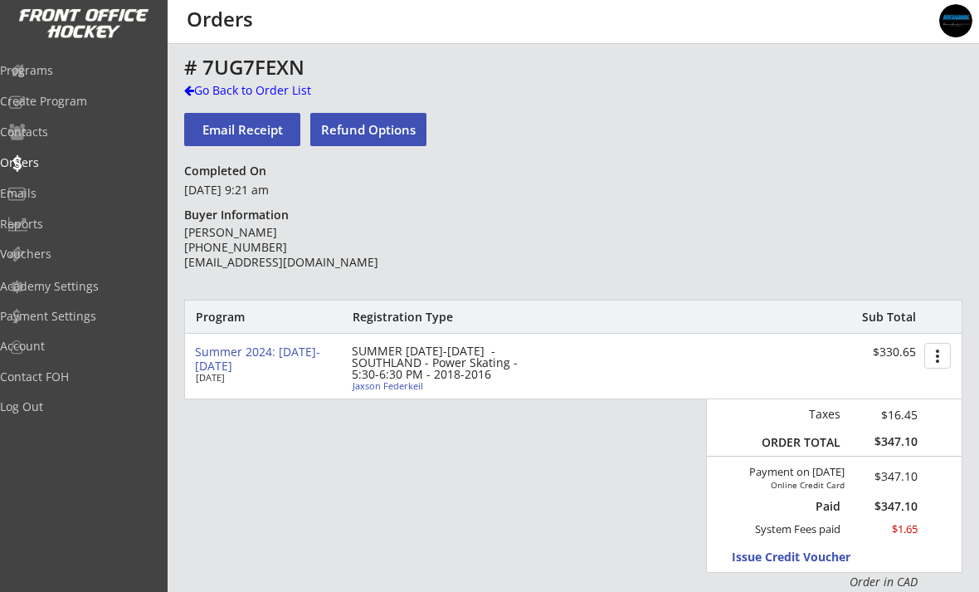
type input "40 Deerwood Rd SE, Calgary, AB T2J 6E1, Canada"
select select ""Forward""
type input "Michael Federkeil"
type input "(403) 461-1089"
type input "Knights Hockey Club"
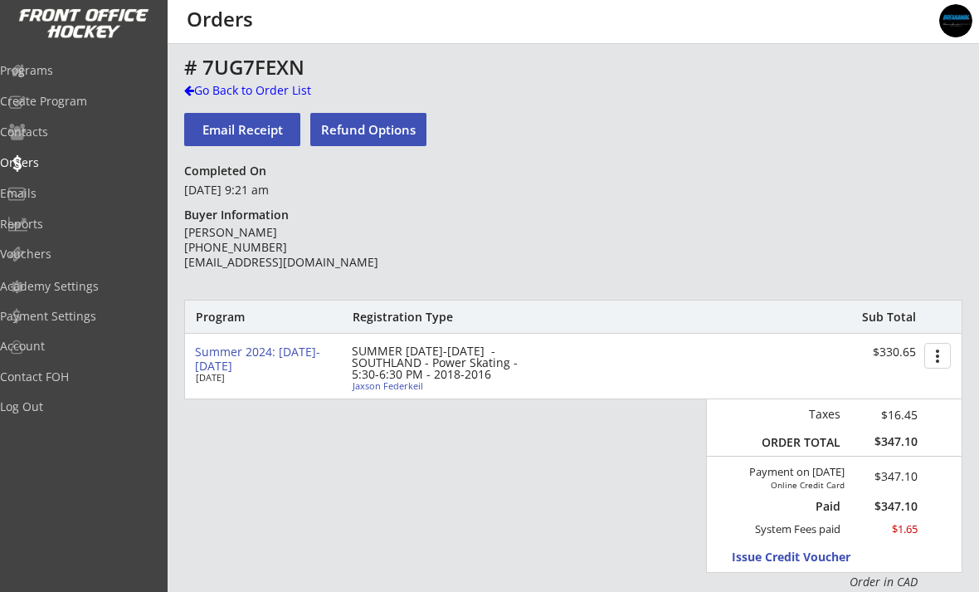
select select ""Knights Hockey Club""
type input "U9"
select select ""U9""
type input "Division 2"
select select ""Division 2""
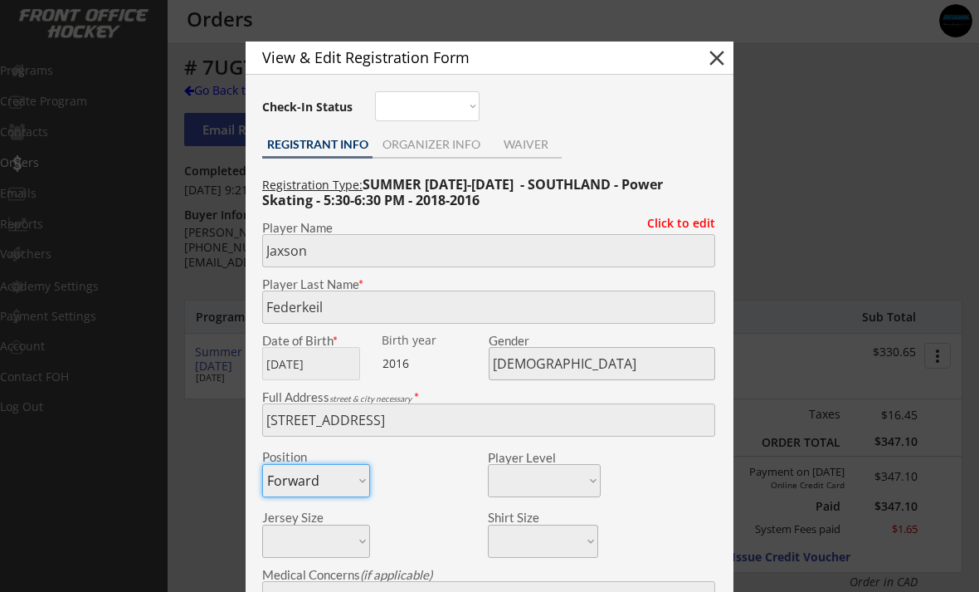
click at [712, 62] on button "close" at bounding box center [717, 58] width 25 height 25
select select ""PLACEHOLDER_1427118222253""
